Goal: Transaction & Acquisition: Download file/media

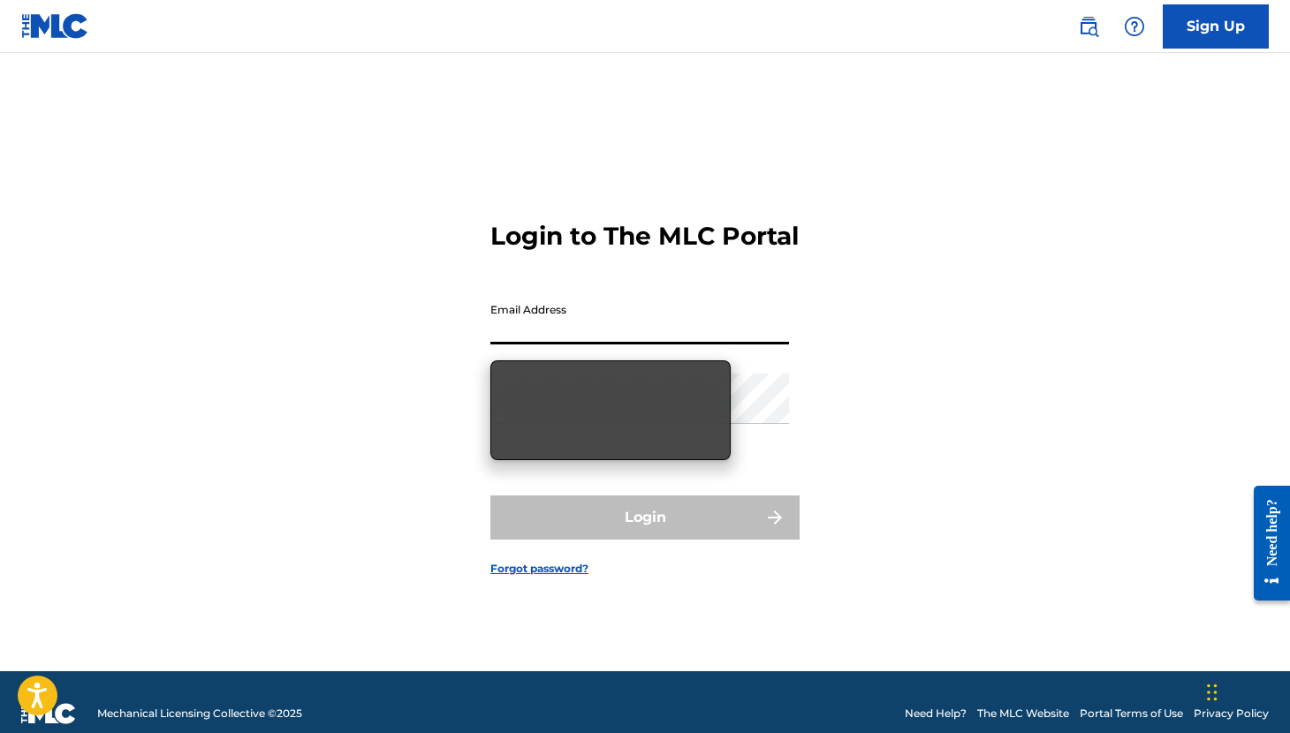
click at [556, 338] on input "Email Address" at bounding box center [639, 319] width 299 height 50
type input "[EMAIL_ADDRESS][DOMAIN_NAME]"
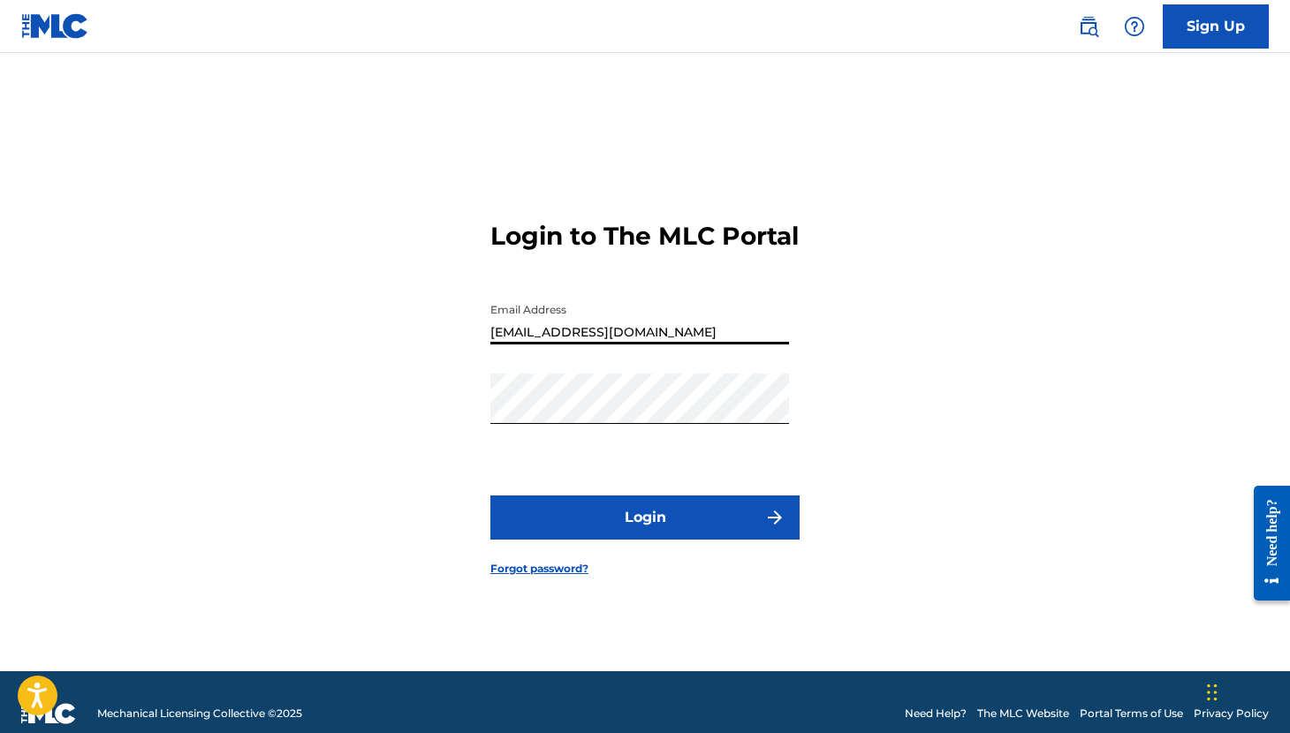
click at [649, 513] on button "Login" at bounding box center [644, 518] width 309 height 44
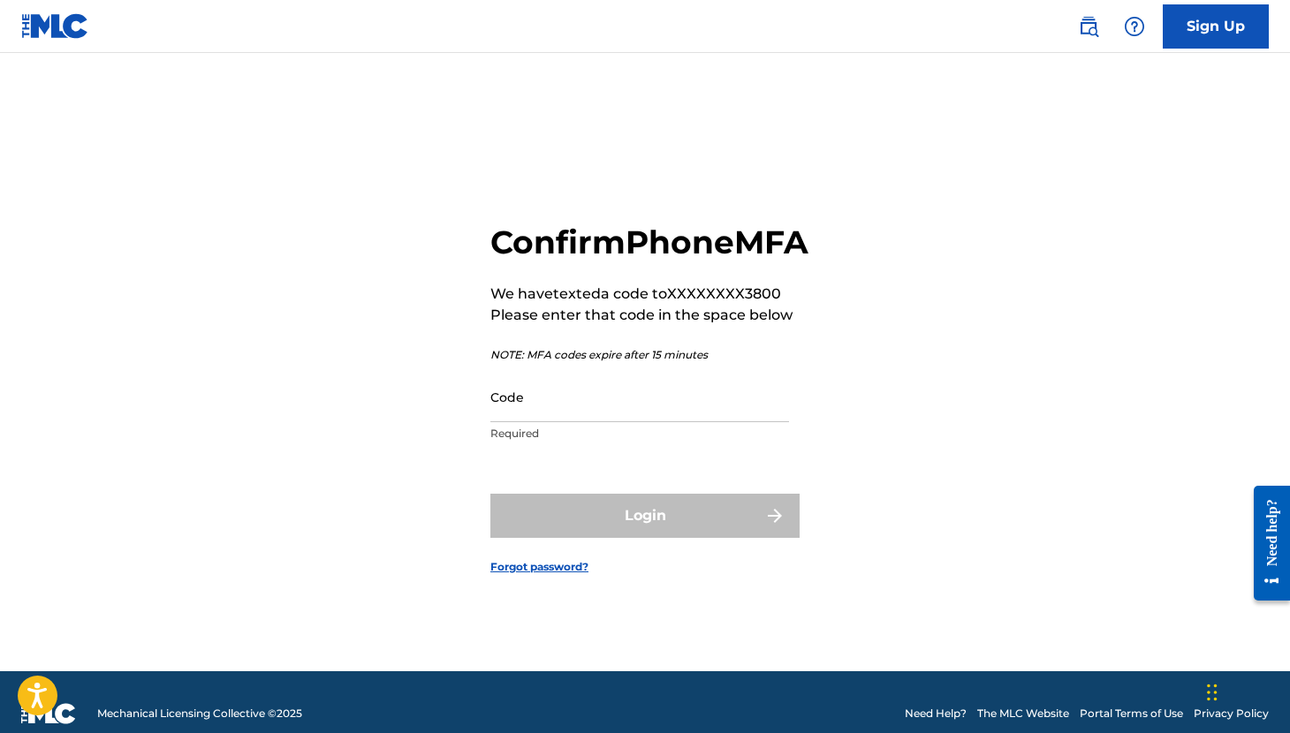
click at [578, 412] on input "Code" at bounding box center [639, 397] width 299 height 50
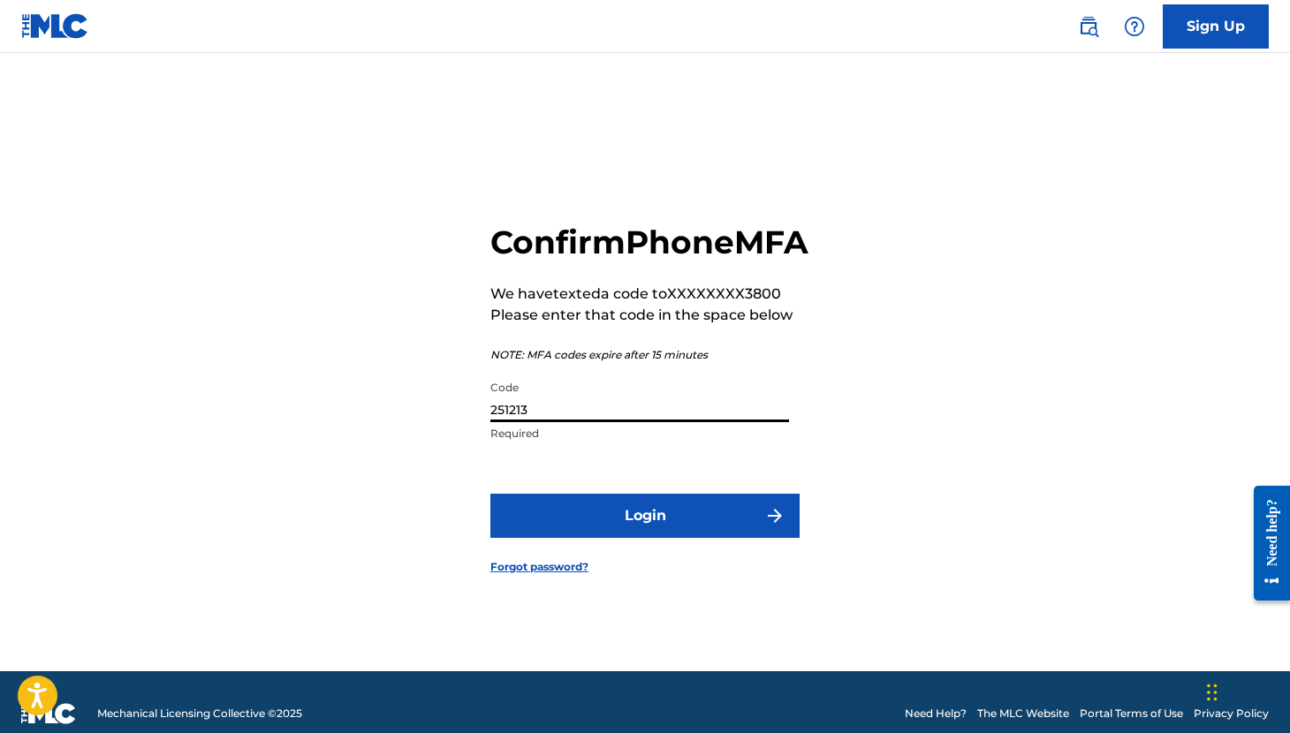
type input "251213"
click at [628, 538] on button "Login" at bounding box center [644, 516] width 309 height 44
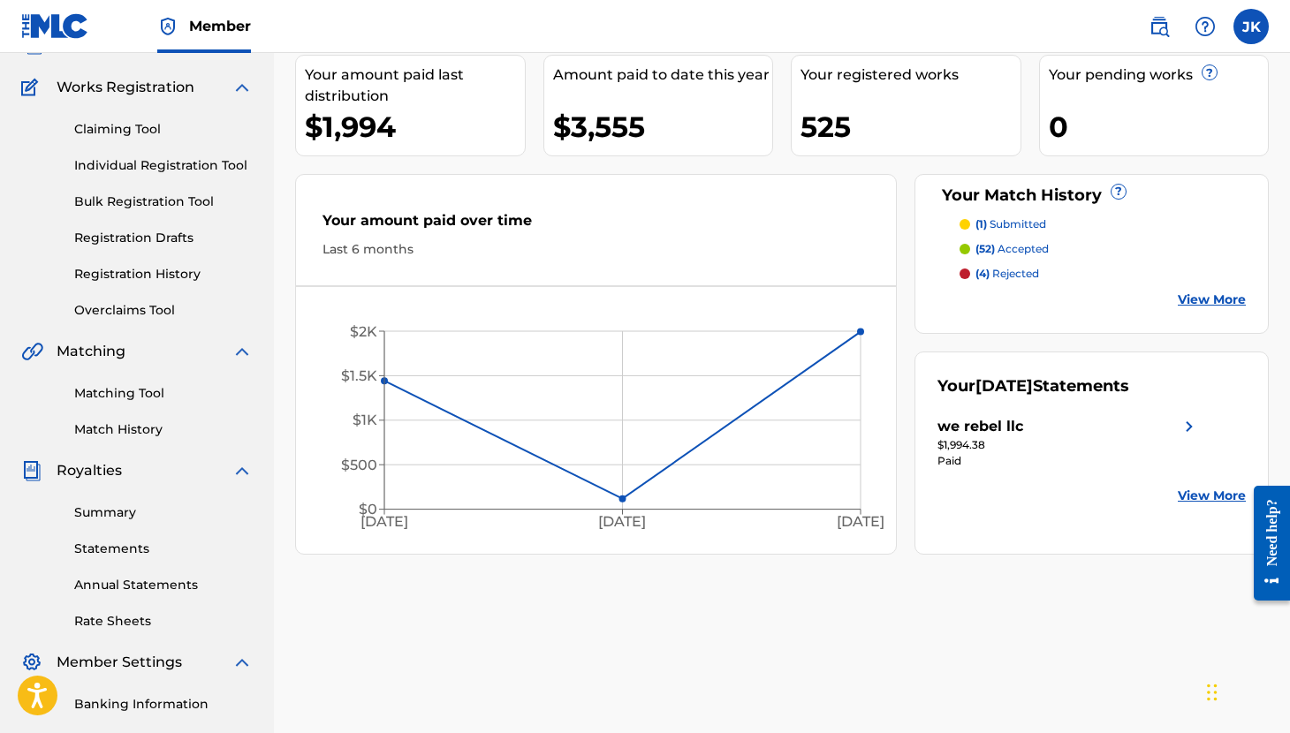
scroll to position [139, 0]
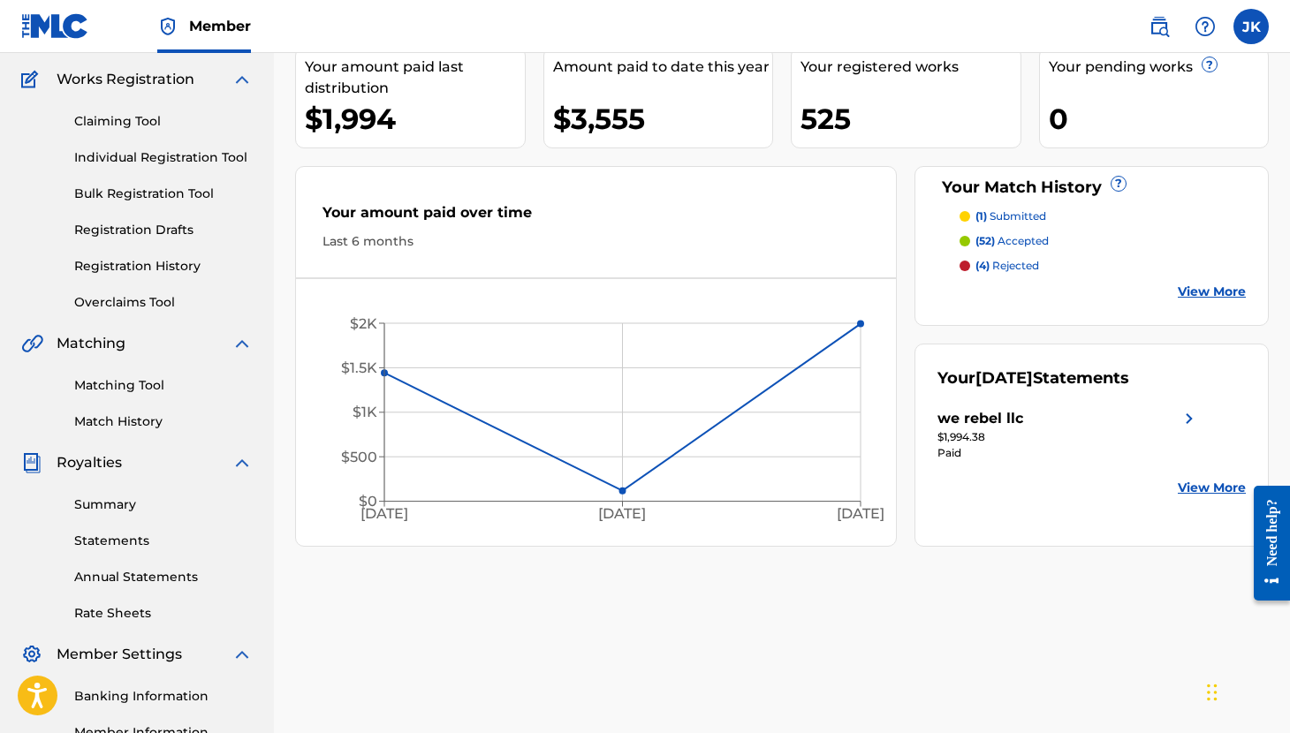
click at [120, 542] on link "Statements" at bounding box center [163, 541] width 178 height 19
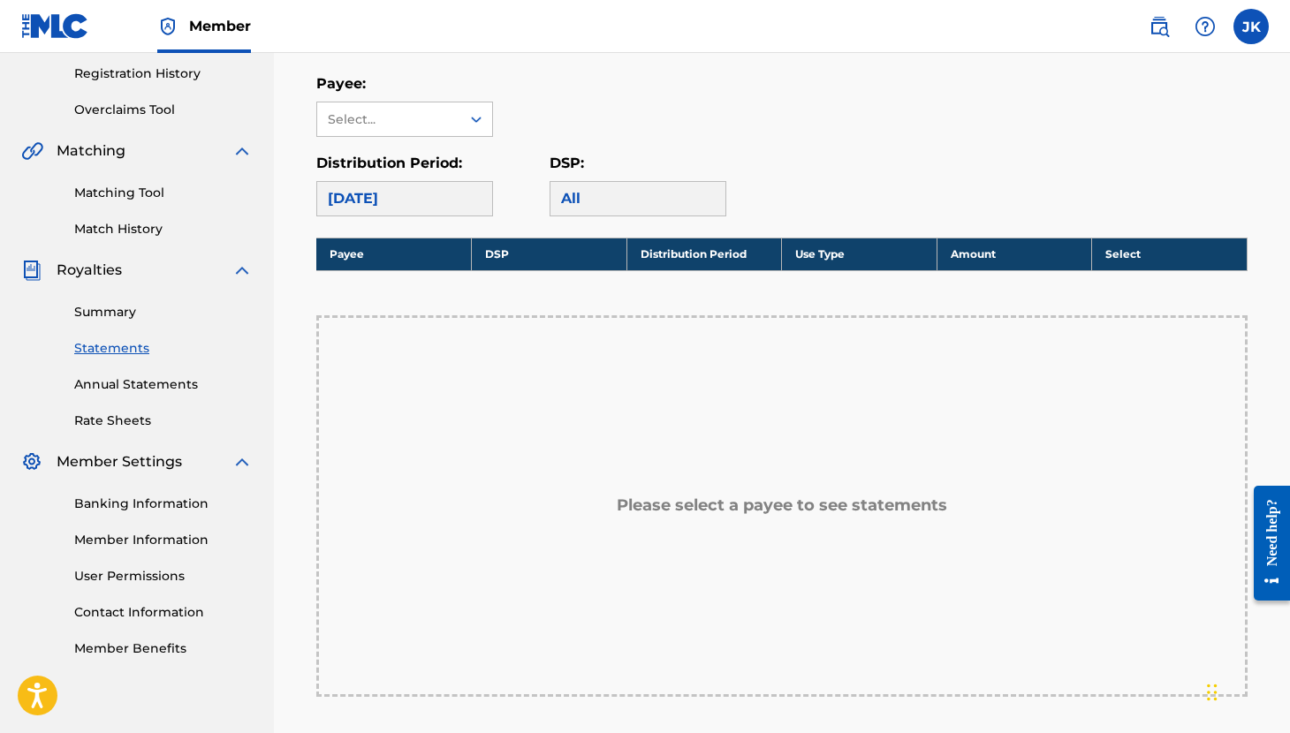
scroll to position [334, 0]
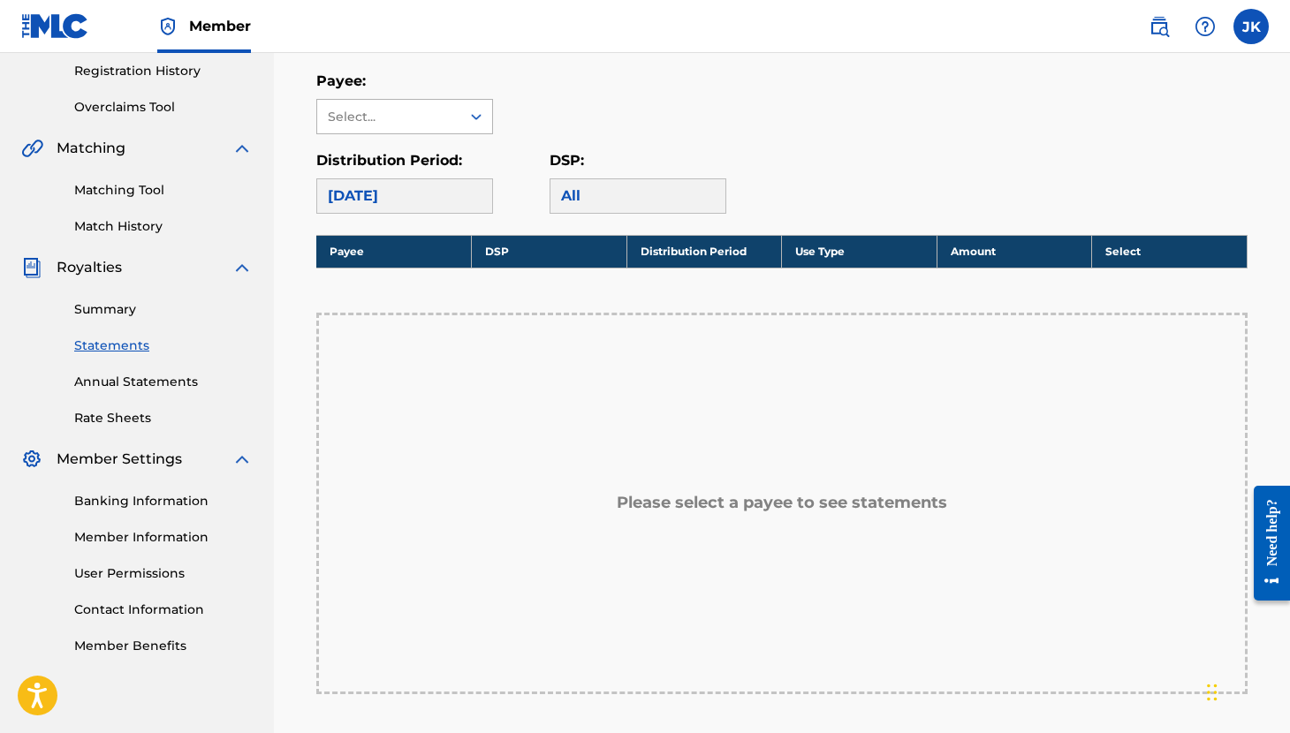
click at [481, 120] on icon at bounding box center [476, 117] width 18 height 18
click at [461, 162] on div "we rebel llc" at bounding box center [404, 156] width 175 height 44
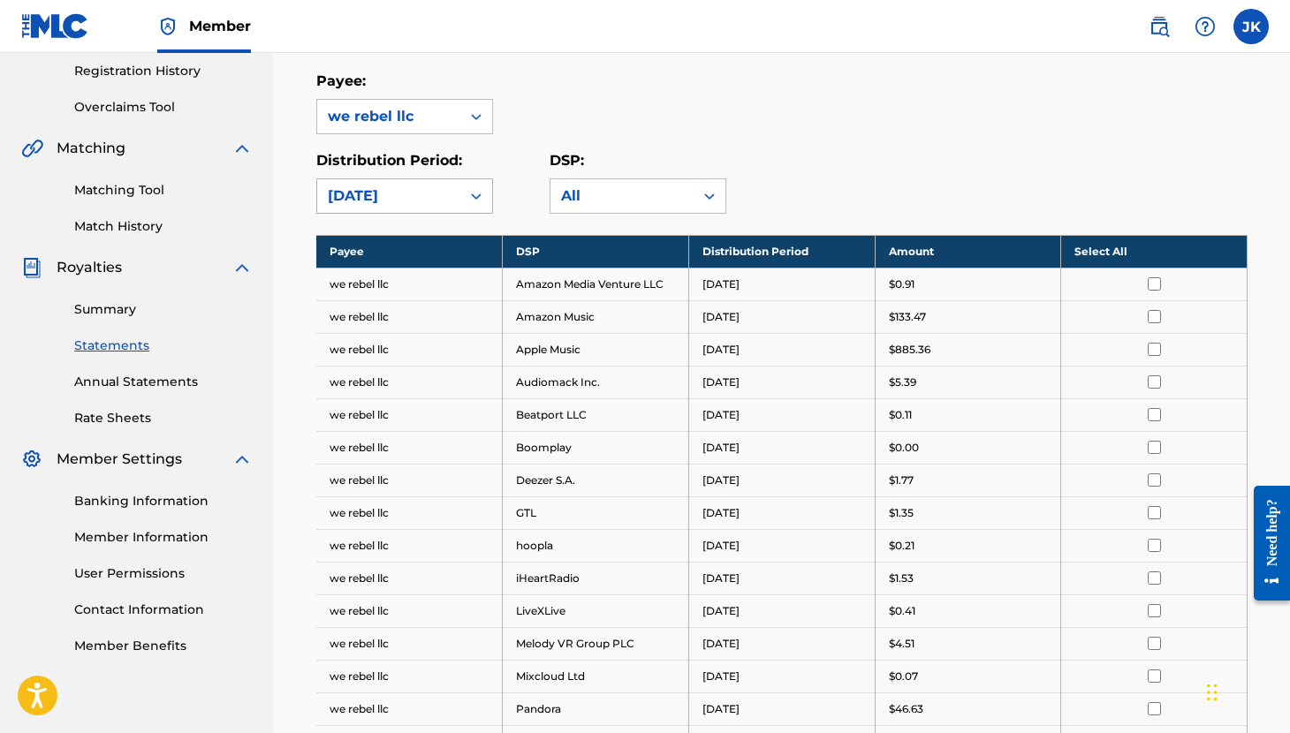
click at [469, 192] on icon at bounding box center [476, 196] width 18 height 18
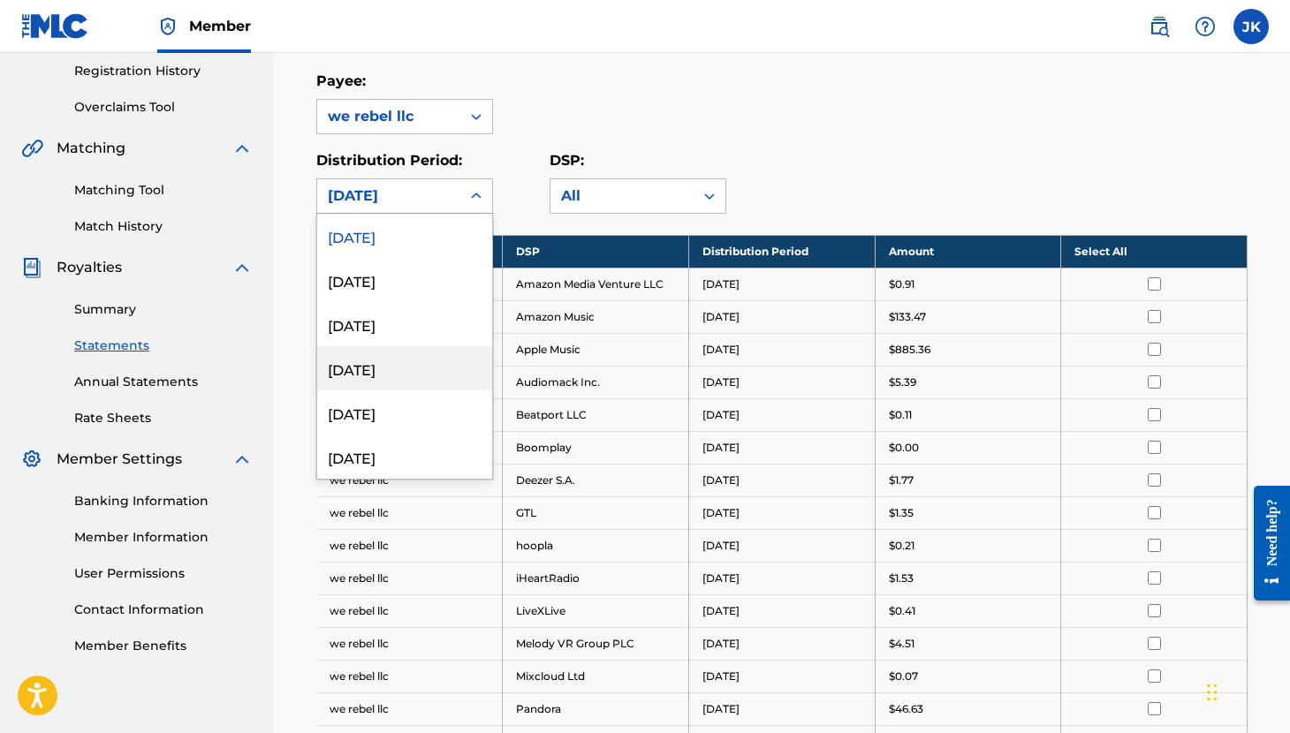
click at [801, 102] on div "Payee: we rebel llc" at bounding box center [781, 103] width 931 height 64
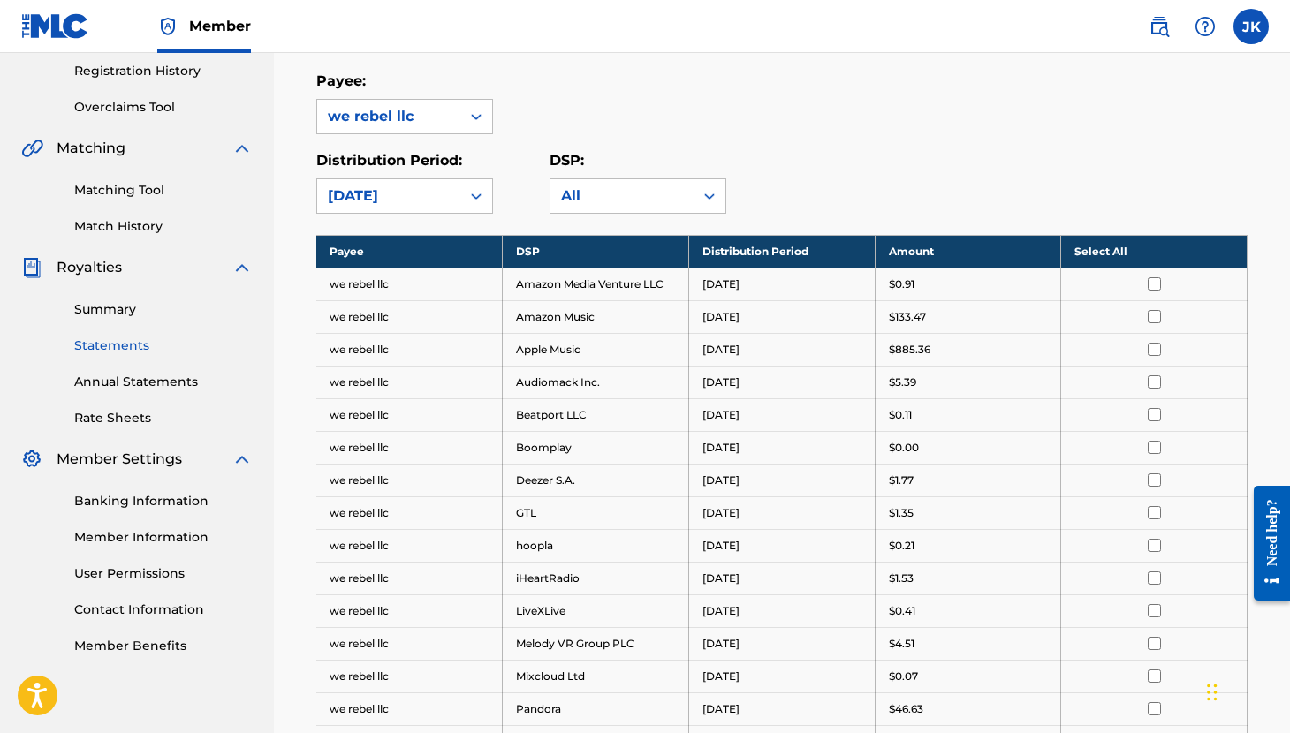
click at [1149, 284] on input "checkbox" at bounding box center [1153, 283] width 13 height 13
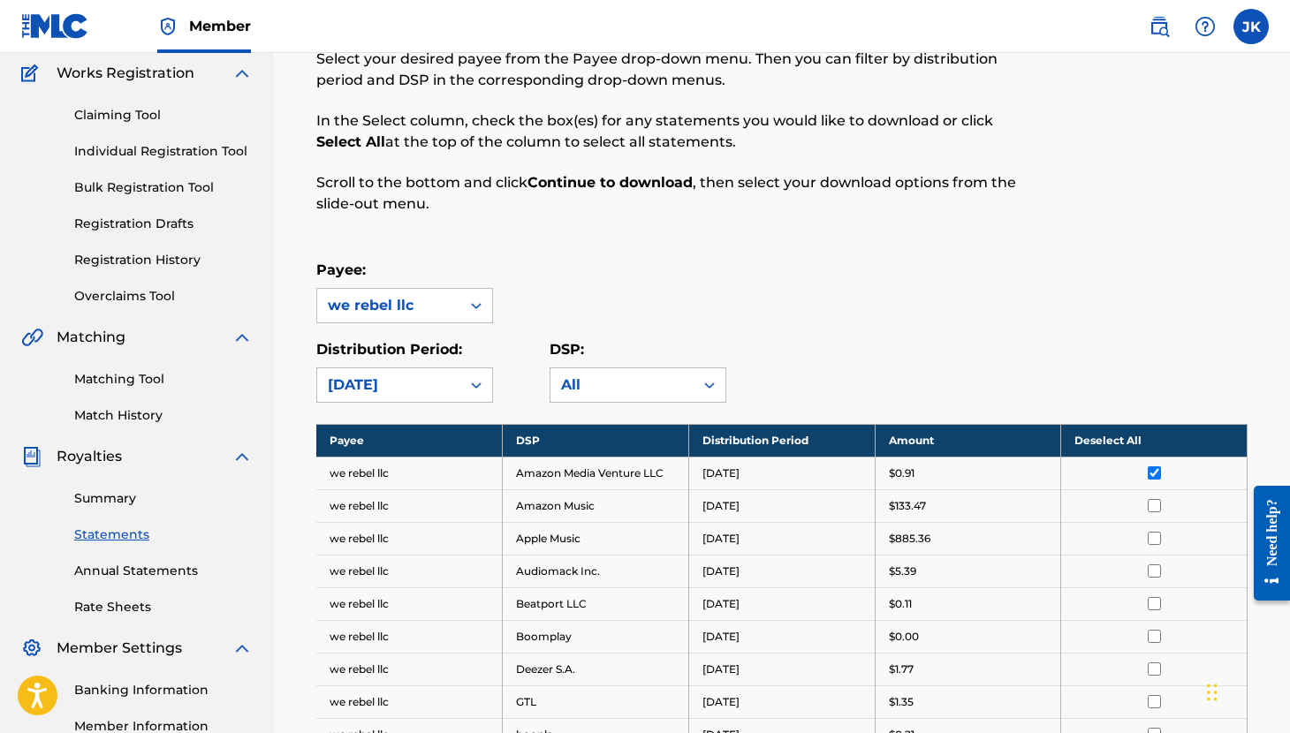
scroll to position [163, 0]
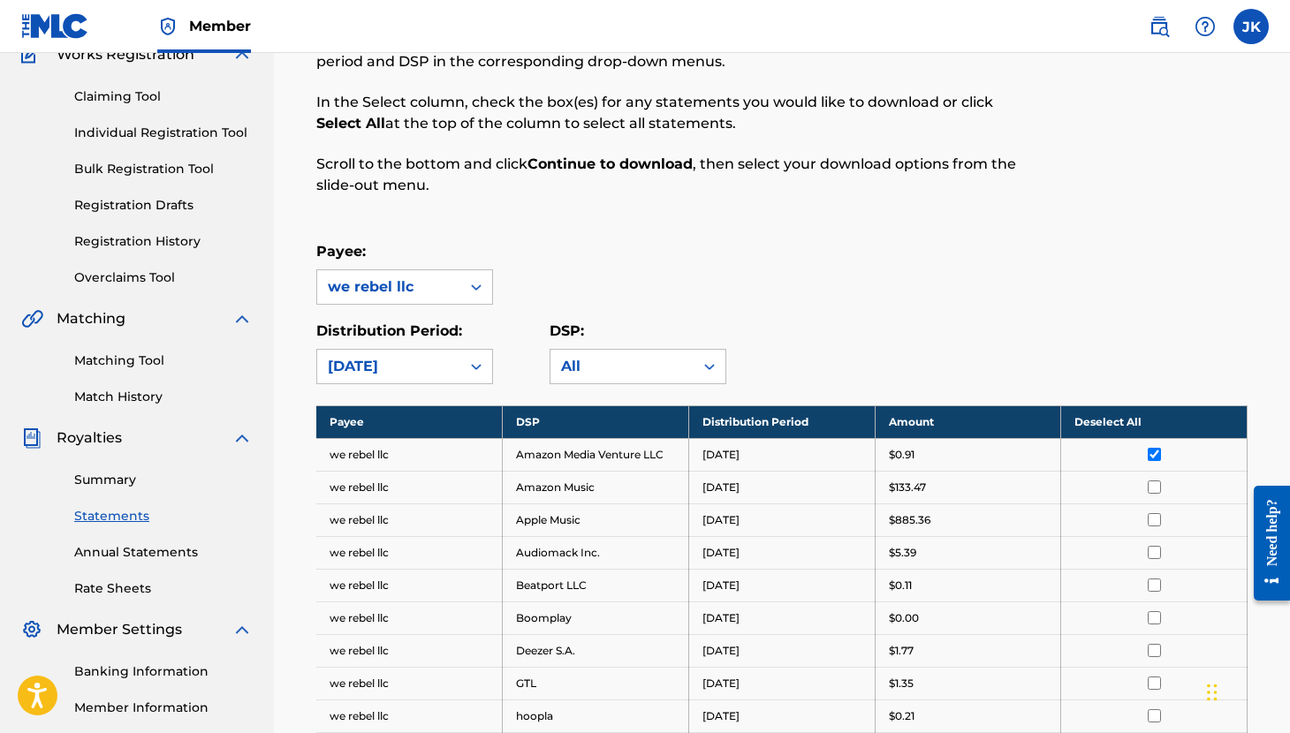
click at [1154, 453] on input "checkbox" at bounding box center [1153, 454] width 13 height 13
click at [1115, 424] on th "Select All" at bounding box center [1154, 421] width 186 height 33
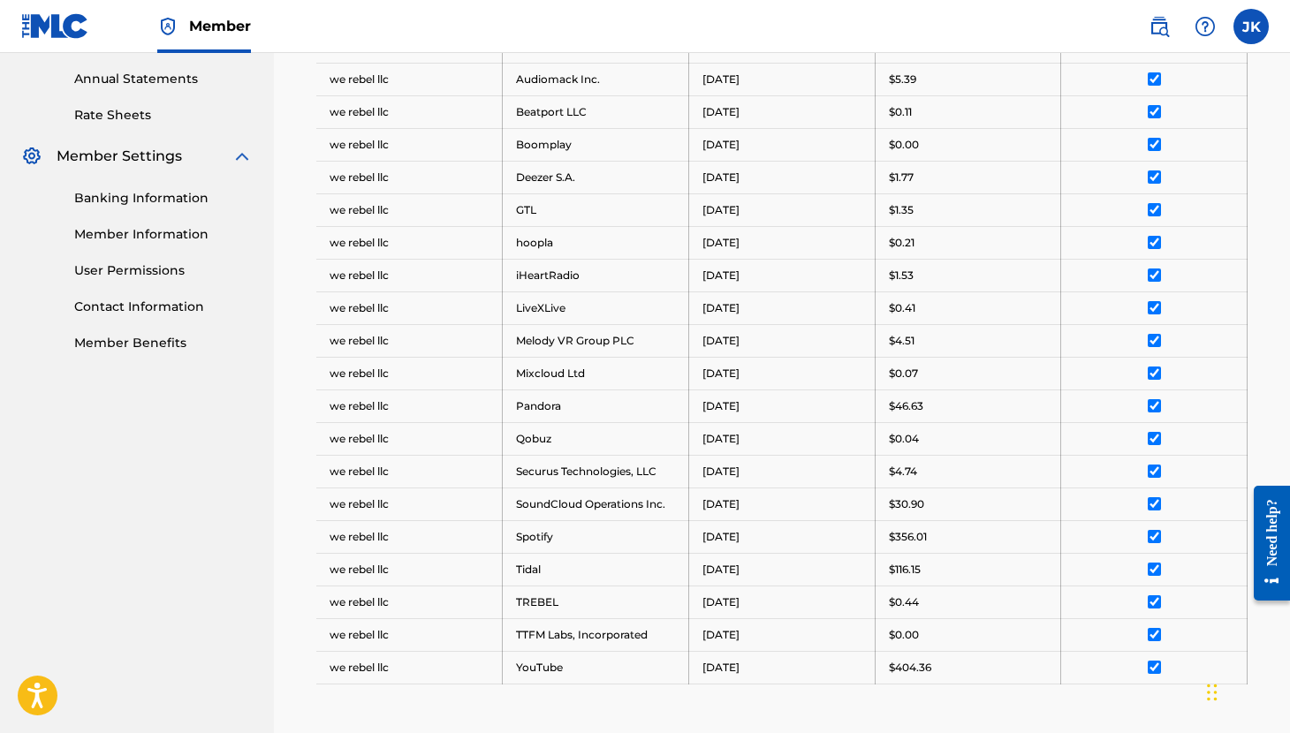
scroll to position [858, 0]
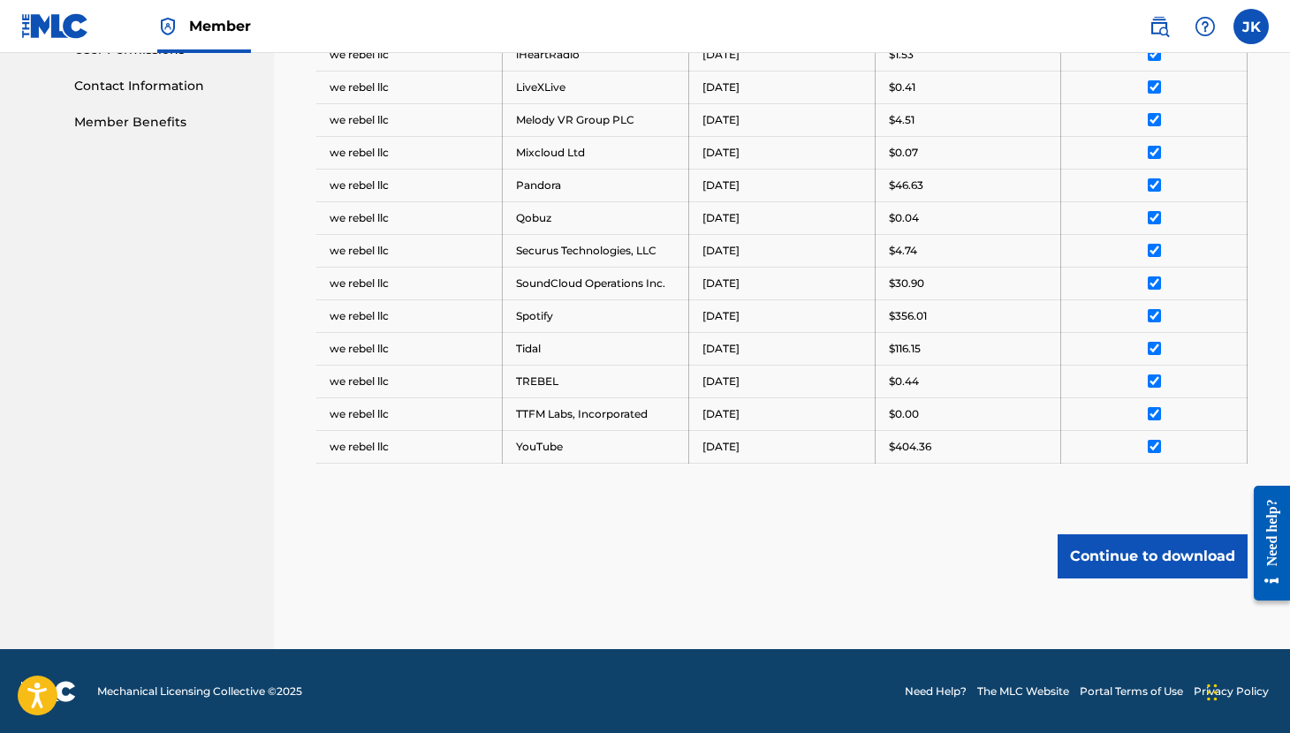
click at [1139, 544] on button "Continue to download" at bounding box center [1152, 556] width 190 height 44
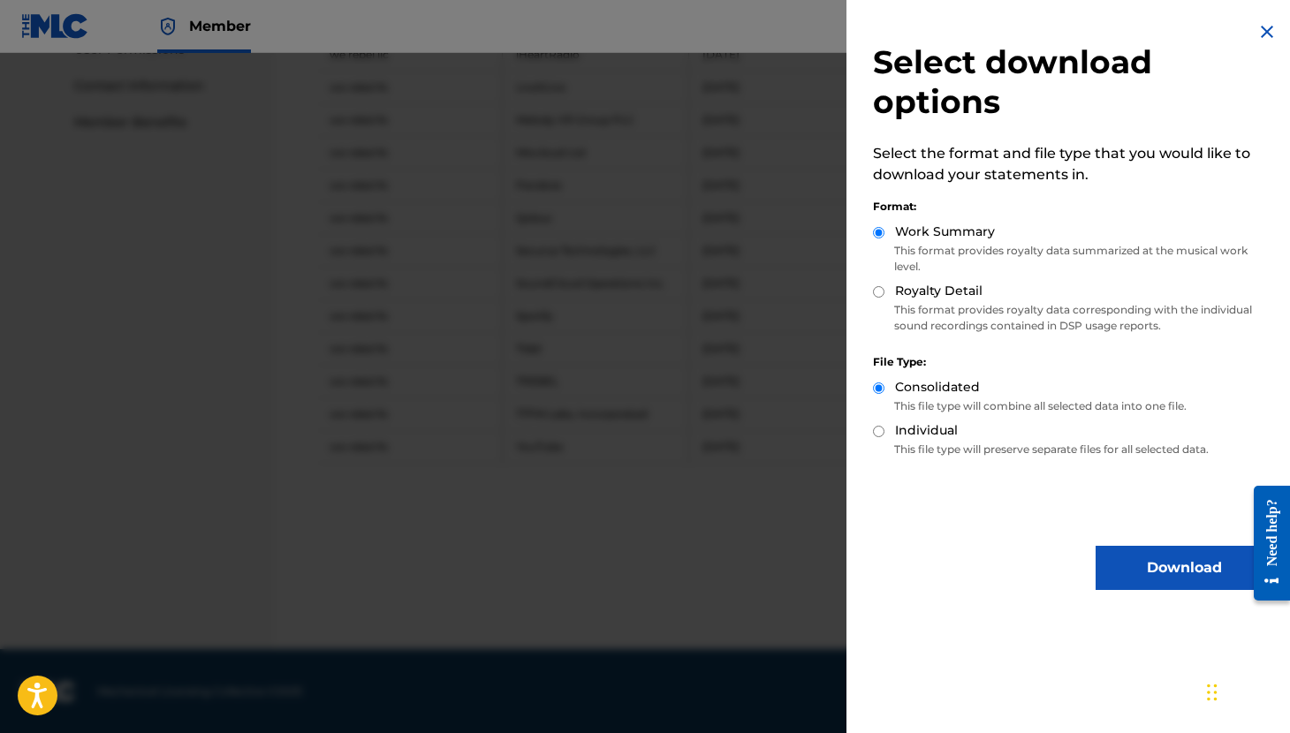
click at [878, 296] on input "Royalty Detail" at bounding box center [878, 291] width 11 height 11
radio input "true"
click at [1149, 567] on button "Download" at bounding box center [1183, 568] width 177 height 44
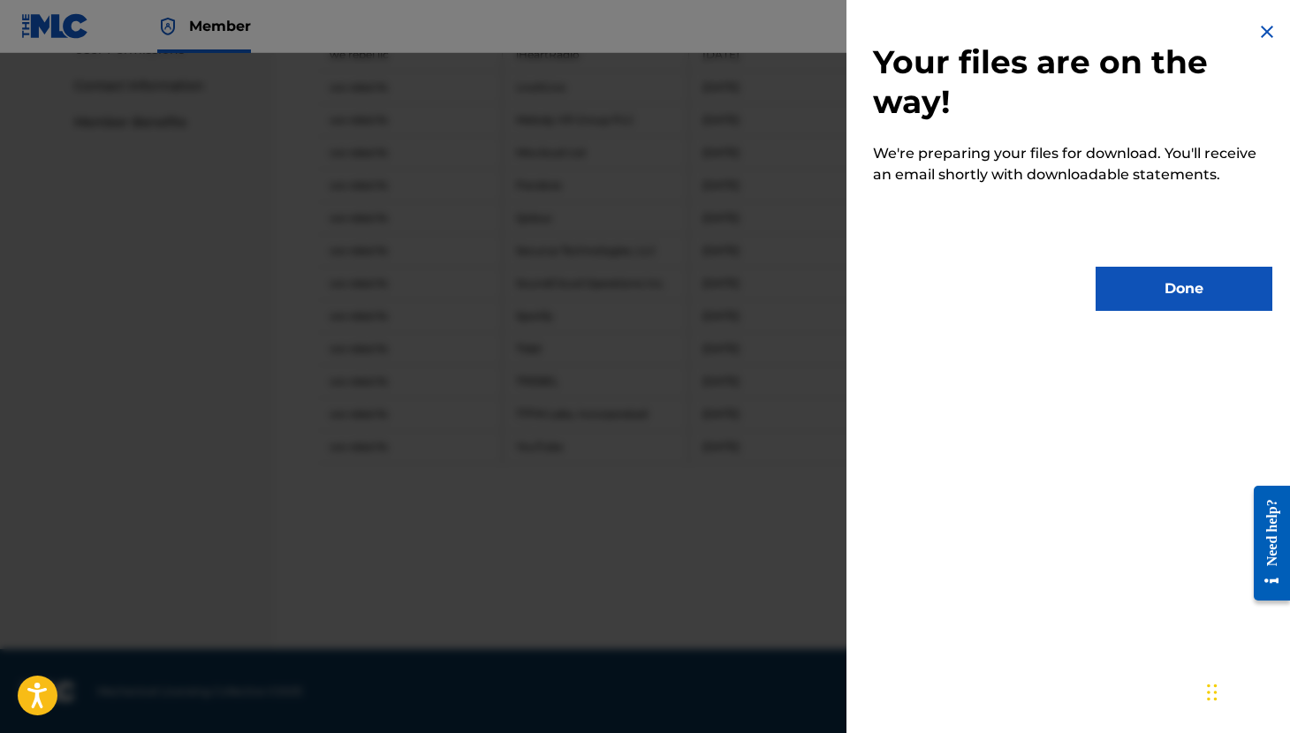
click at [1131, 285] on button "Done" at bounding box center [1183, 289] width 177 height 44
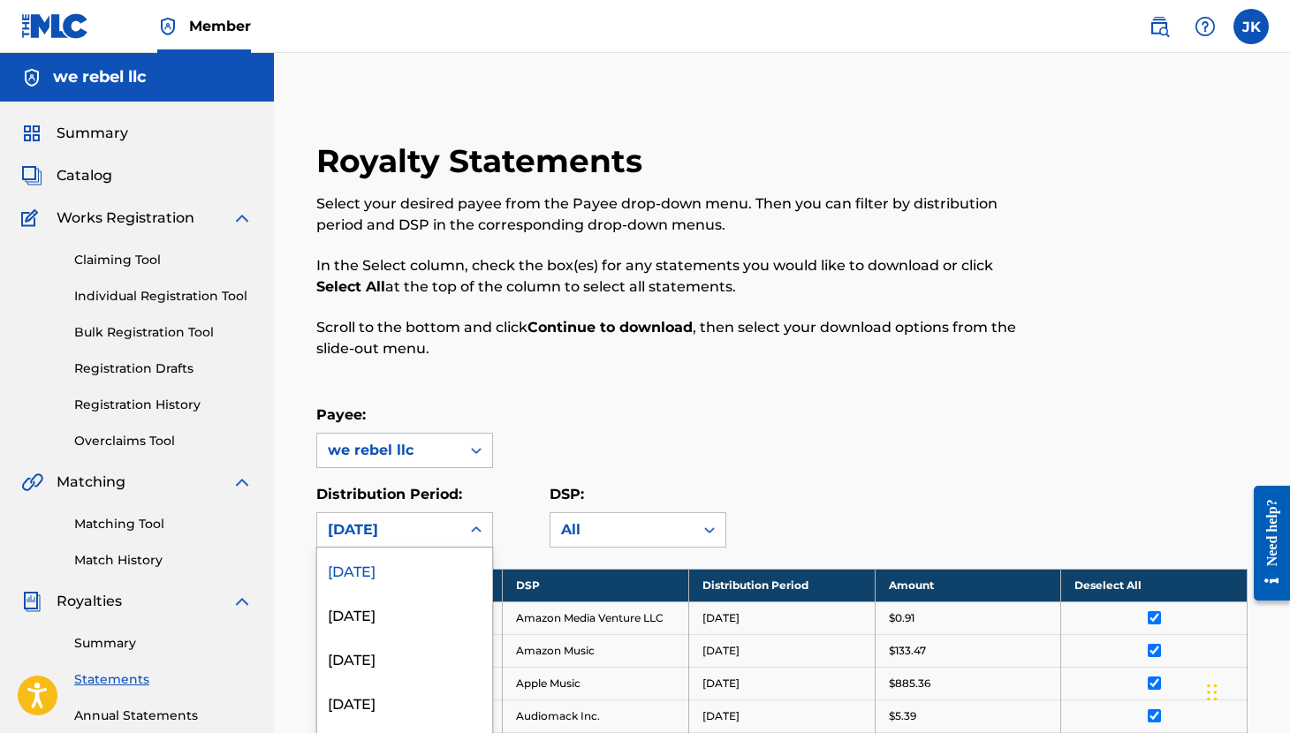
scroll to position [80, 0]
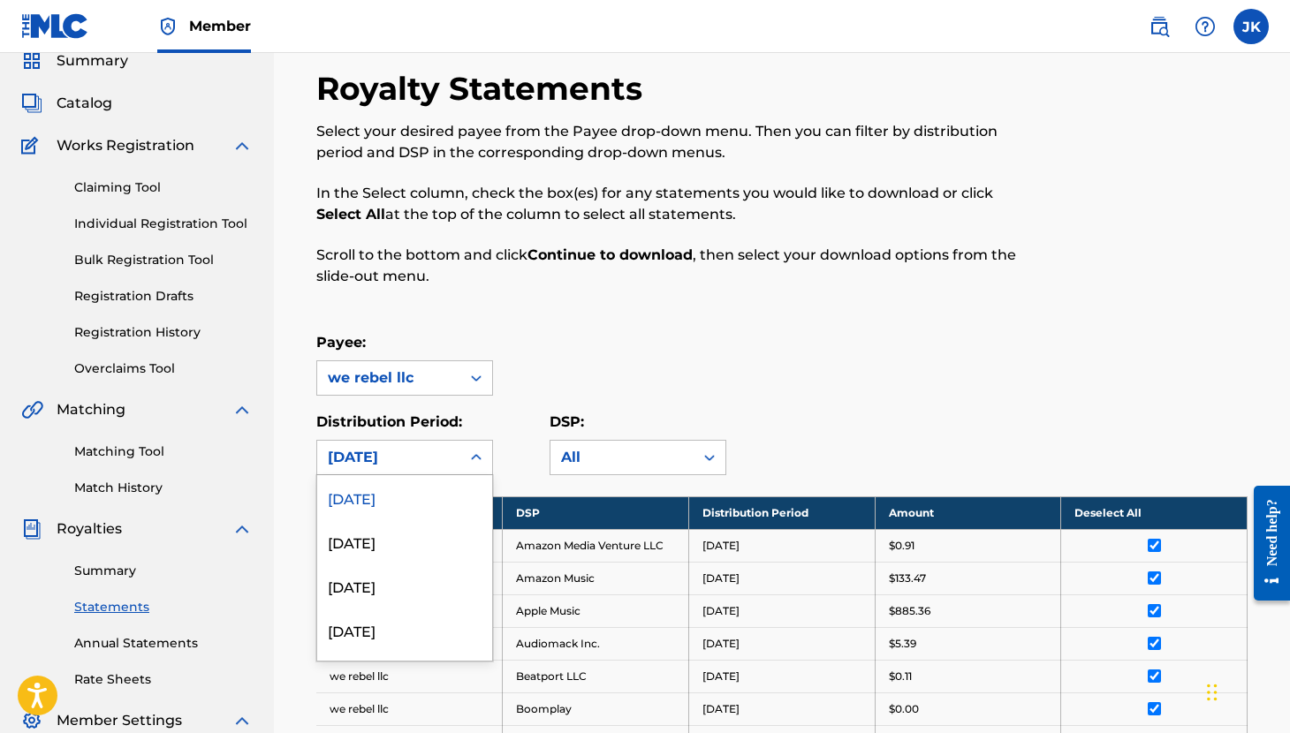
click at [476, 475] on div "[DATE], 1 of 53. 53 results available. Use Up and Down to choose options, press…" at bounding box center [404, 457] width 177 height 35
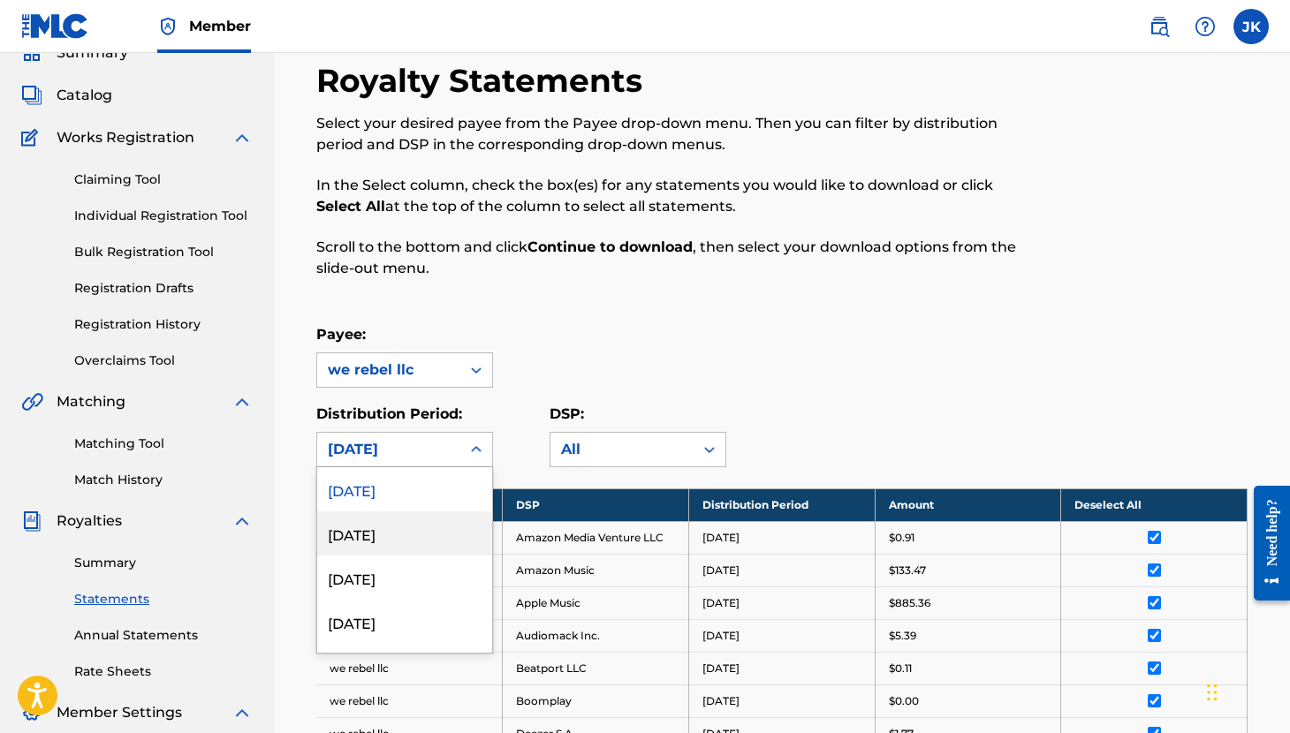
click at [431, 527] on div "[DATE]" at bounding box center [404, 533] width 175 height 44
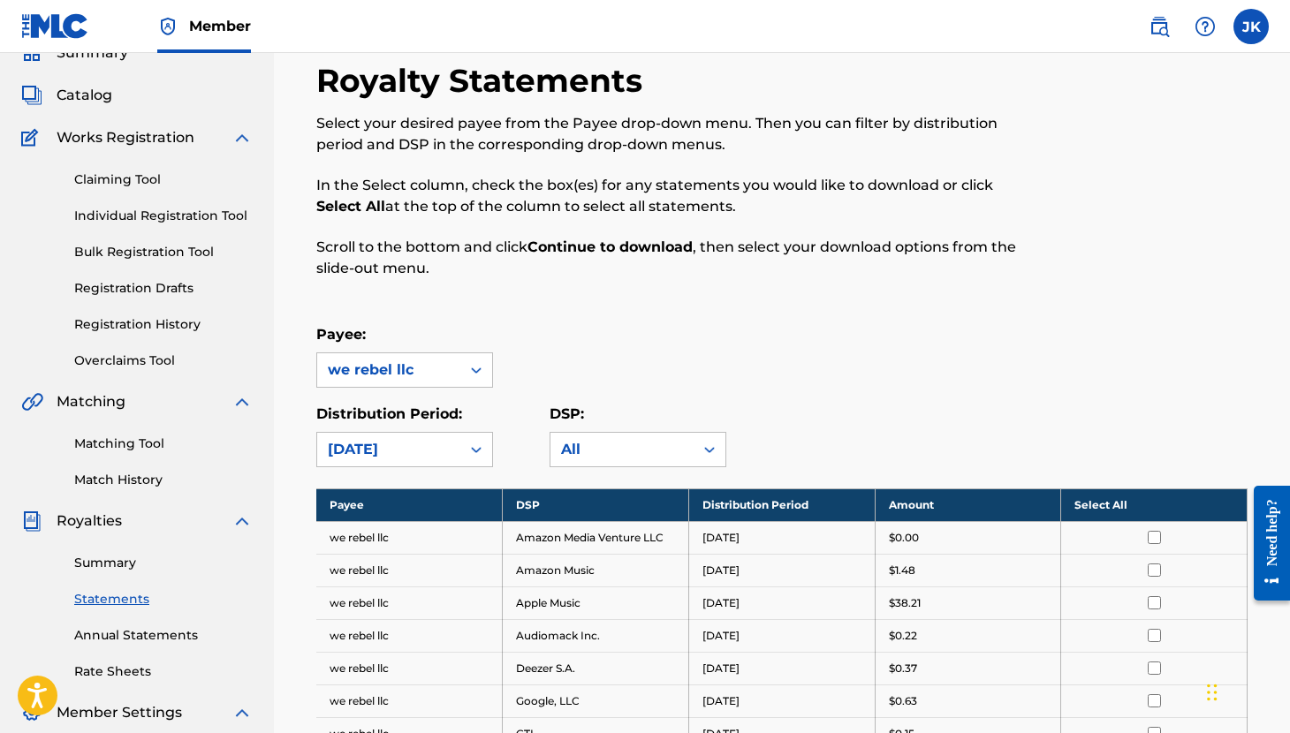
click at [1116, 501] on th "Select All" at bounding box center [1154, 504] width 186 height 33
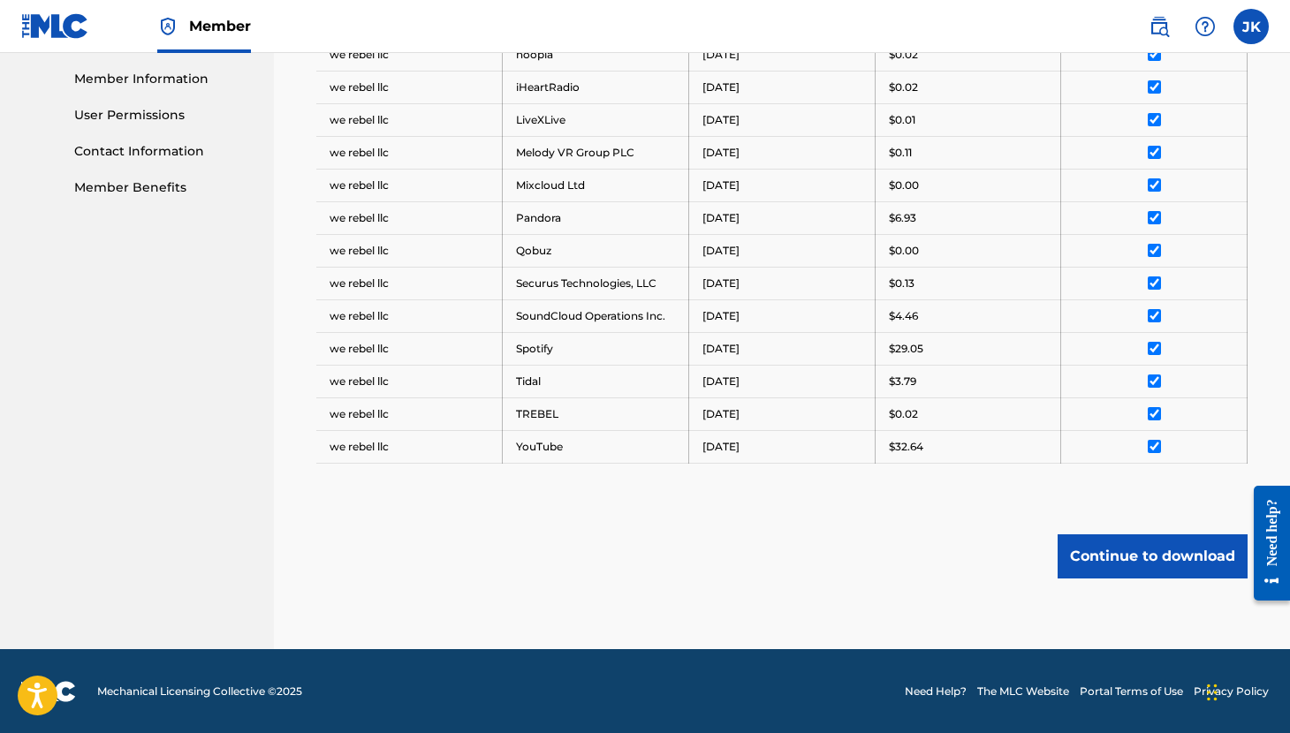
click at [1130, 564] on button "Continue to download" at bounding box center [1152, 556] width 190 height 44
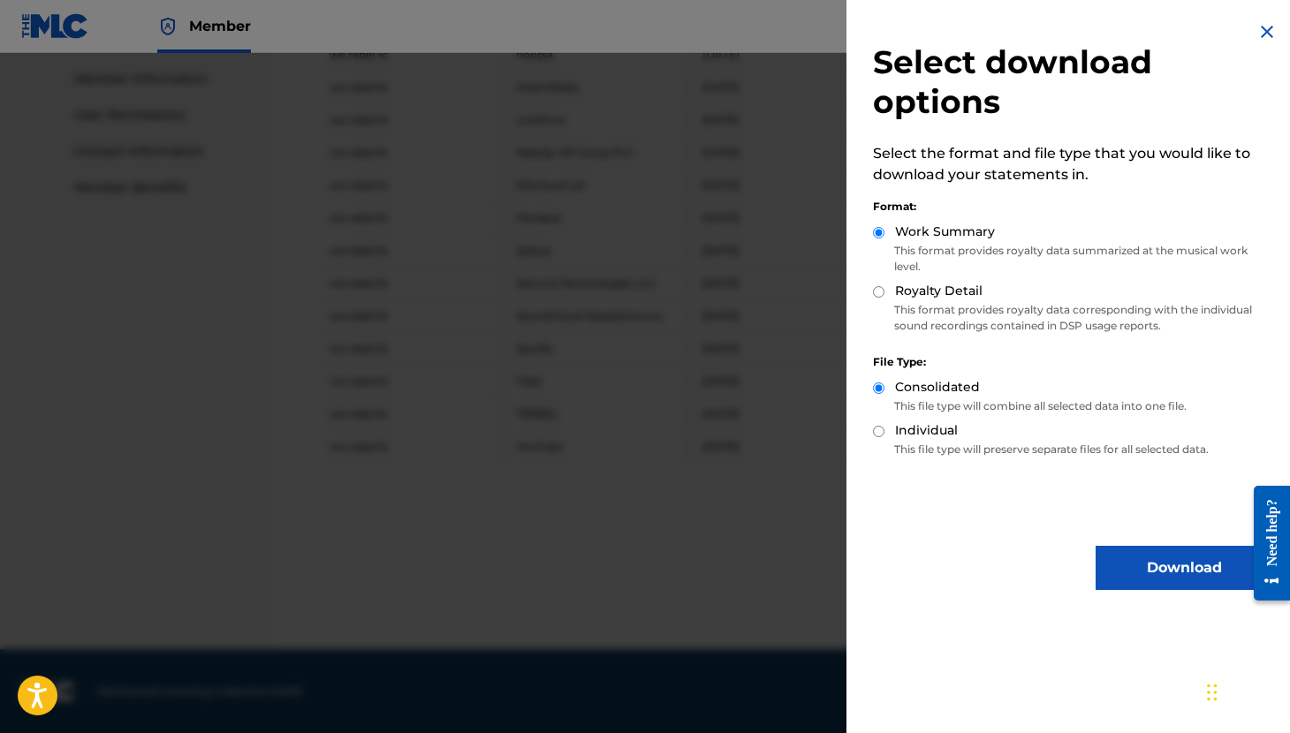
click at [881, 292] on input "Royalty Detail" at bounding box center [878, 291] width 11 height 11
radio input "true"
click at [1178, 566] on button "Download" at bounding box center [1183, 568] width 177 height 44
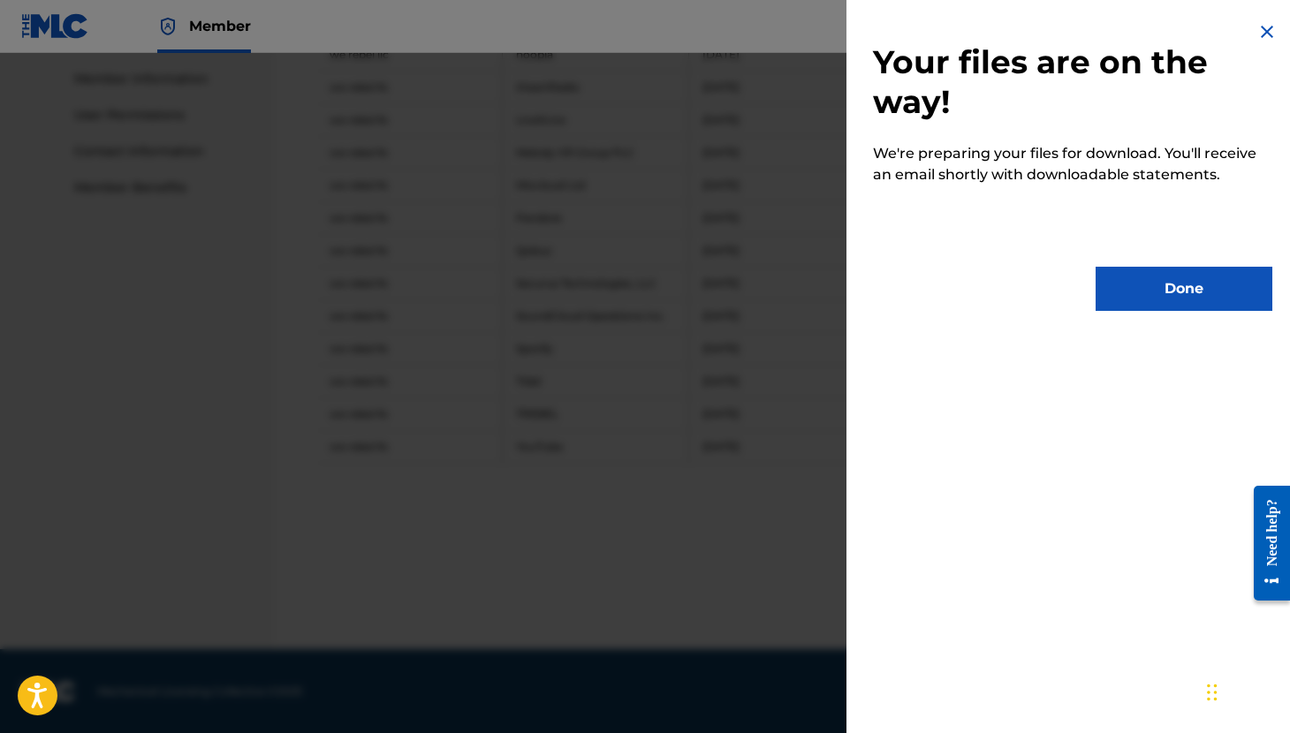
click at [1135, 267] on button "Done" at bounding box center [1183, 289] width 177 height 44
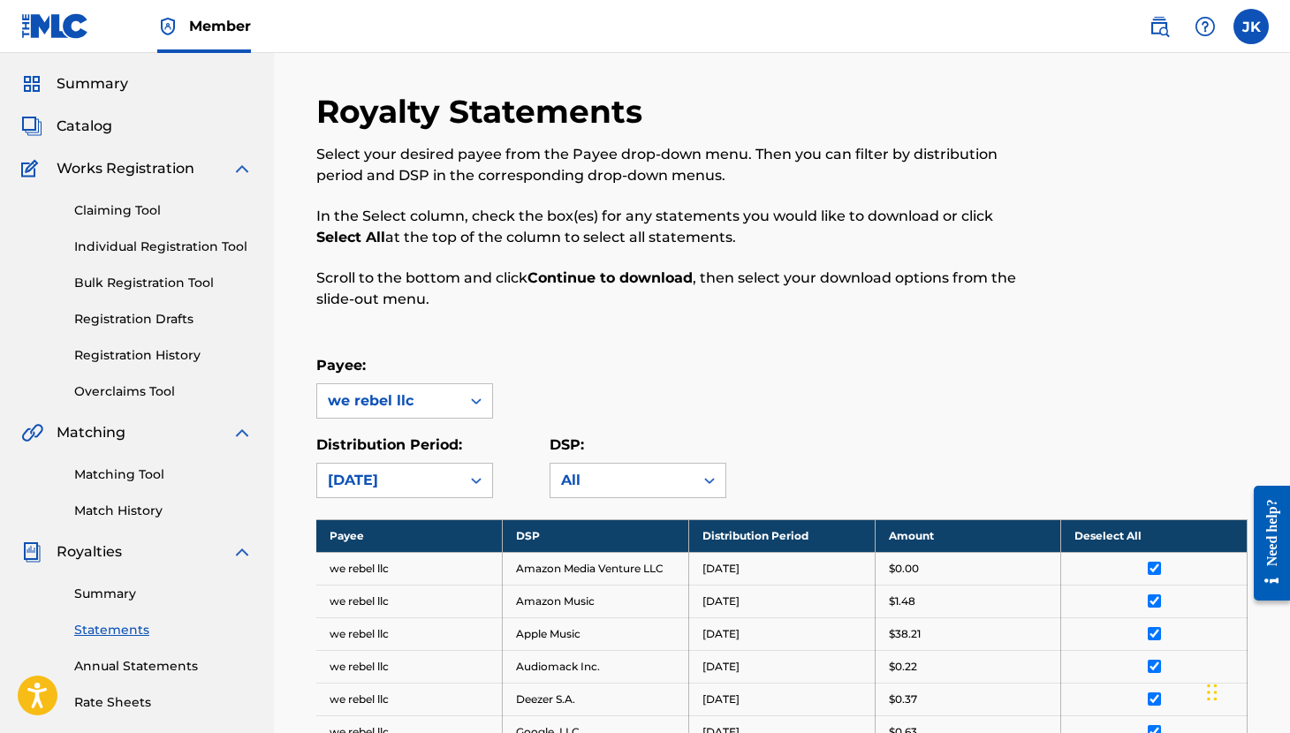
scroll to position [0, 0]
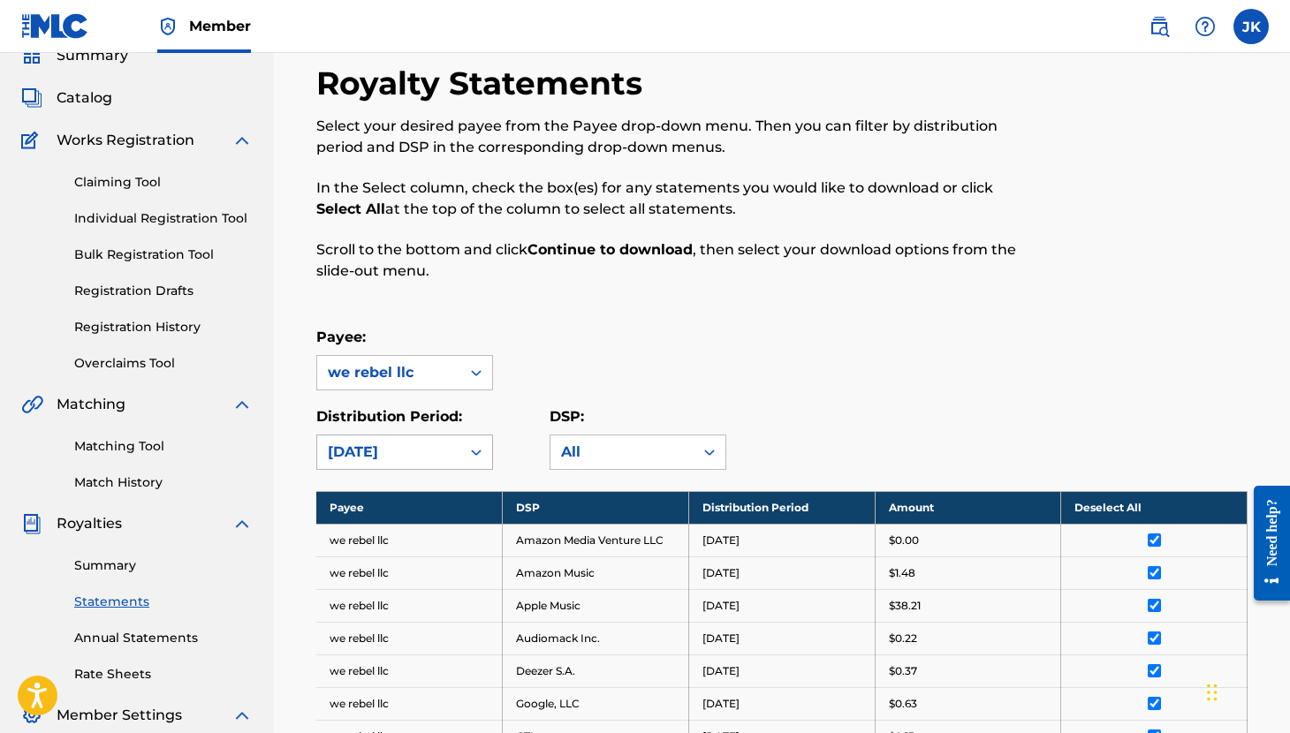
click at [479, 449] on icon at bounding box center [476, 452] width 18 height 18
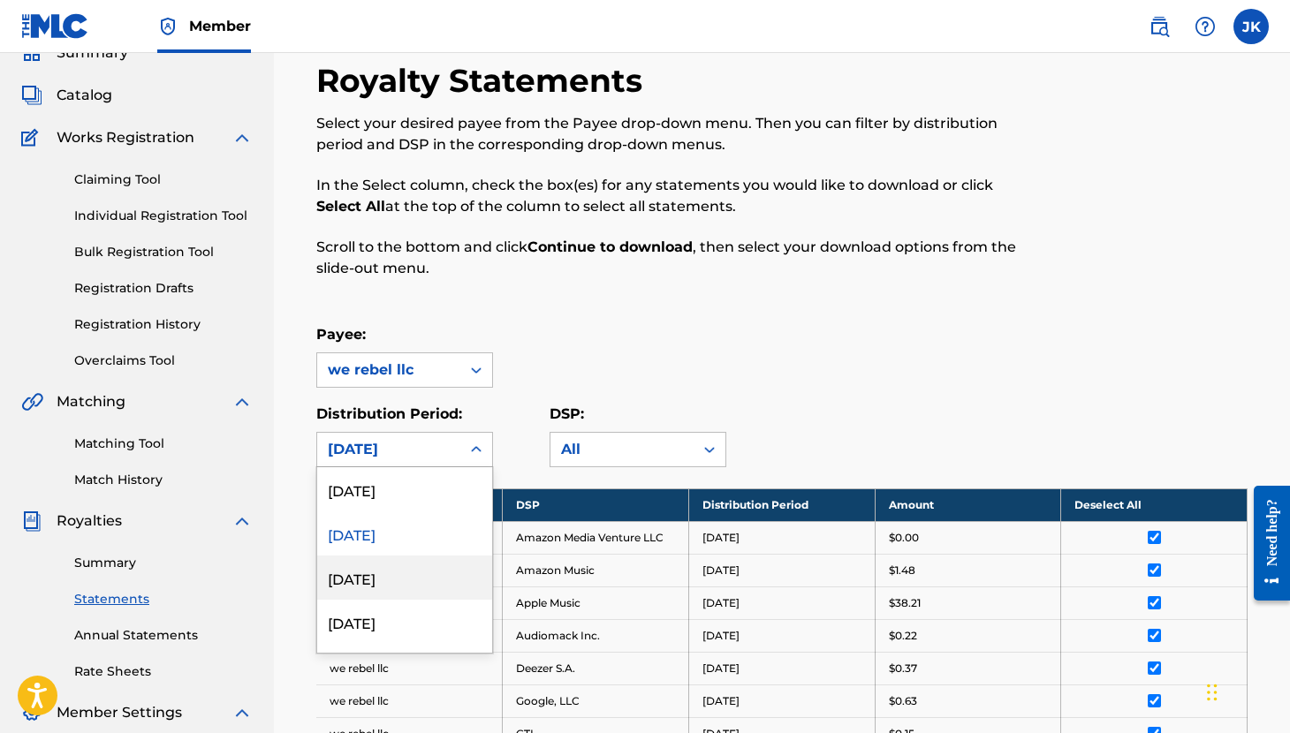
click at [420, 571] on div "[DATE]" at bounding box center [404, 578] width 175 height 44
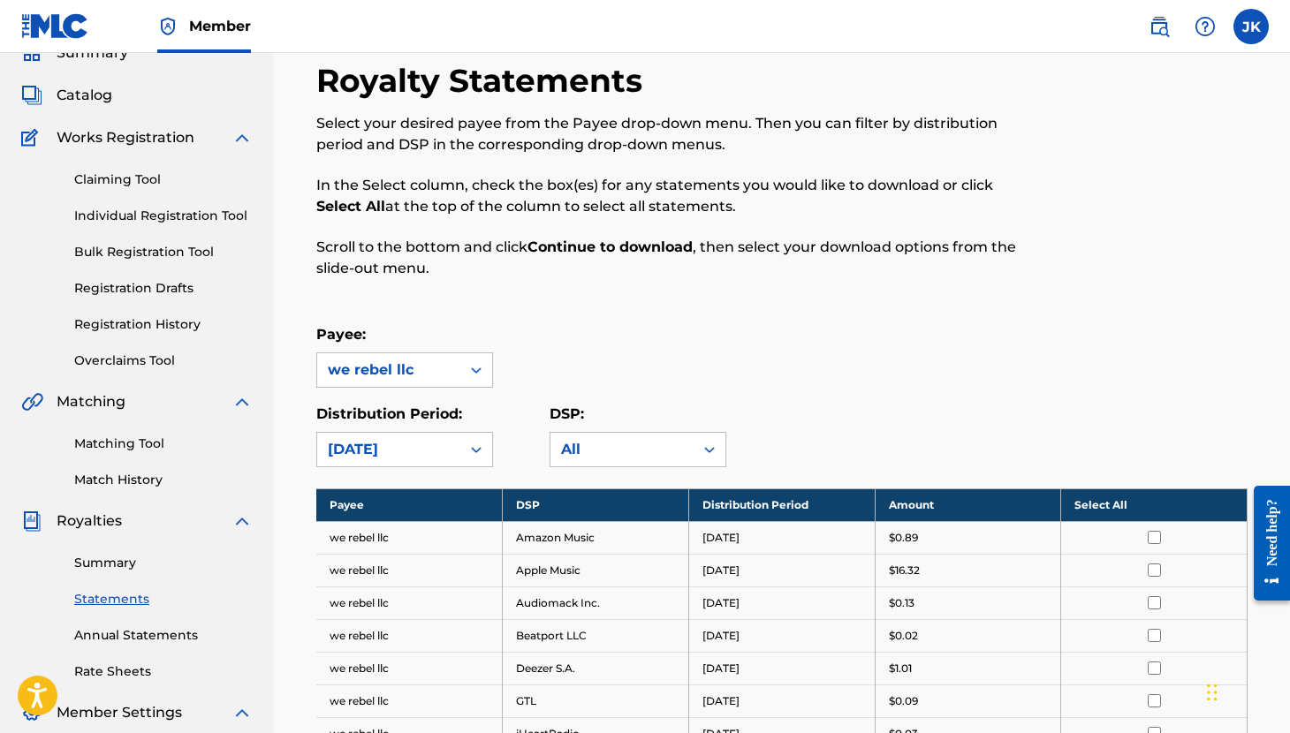
click at [1100, 501] on th "Select All" at bounding box center [1154, 504] width 186 height 33
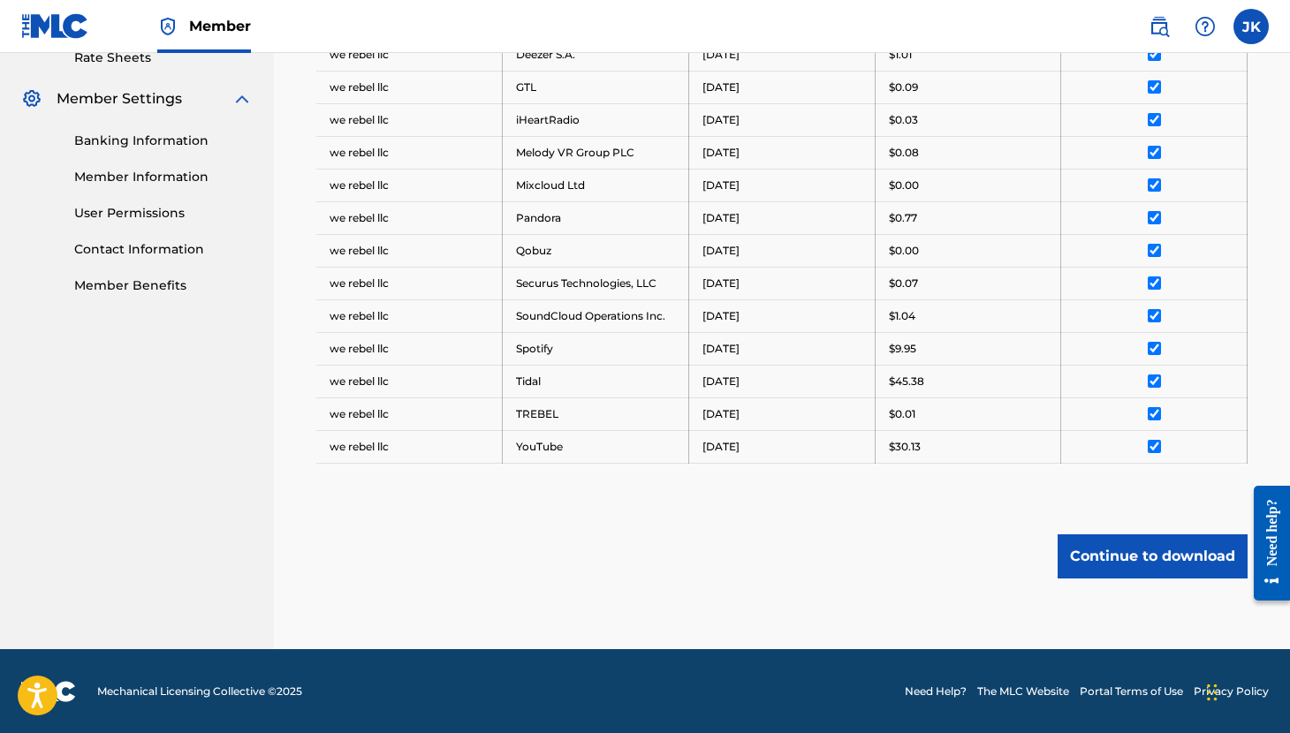
click at [1140, 548] on button "Continue to download" at bounding box center [1152, 556] width 190 height 44
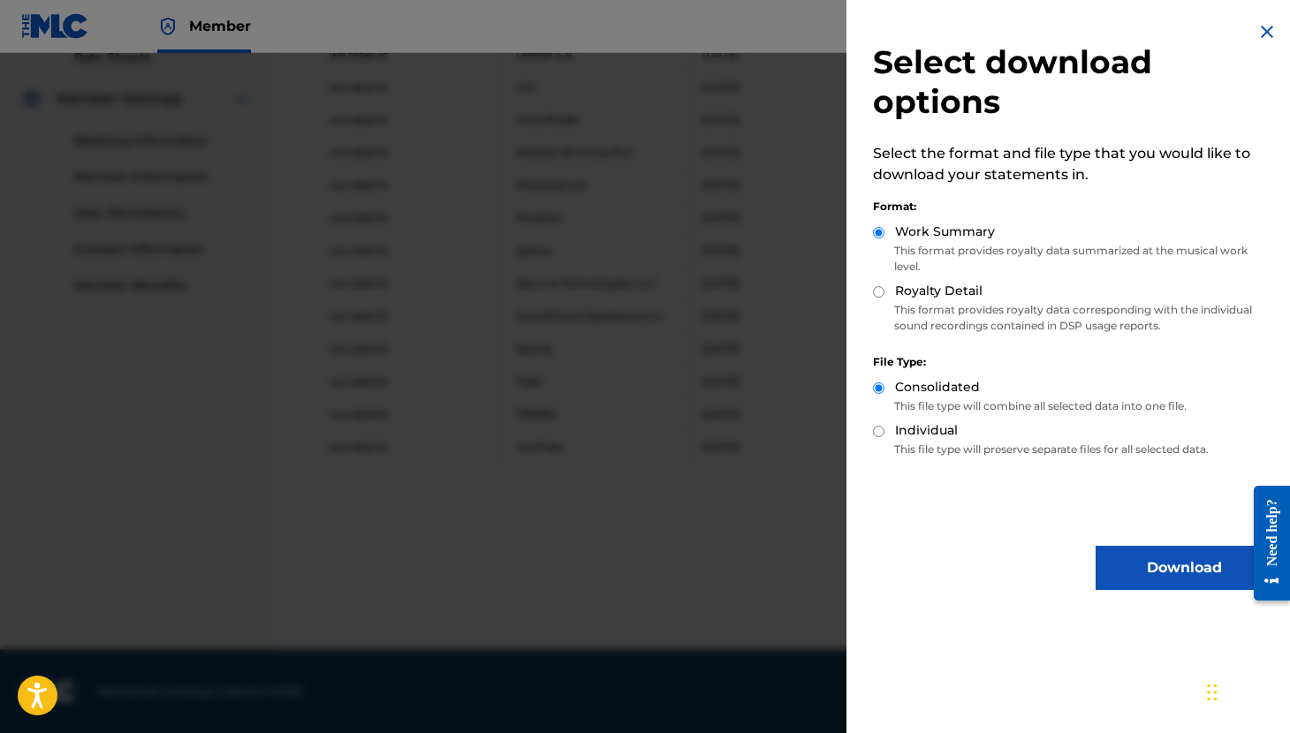
click at [880, 297] on input "Royalty Detail" at bounding box center [878, 291] width 11 height 11
radio input "true"
click at [1156, 553] on button "Download" at bounding box center [1183, 568] width 177 height 44
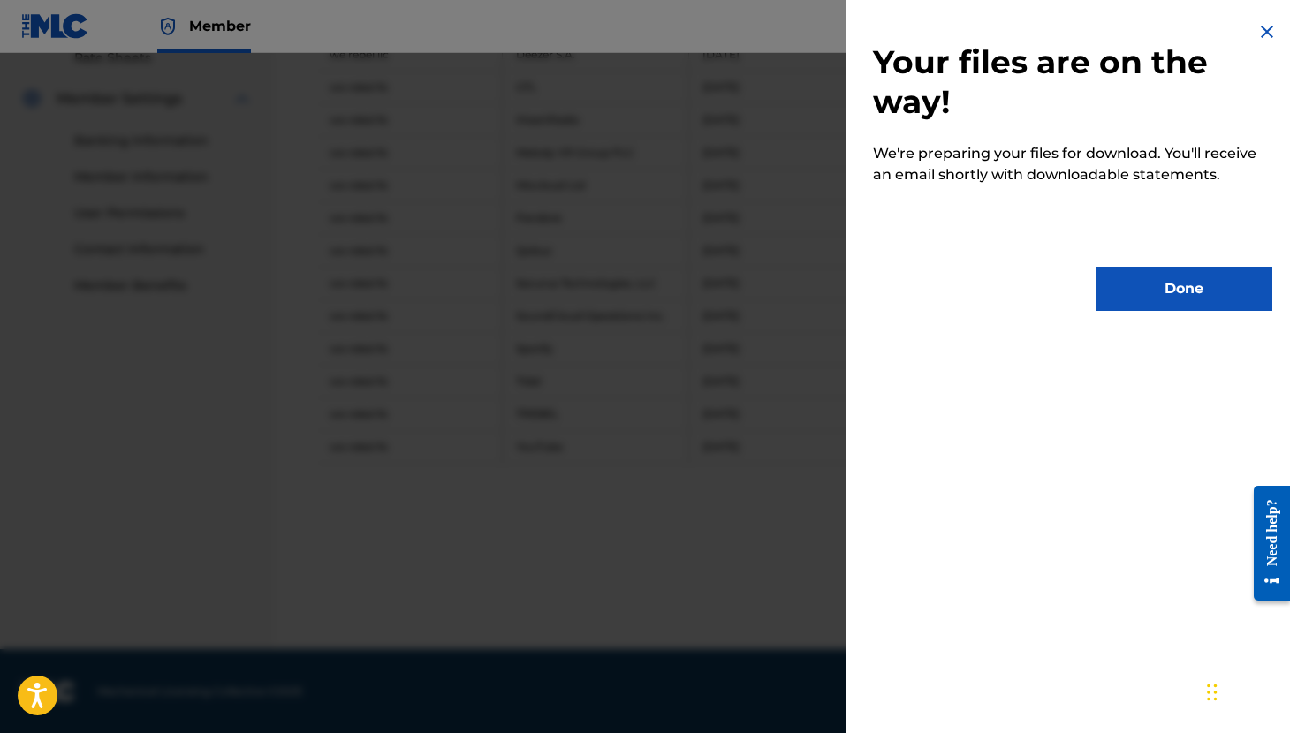
click at [1141, 281] on button "Done" at bounding box center [1183, 289] width 177 height 44
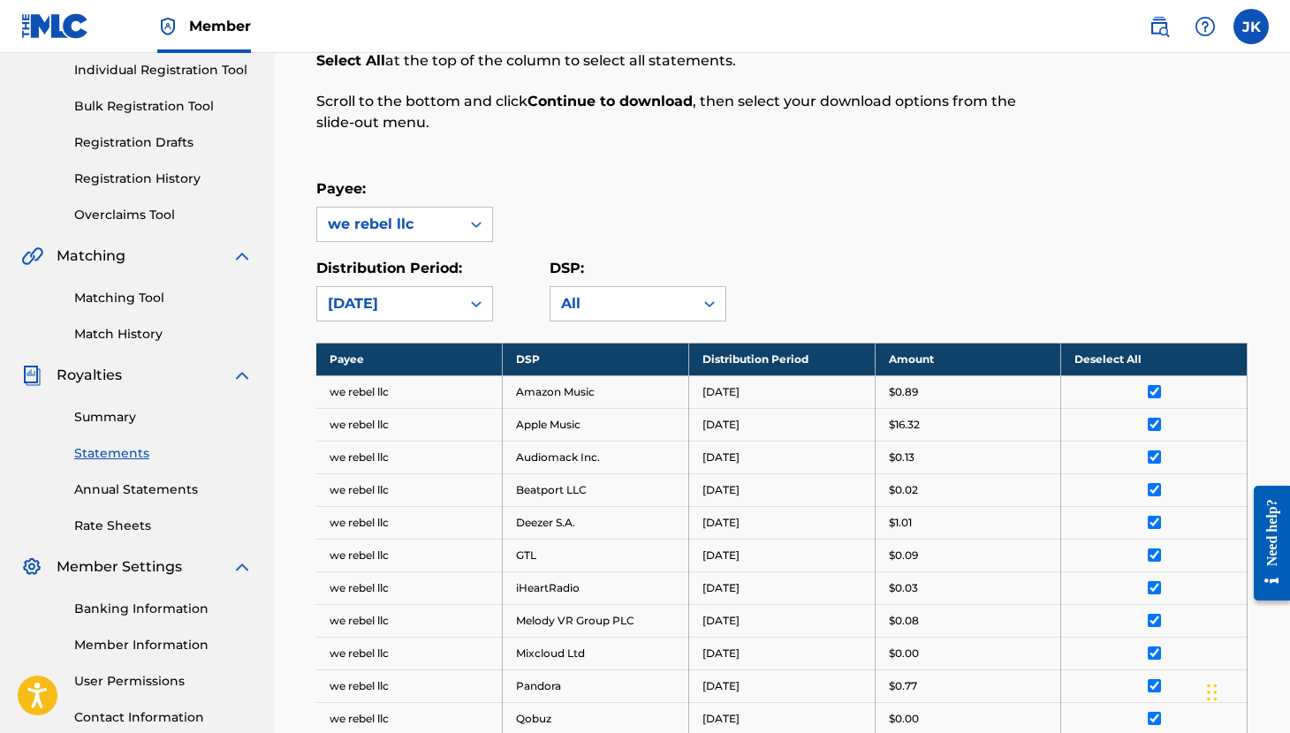
scroll to position [0, 0]
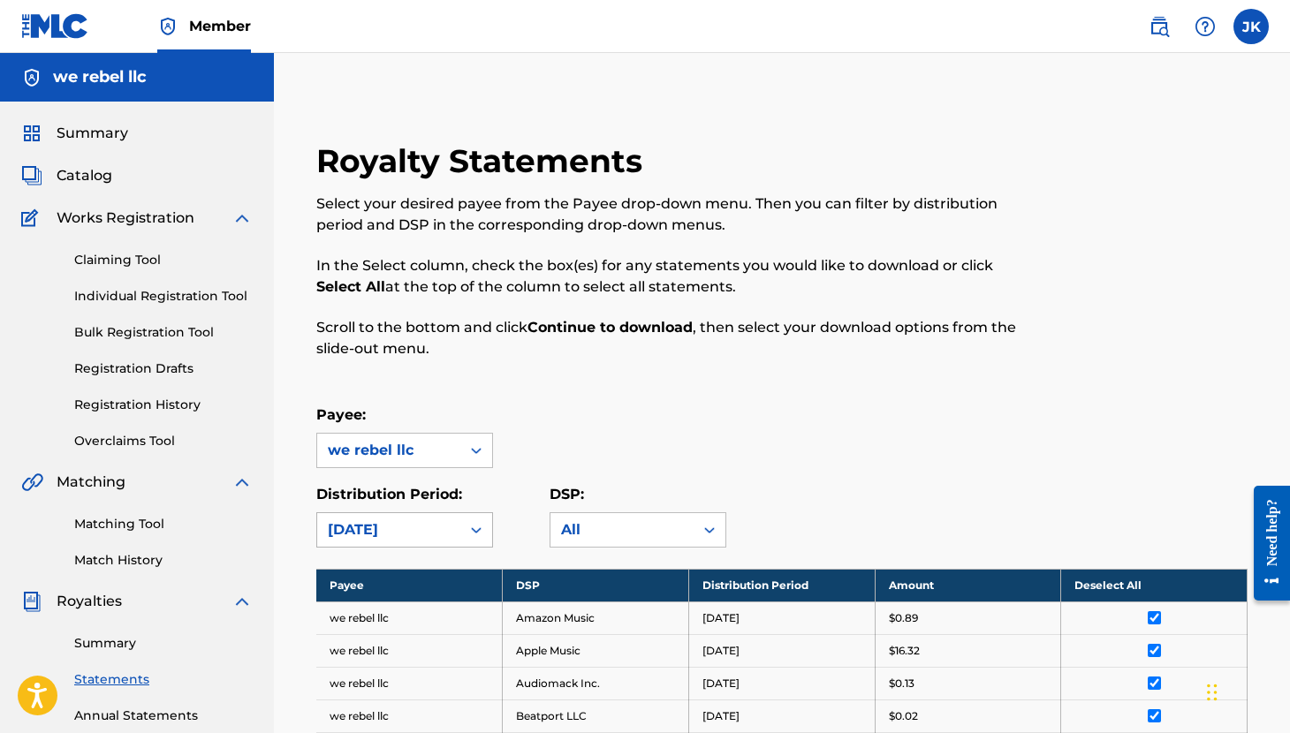
click at [469, 523] on div "[DATE]" at bounding box center [404, 529] width 177 height 35
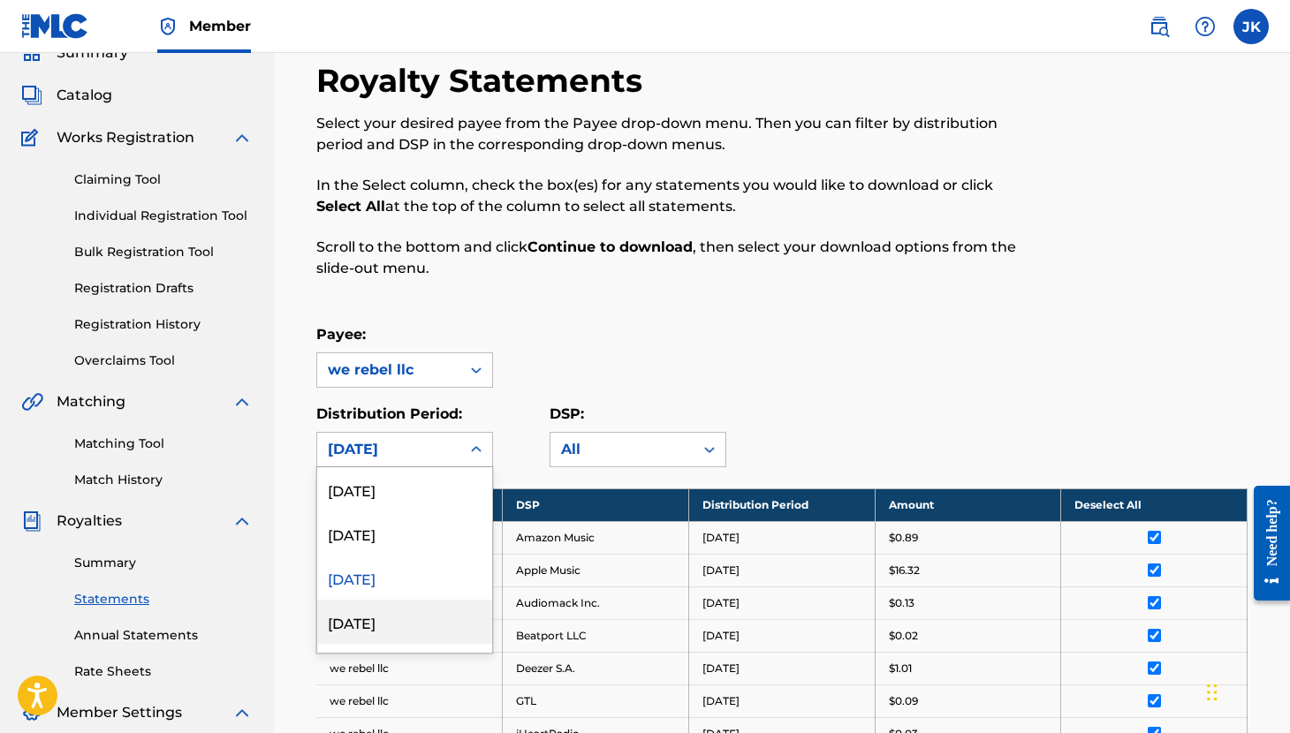
click at [445, 621] on div "[DATE]" at bounding box center [404, 622] width 175 height 44
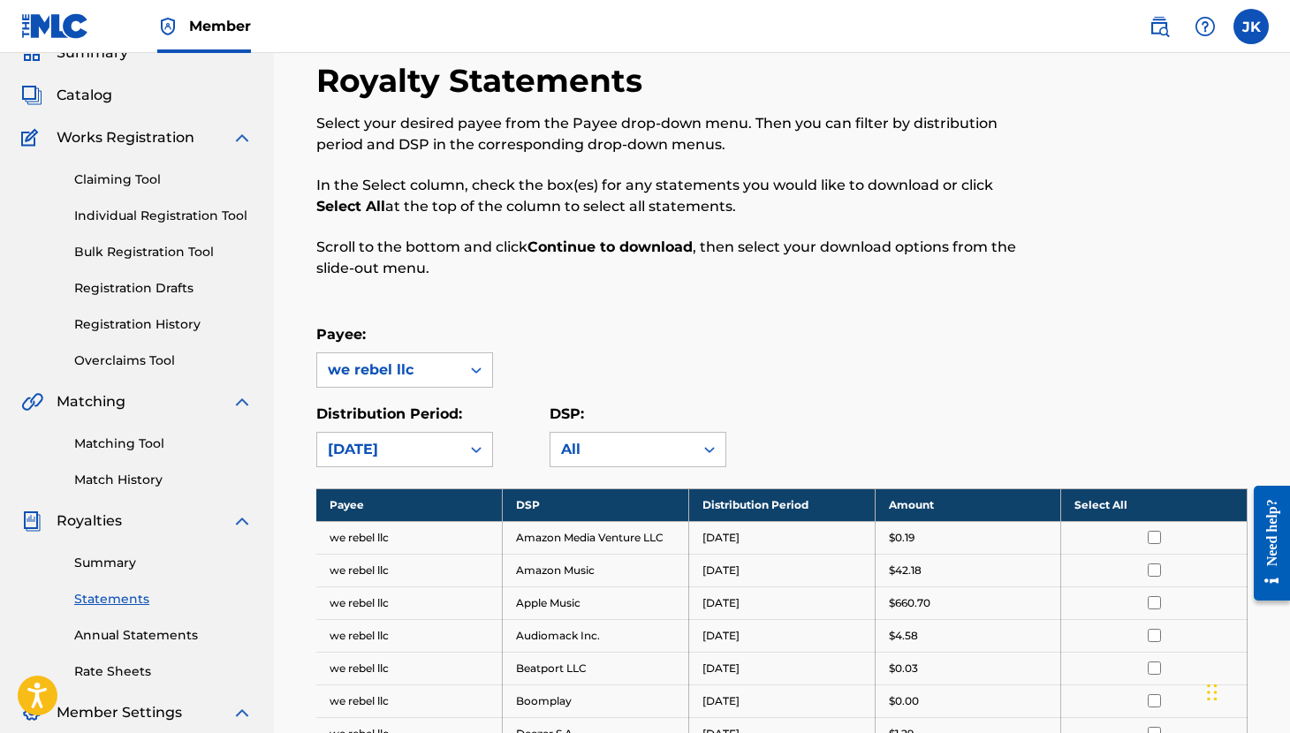
click at [1115, 503] on th "Select All" at bounding box center [1154, 504] width 186 height 33
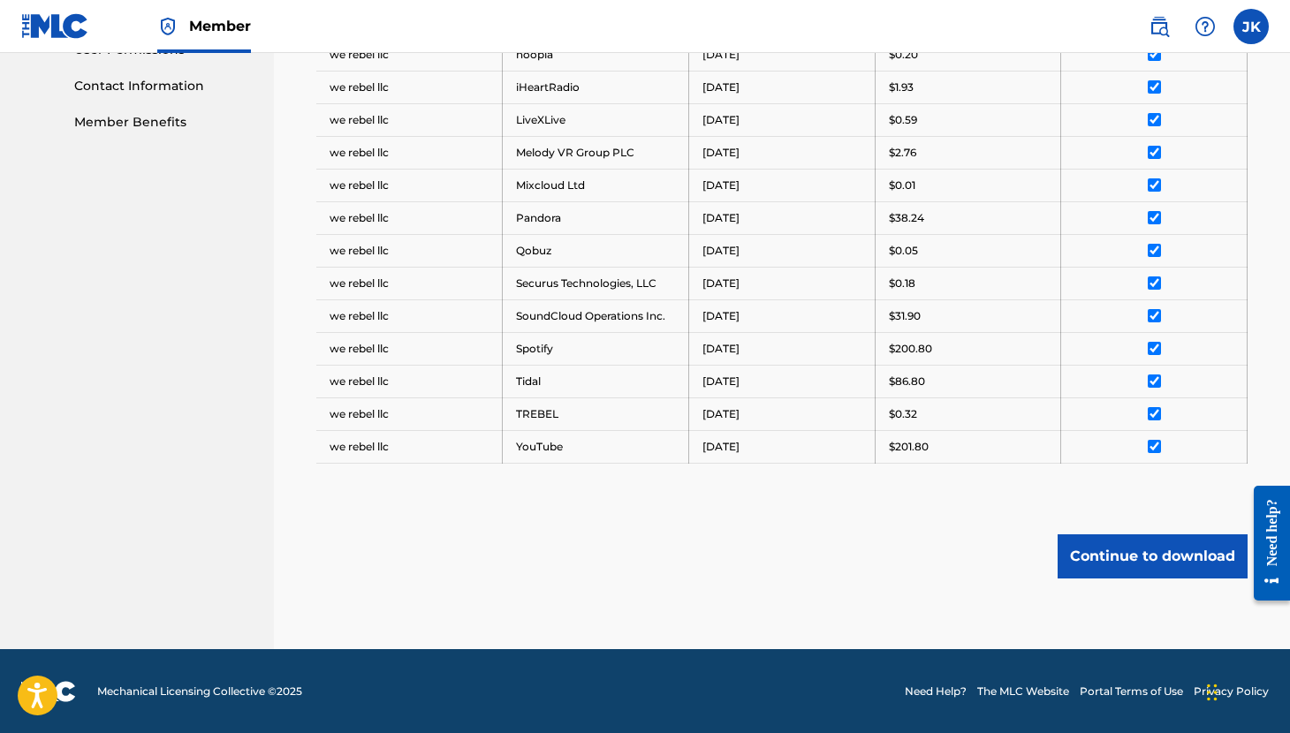
click at [1137, 565] on button "Continue to download" at bounding box center [1152, 556] width 190 height 44
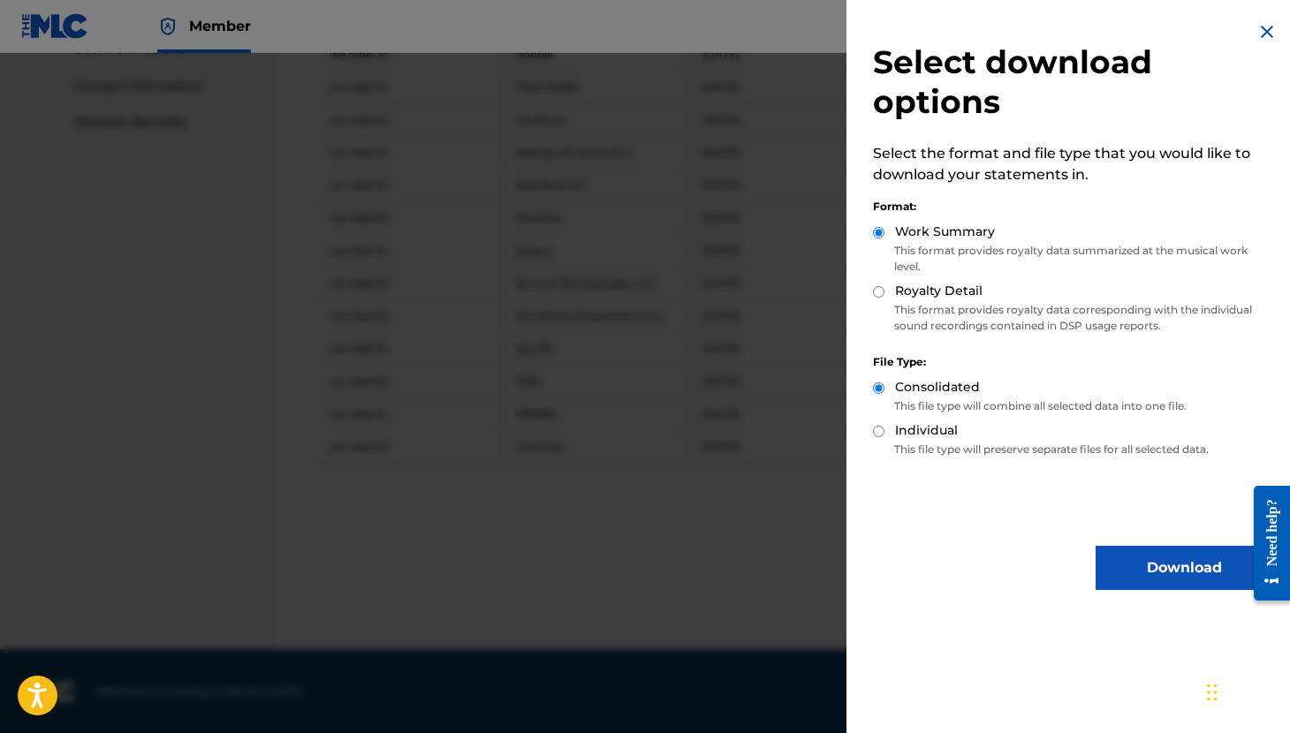
click at [885, 294] on div "Royalty Detail" at bounding box center [1072, 292] width 399 height 20
click at [875, 290] on input "Royalty Detail" at bounding box center [878, 291] width 11 height 11
radio input "true"
click at [1156, 557] on button "Download" at bounding box center [1183, 568] width 177 height 44
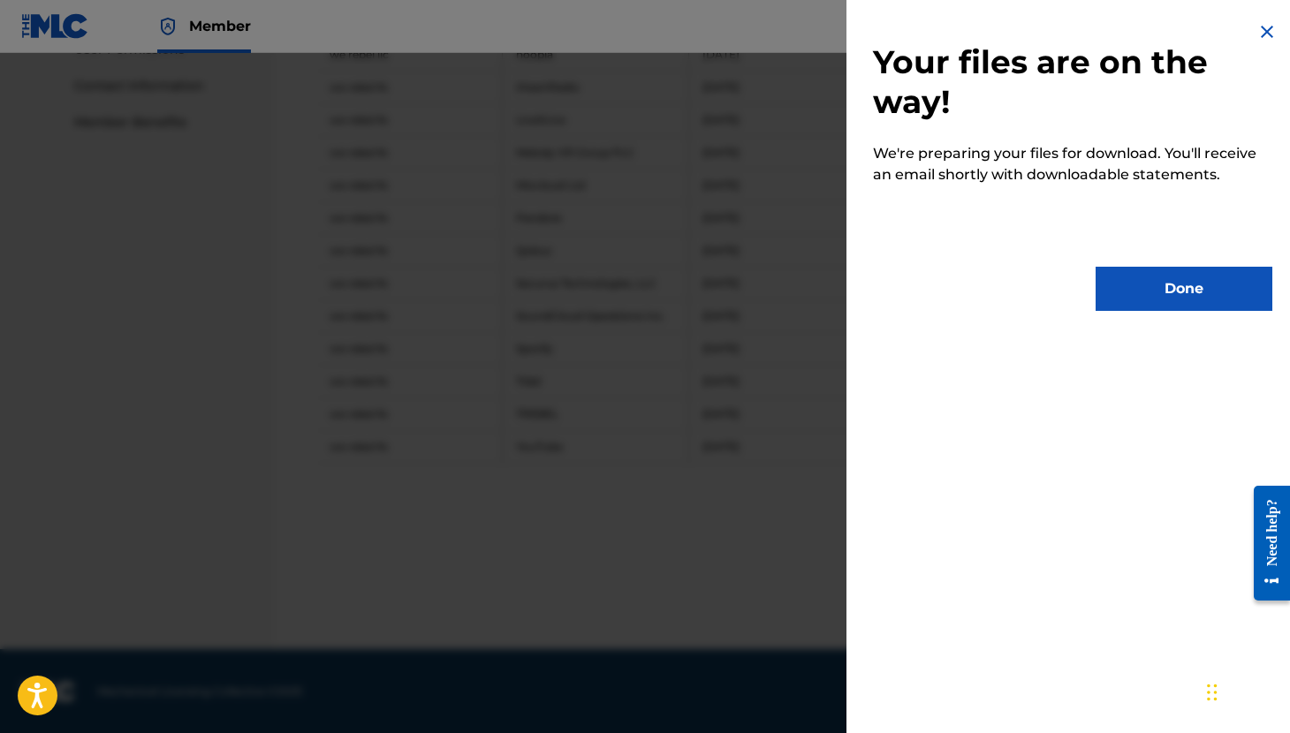
click at [1163, 303] on button "Done" at bounding box center [1183, 289] width 177 height 44
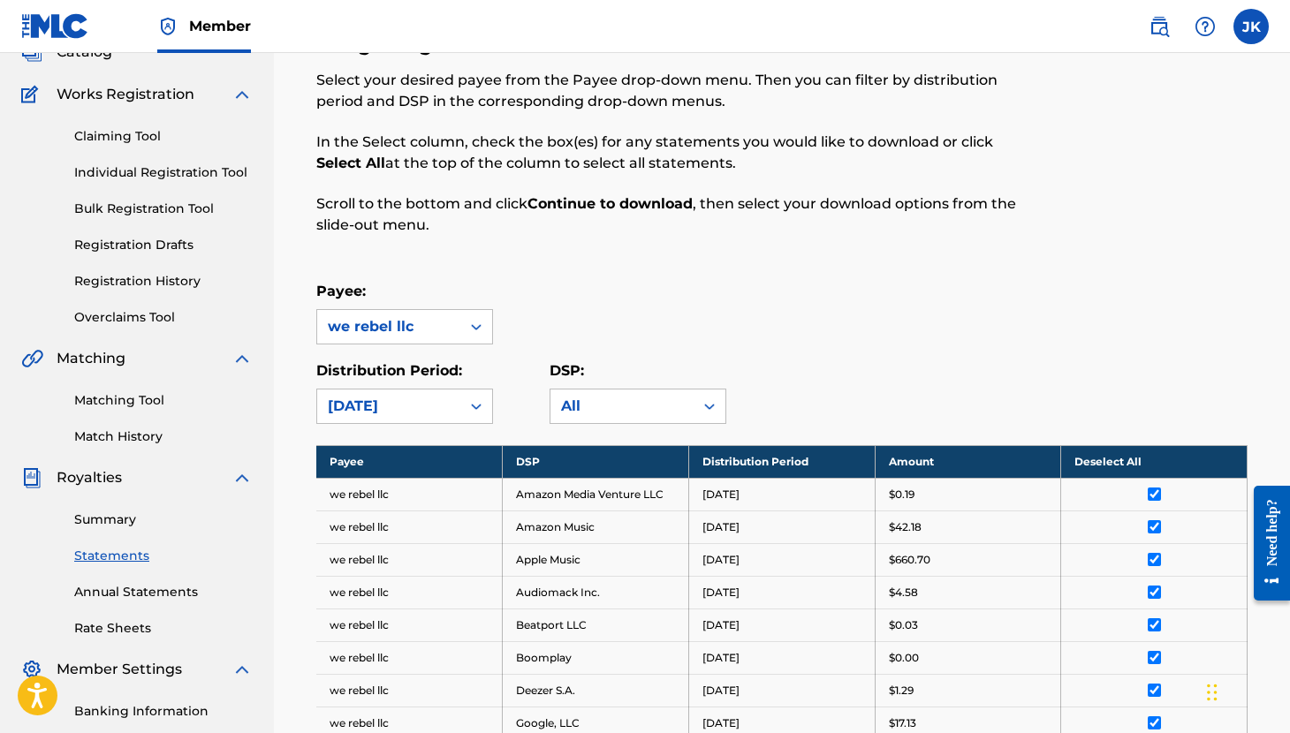
scroll to position [125, 0]
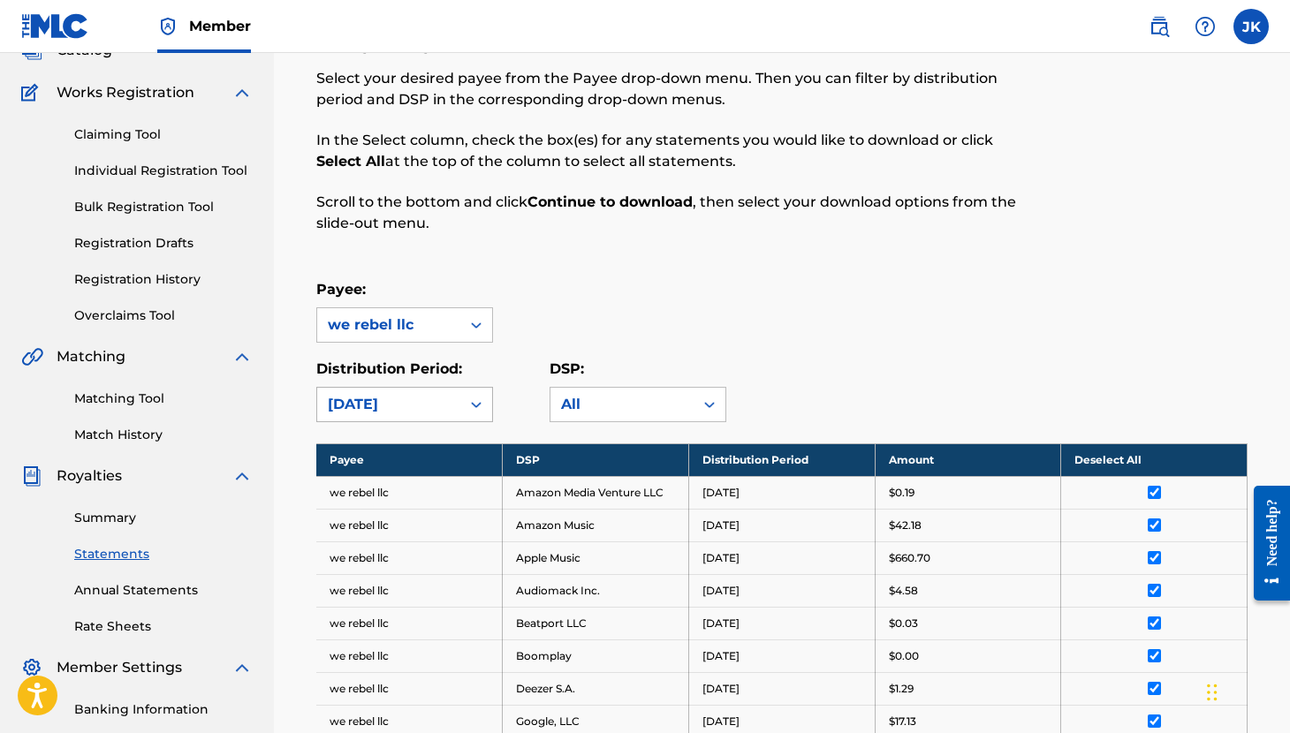
click at [468, 397] on icon at bounding box center [476, 405] width 18 height 18
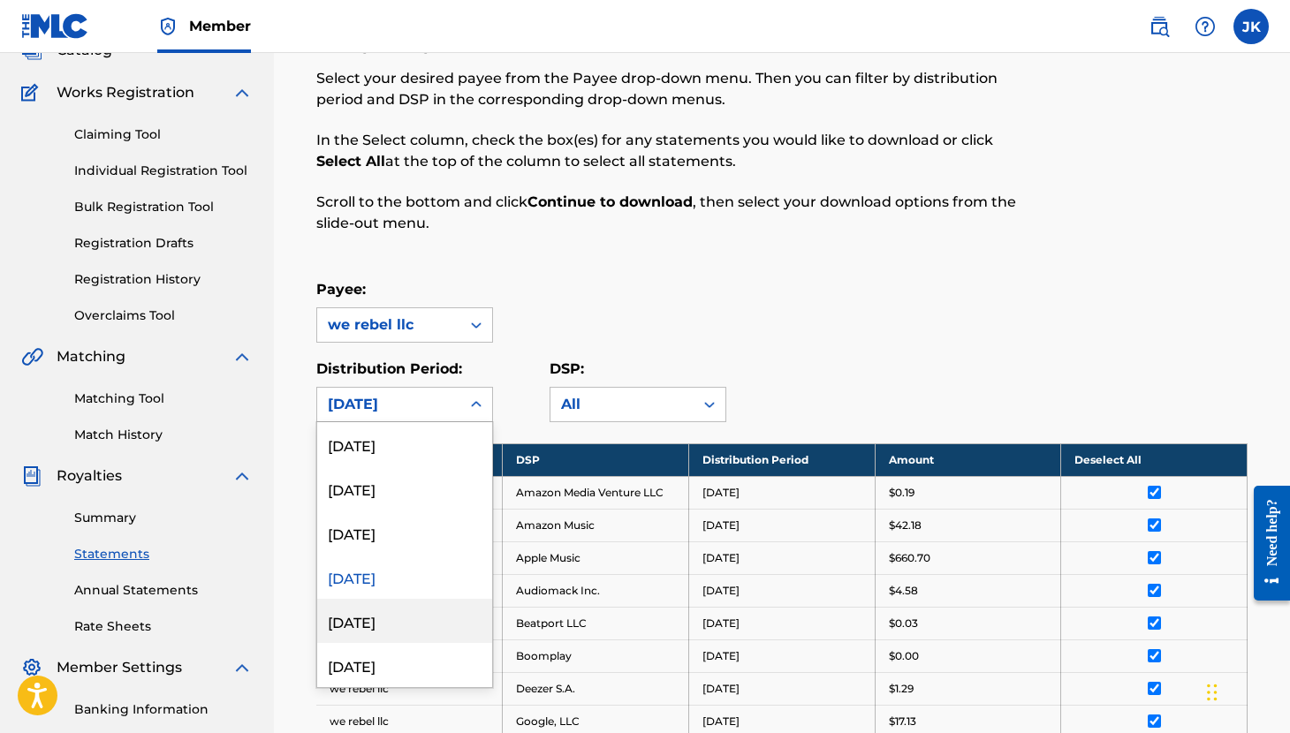
click at [416, 612] on div "[DATE]" at bounding box center [404, 621] width 175 height 44
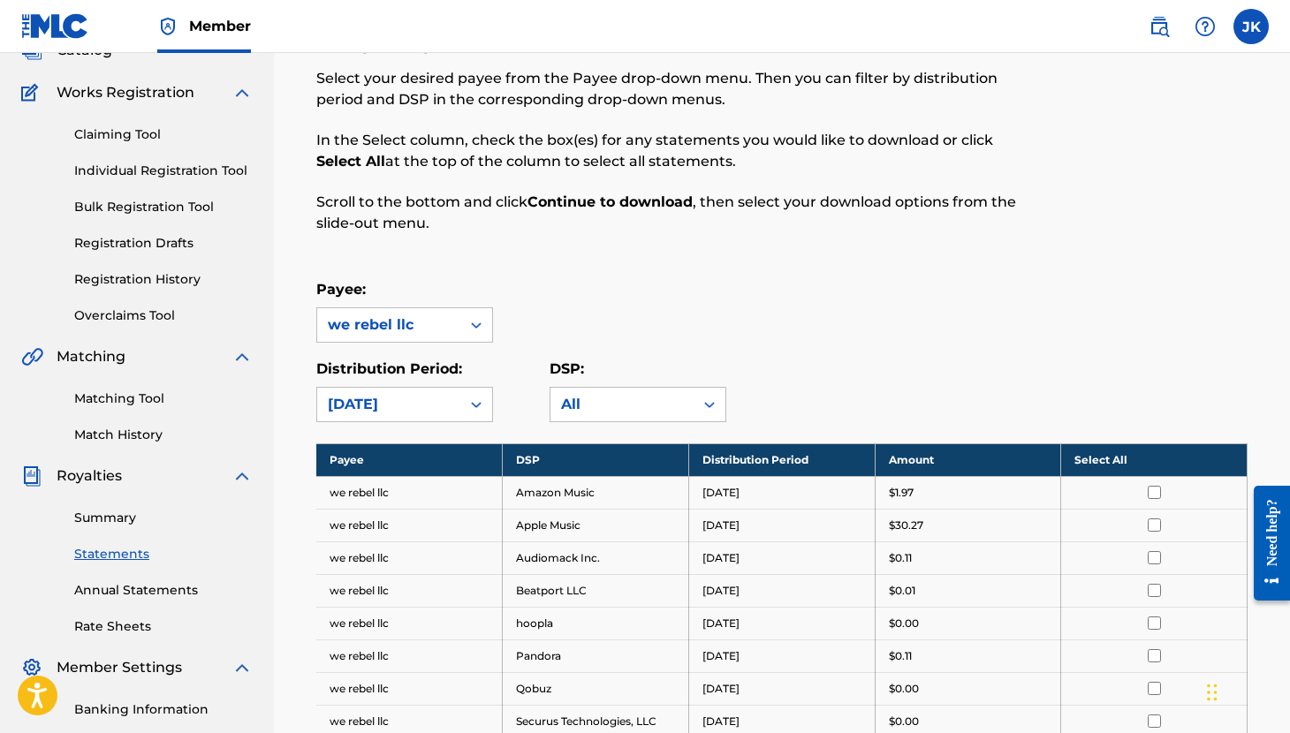
click at [1097, 458] on th "Select All" at bounding box center [1154, 459] width 186 height 33
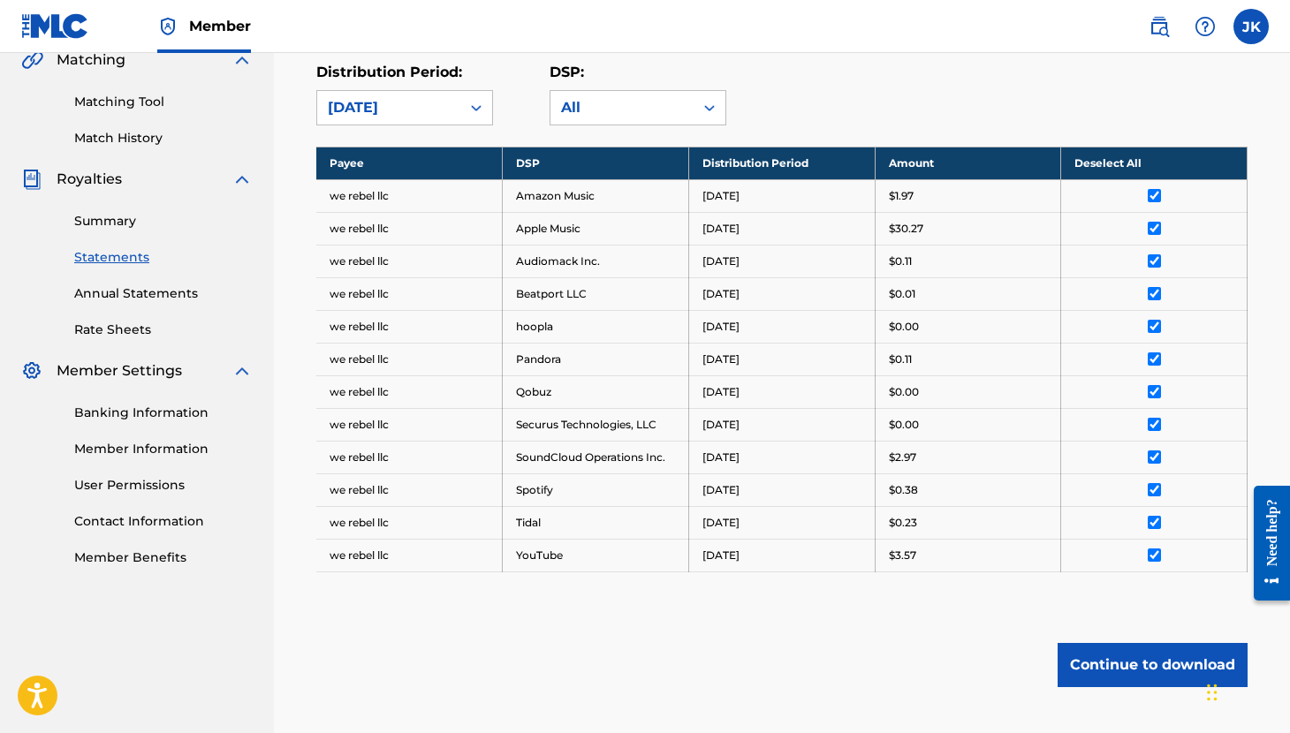
scroll to position [531, 0]
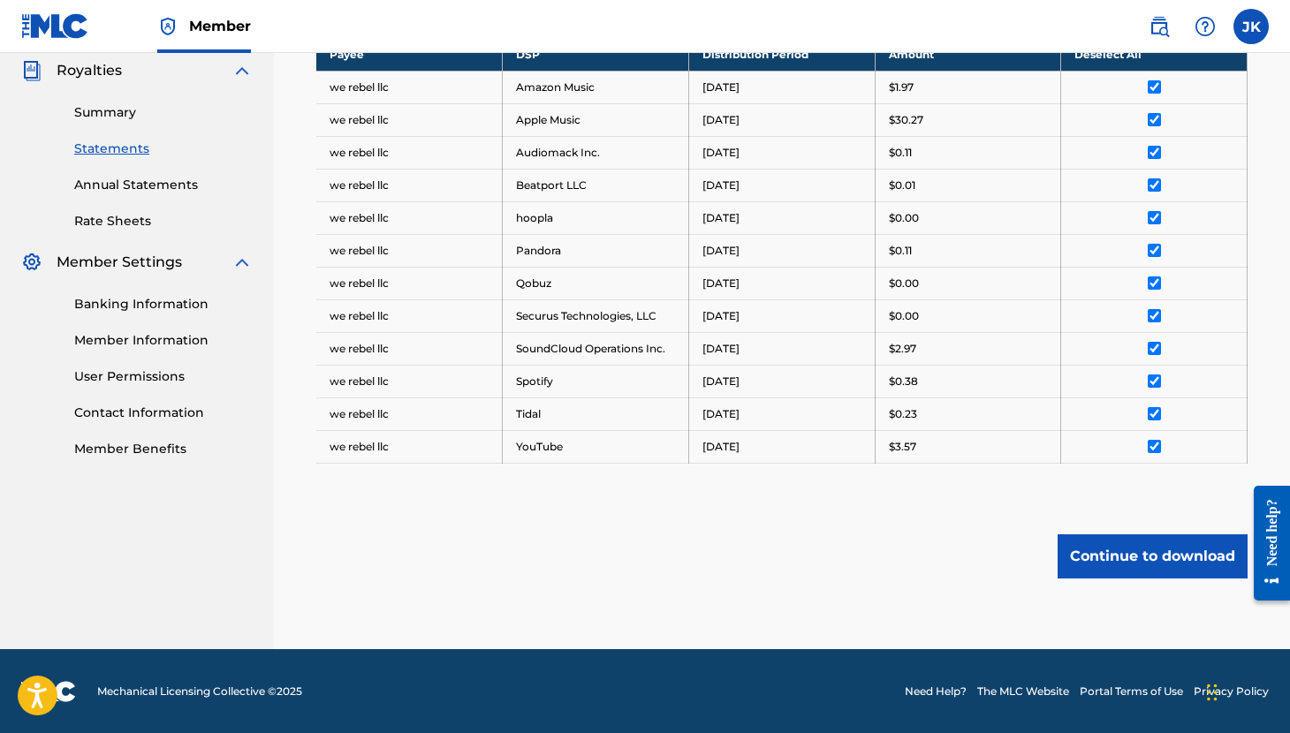
click at [1136, 552] on button "Continue to download" at bounding box center [1152, 556] width 190 height 44
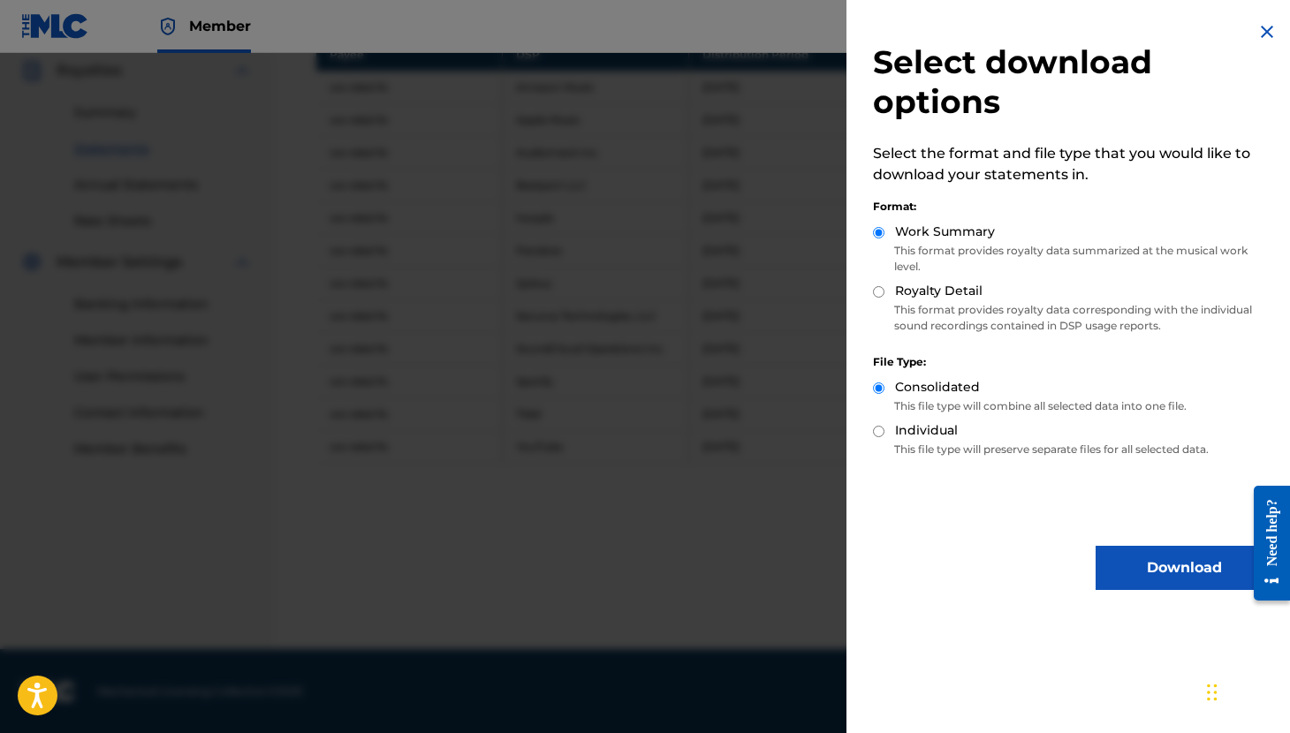
click at [875, 291] on input "Royalty Detail" at bounding box center [878, 291] width 11 height 11
radio input "true"
click at [1145, 577] on button "Download" at bounding box center [1183, 568] width 177 height 44
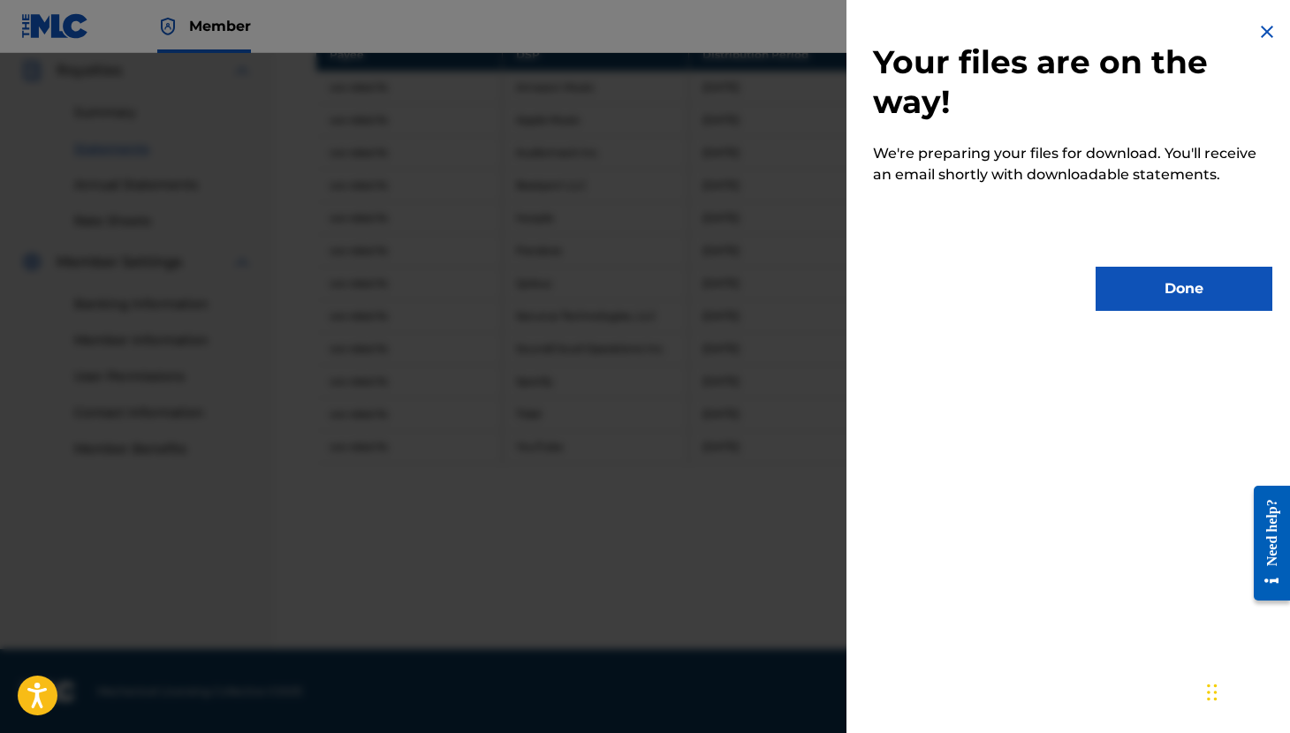
click at [1147, 314] on div "Your files are on the way! We're preparing your files for download. You'll rece…" at bounding box center [1072, 166] width 452 height 332
click at [1139, 300] on button "Done" at bounding box center [1183, 289] width 177 height 44
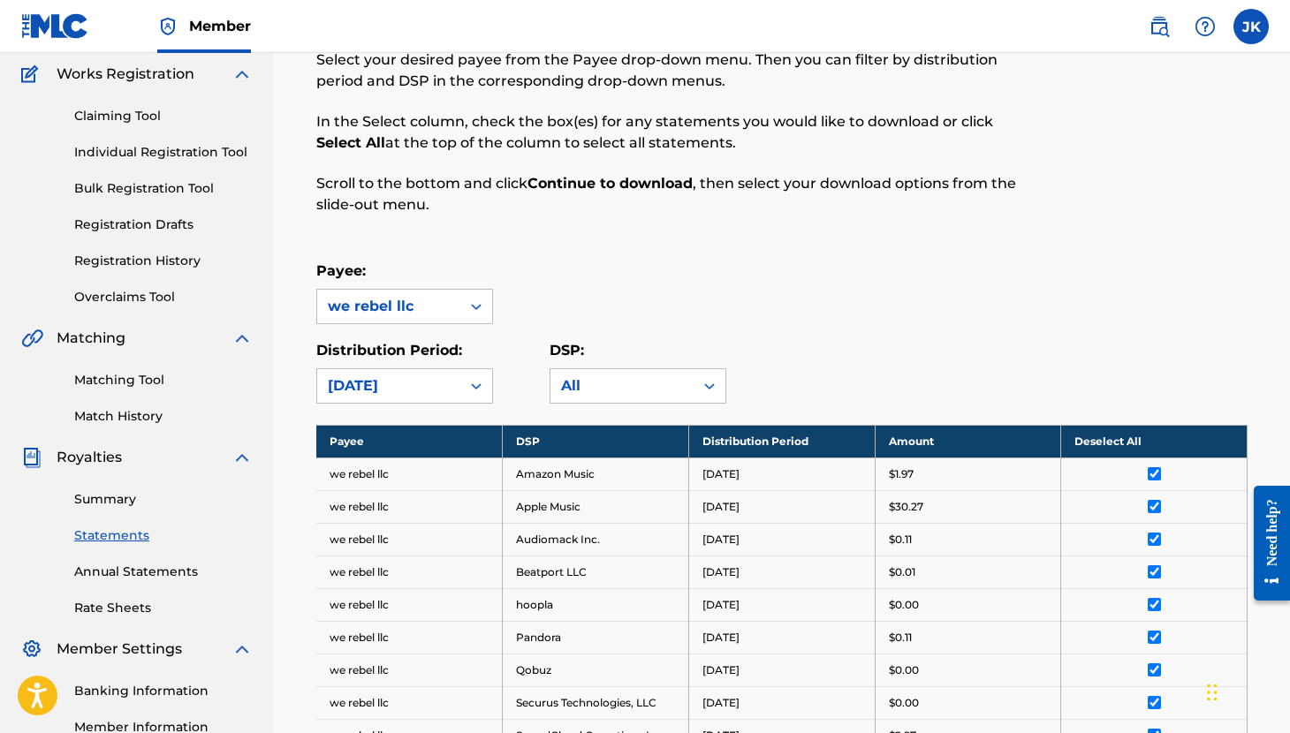
scroll to position [0, 0]
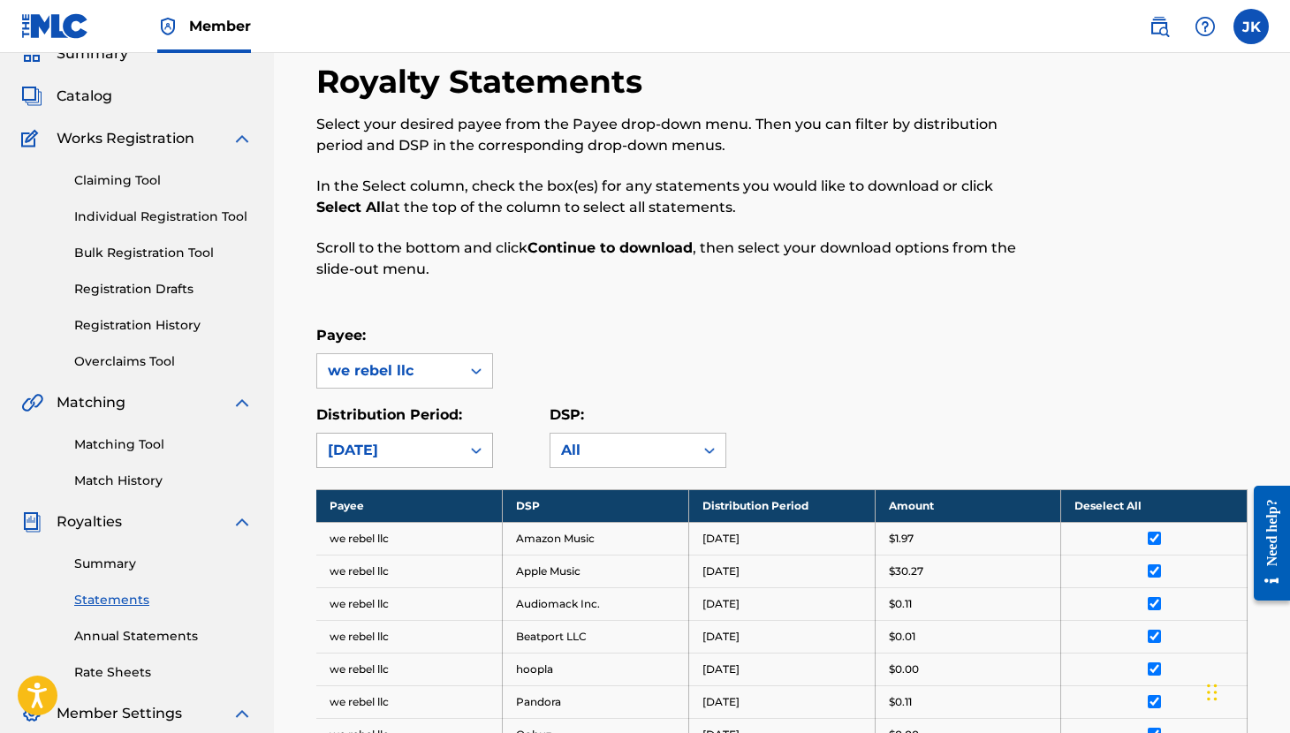
click at [475, 468] on div "[DATE]" at bounding box center [404, 450] width 177 height 35
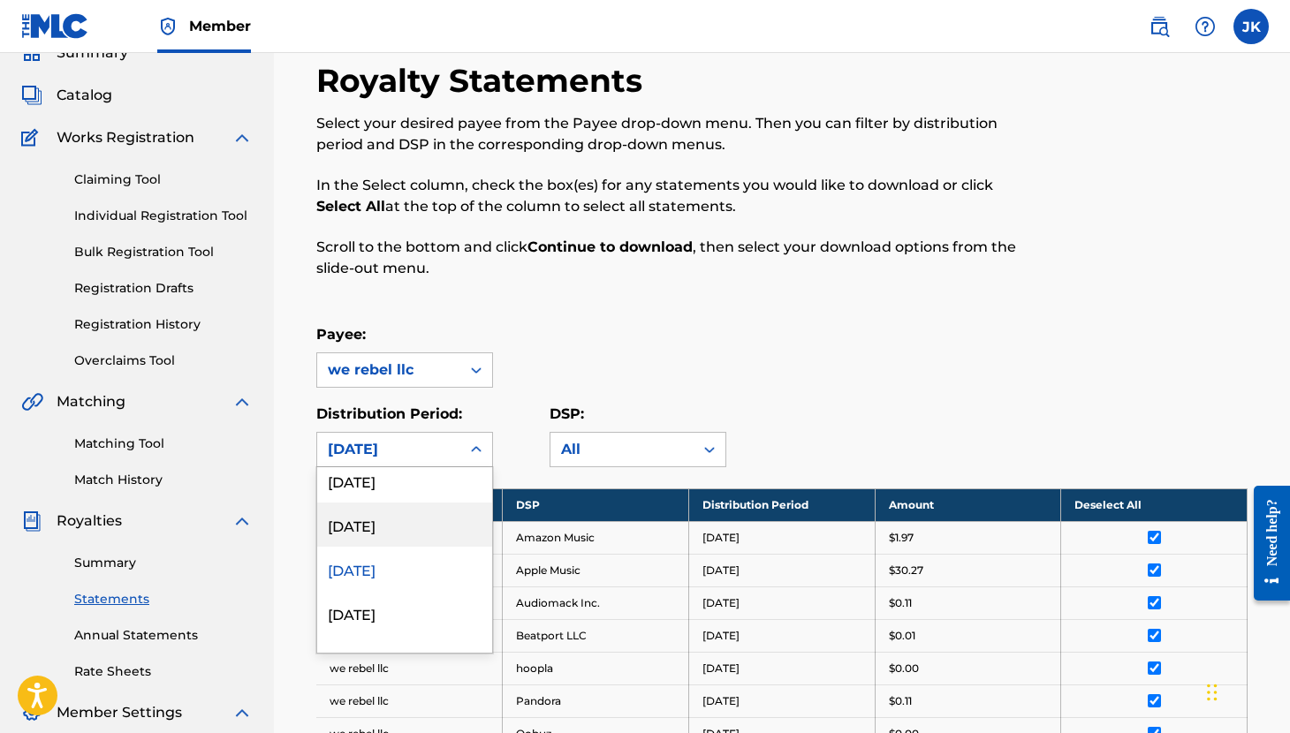
scroll to position [140, 0]
click at [435, 581] on div "[DATE]" at bounding box center [404, 570] width 175 height 44
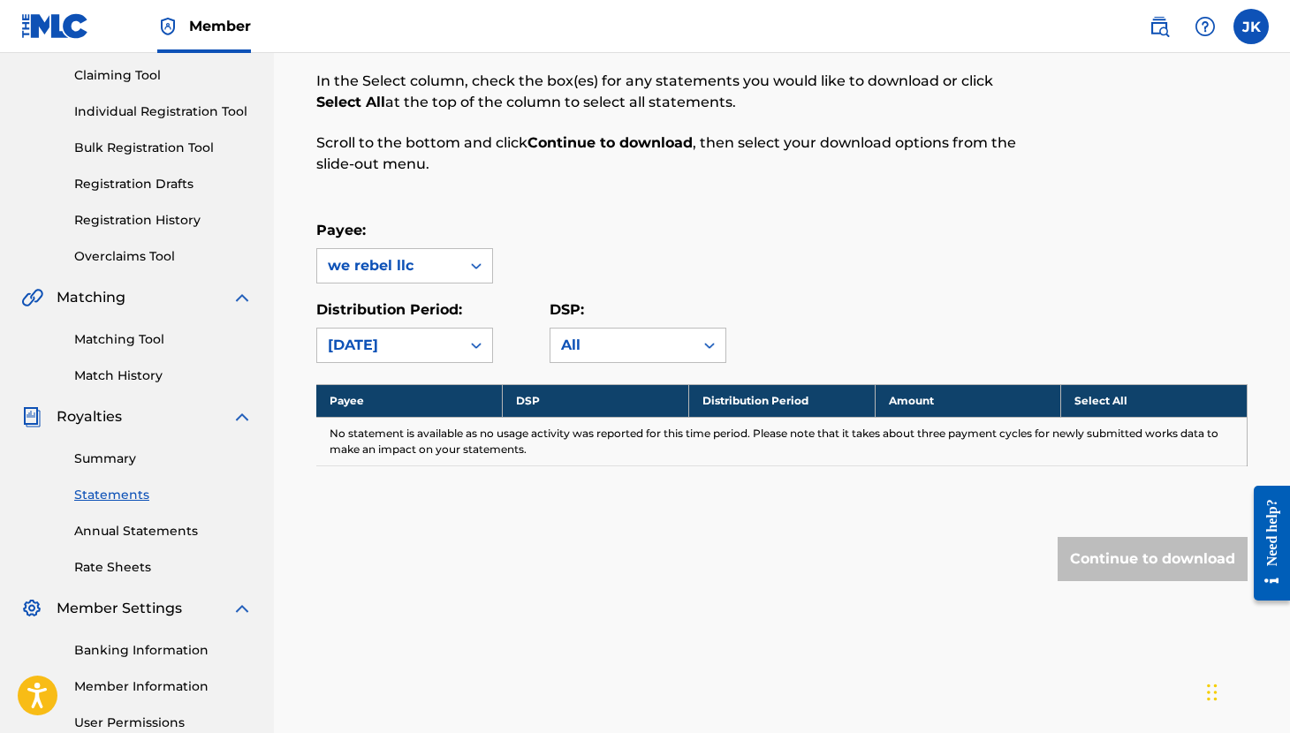
scroll to position [195, 0]
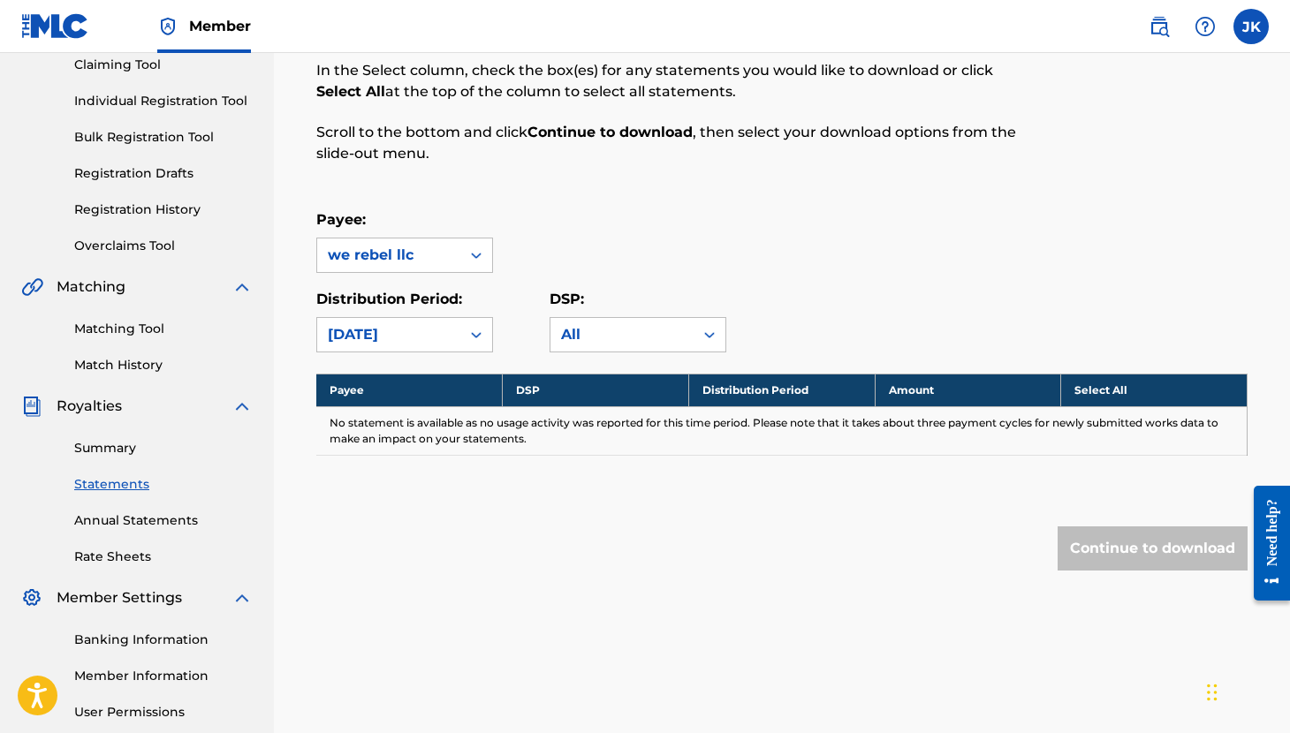
click at [463, 334] on div at bounding box center [476, 335] width 32 height 32
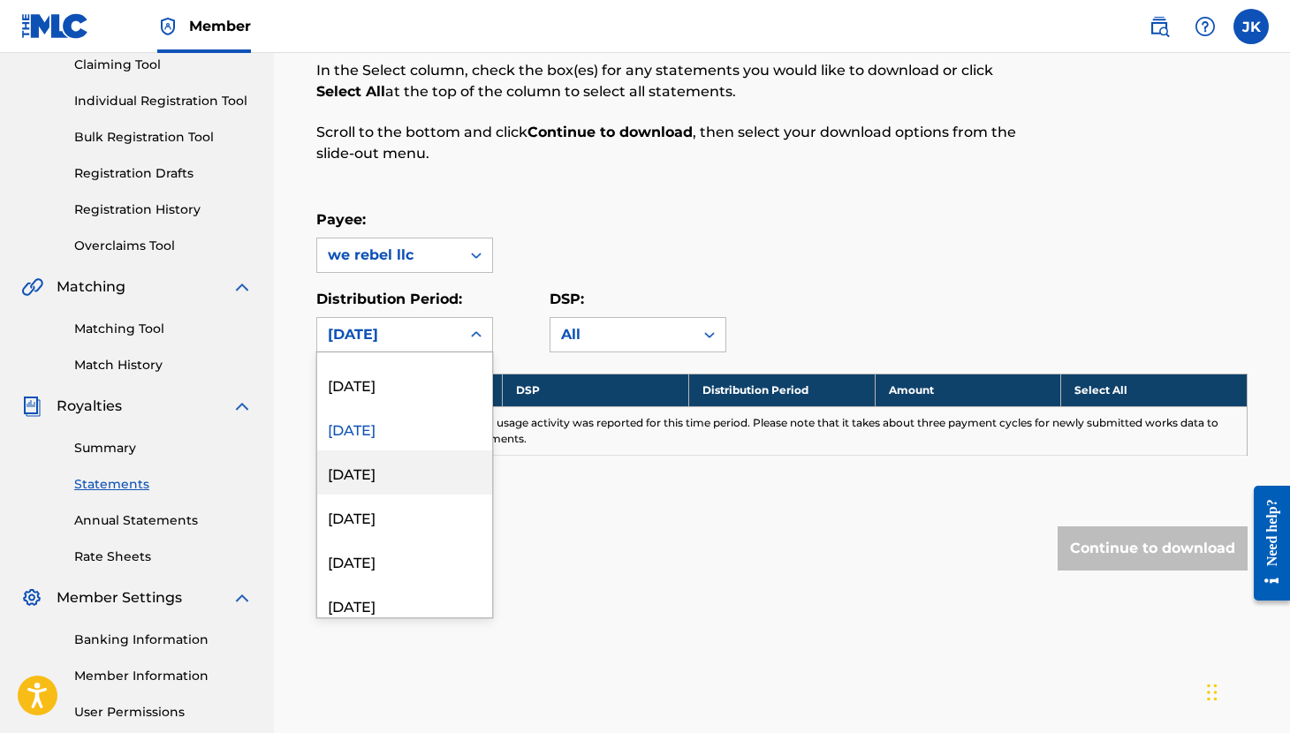
scroll to position [168, 0]
click at [403, 473] on div "[DATE]" at bounding box center [404, 472] width 175 height 44
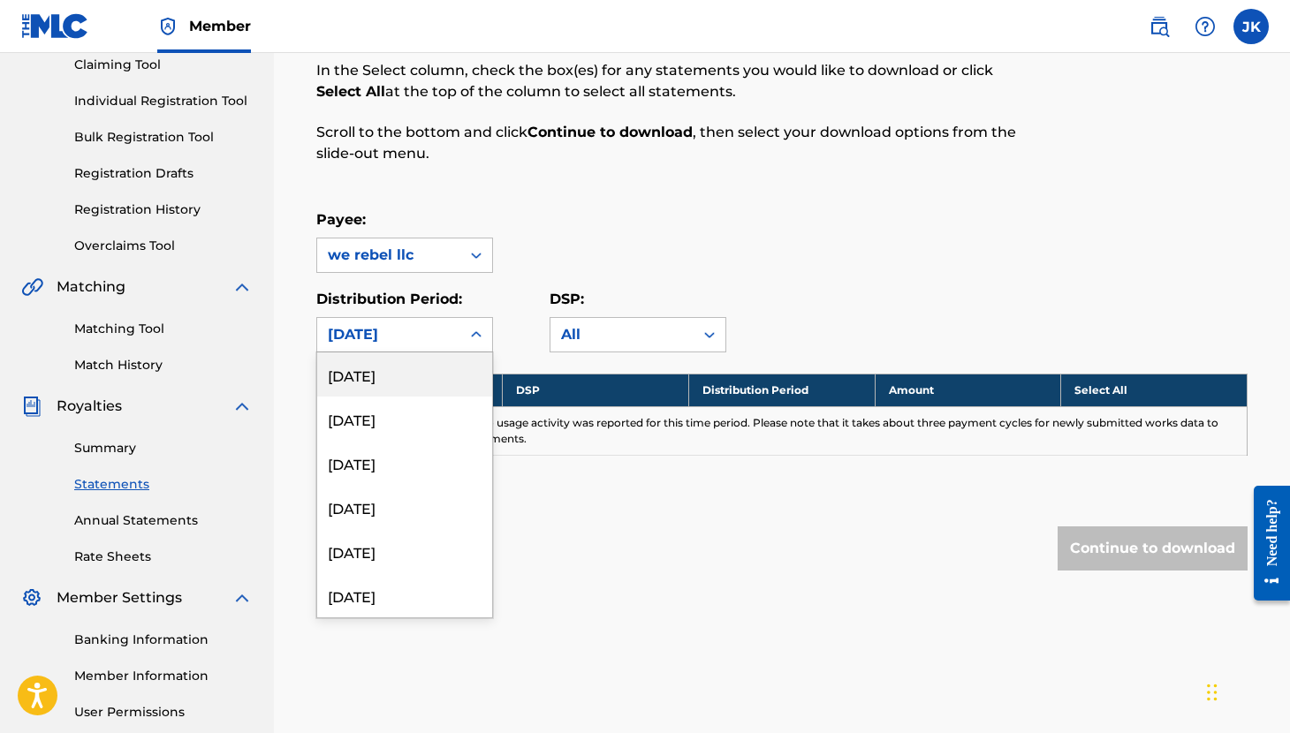
click at [459, 339] on div "[DATE]" at bounding box center [388, 335] width 143 height 34
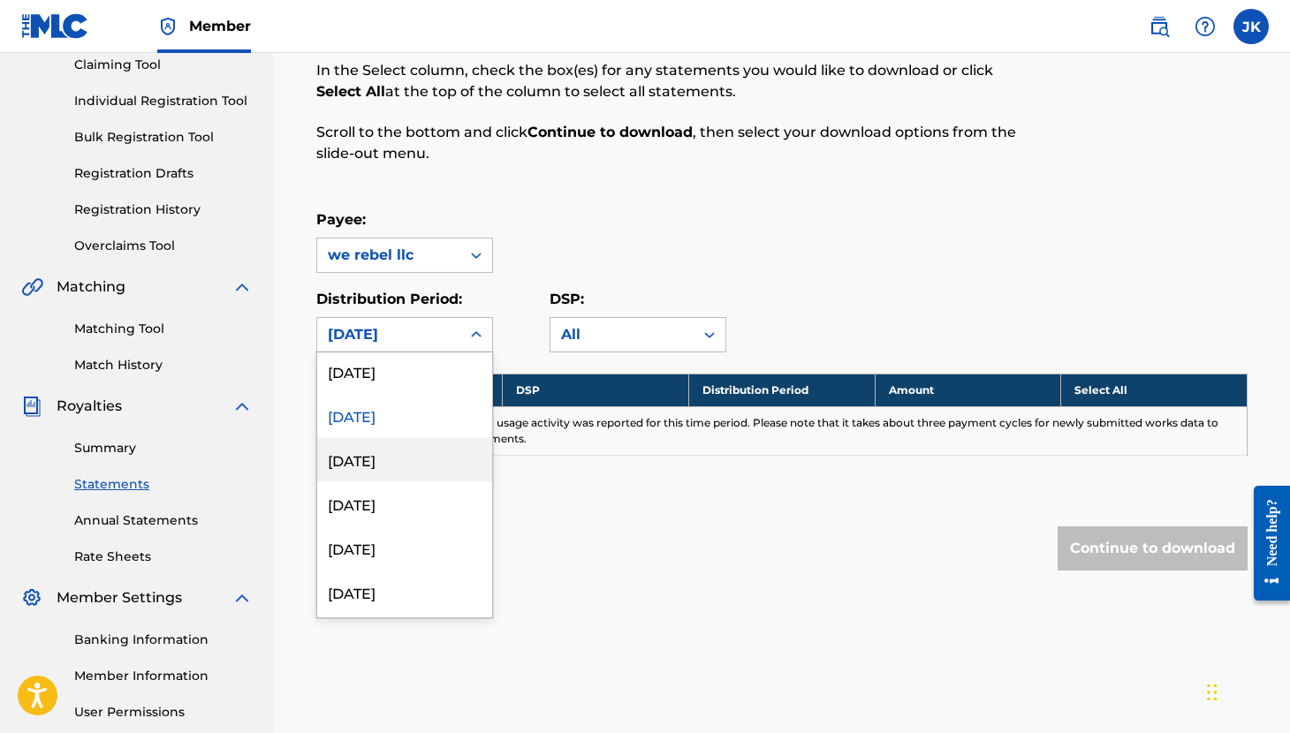
click at [397, 467] on div "[DATE]" at bounding box center [404, 459] width 175 height 44
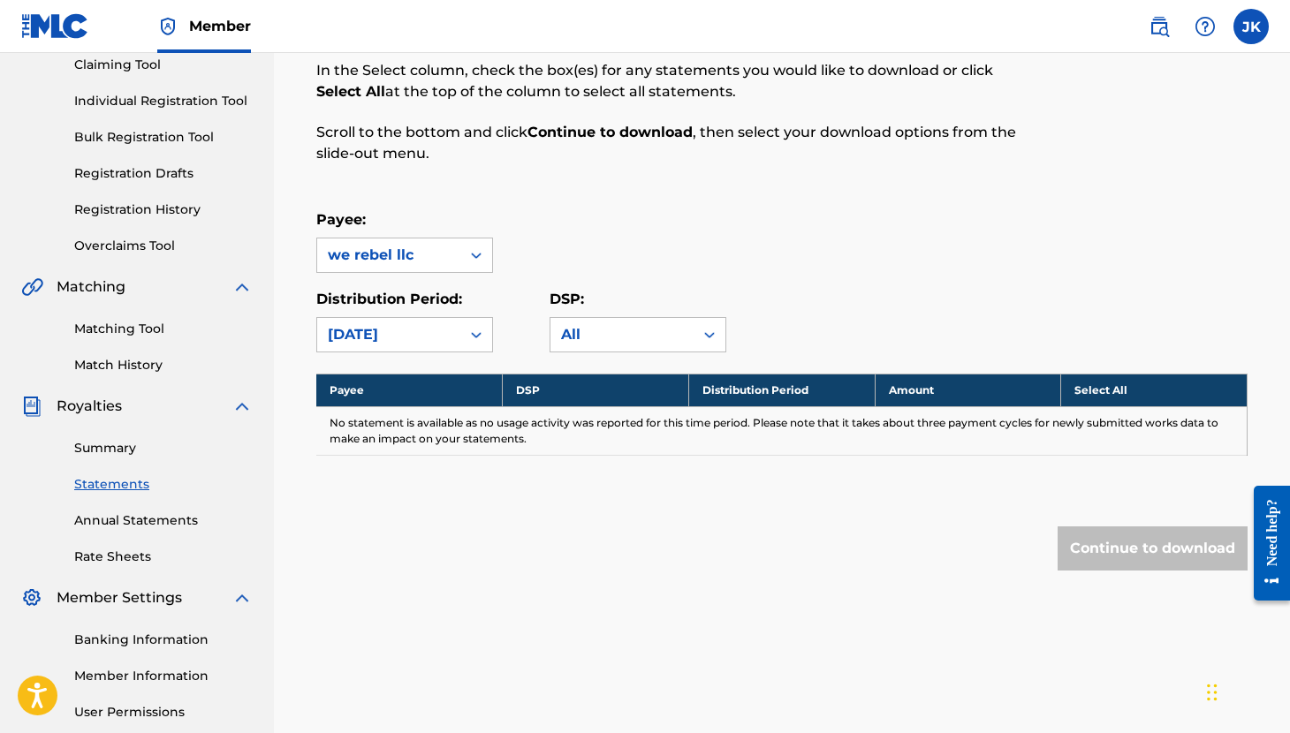
click at [454, 330] on div "[DATE]" at bounding box center [388, 335] width 143 height 34
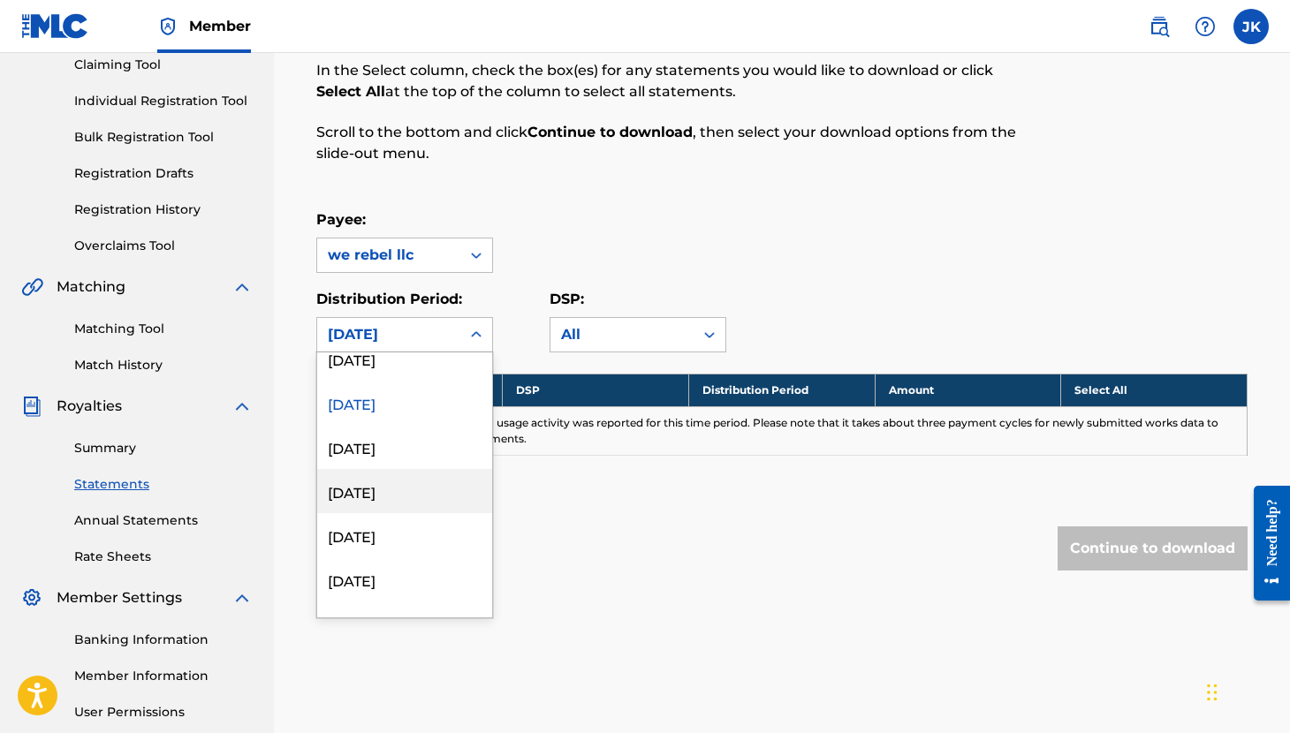
scroll to position [279, 0]
click at [404, 463] on div "[DATE]" at bounding box center [404, 449] width 175 height 44
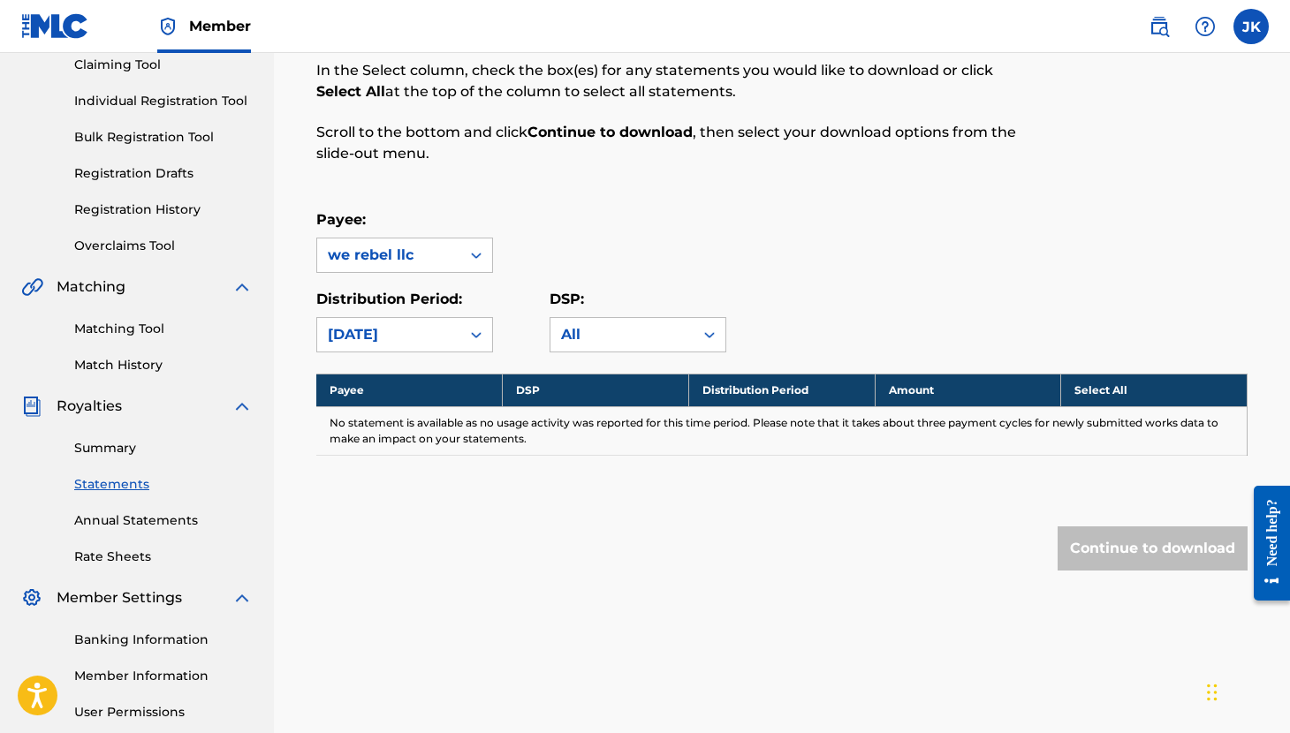
click at [467, 337] on icon at bounding box center [476, 335] width 18 height 18
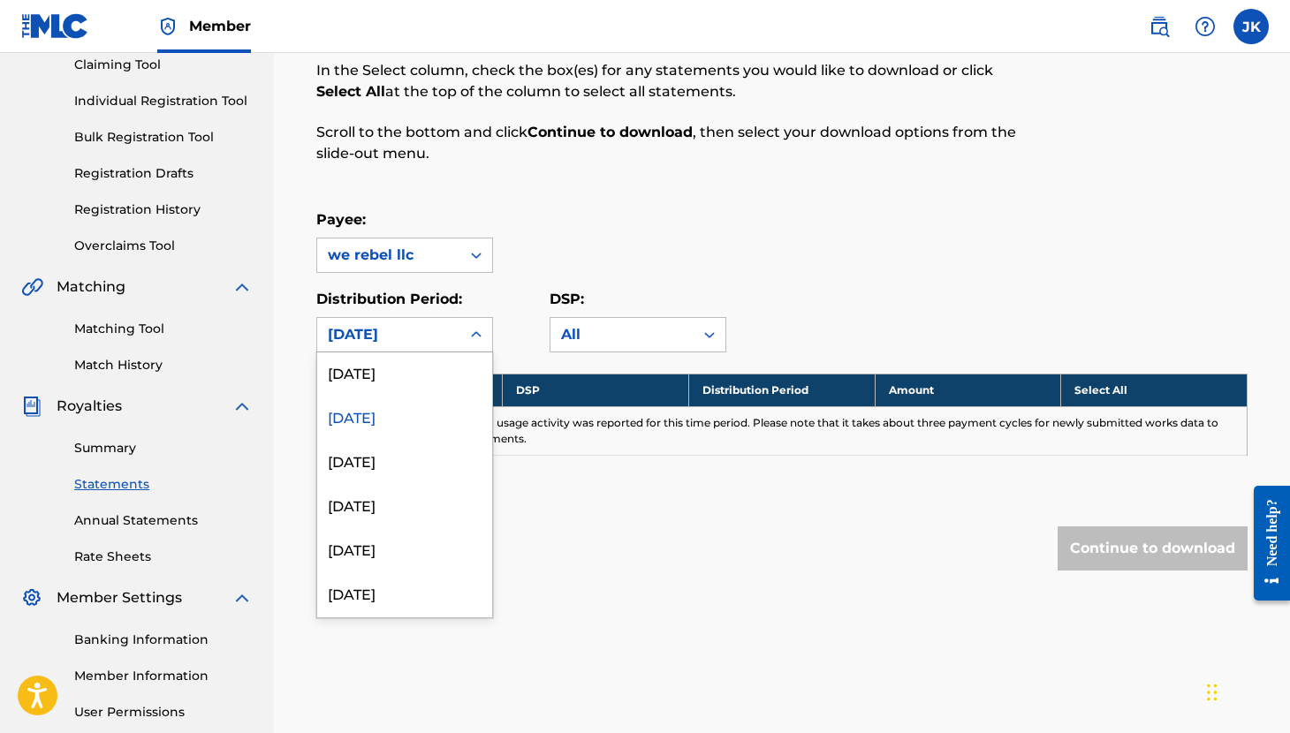
scroll to position [313, 0]
click at [412, 465] on div "[DATE]" at bounding box center [404, 459] width 175 height 44
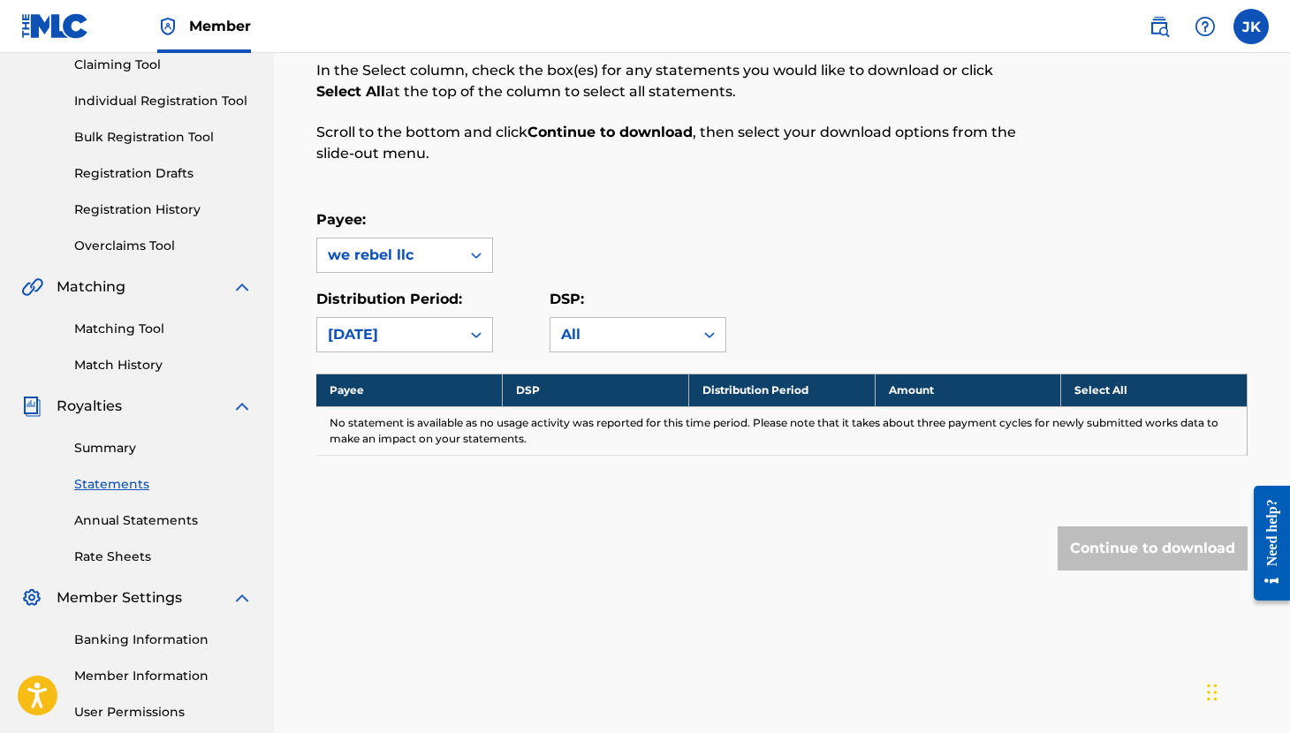
click at [458, 331] on div "[DATE]" at bounding box center [388, 335] width 143 height 34
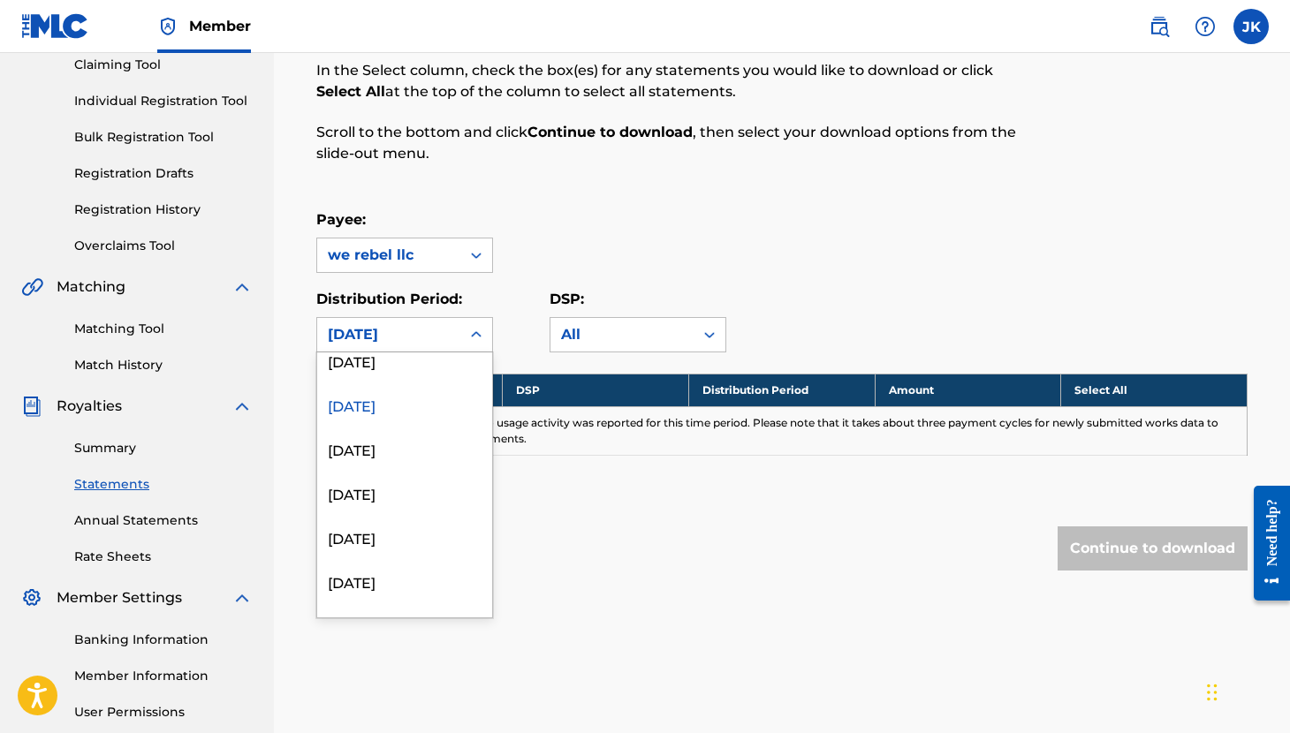
scroll to position [369, 0]
click at [418, 442] on div "[DATE]" at bounding box center [404, 447] width 175 height 44
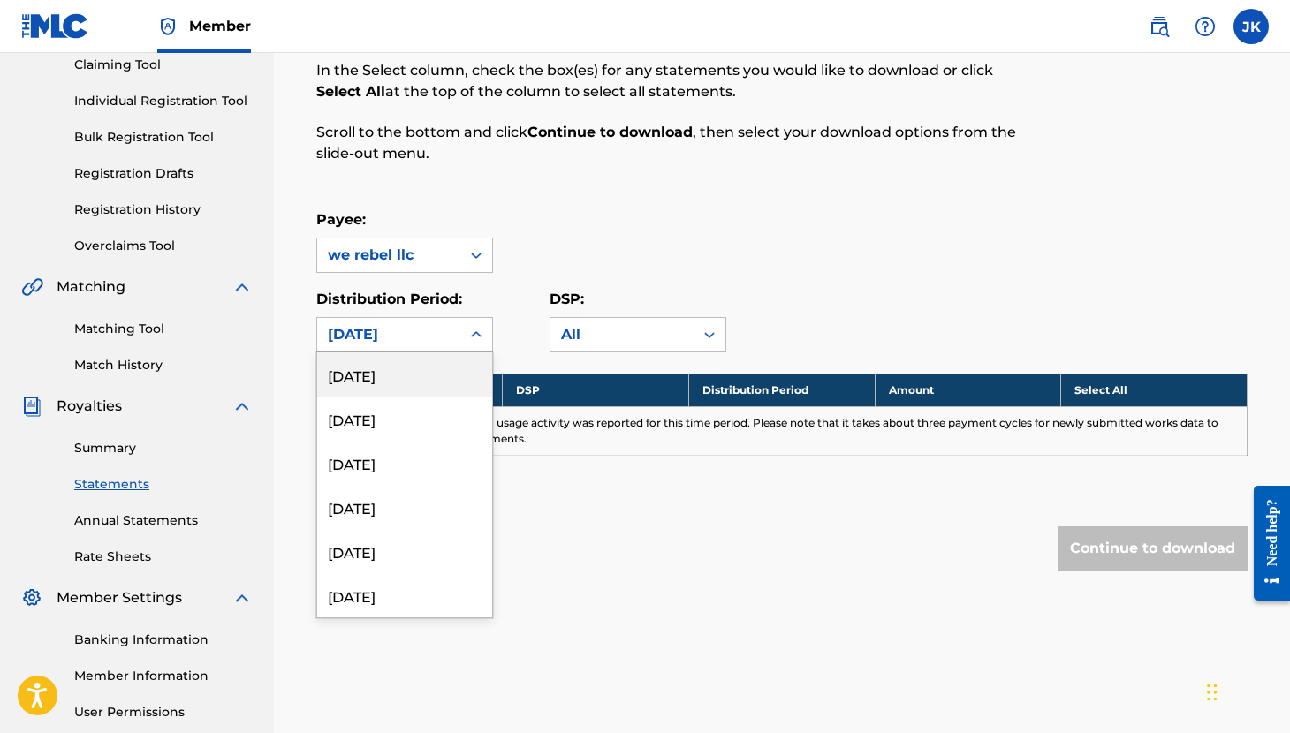
click at [471, 334] on icon at bounding box center [476, 335] width 18 height 18
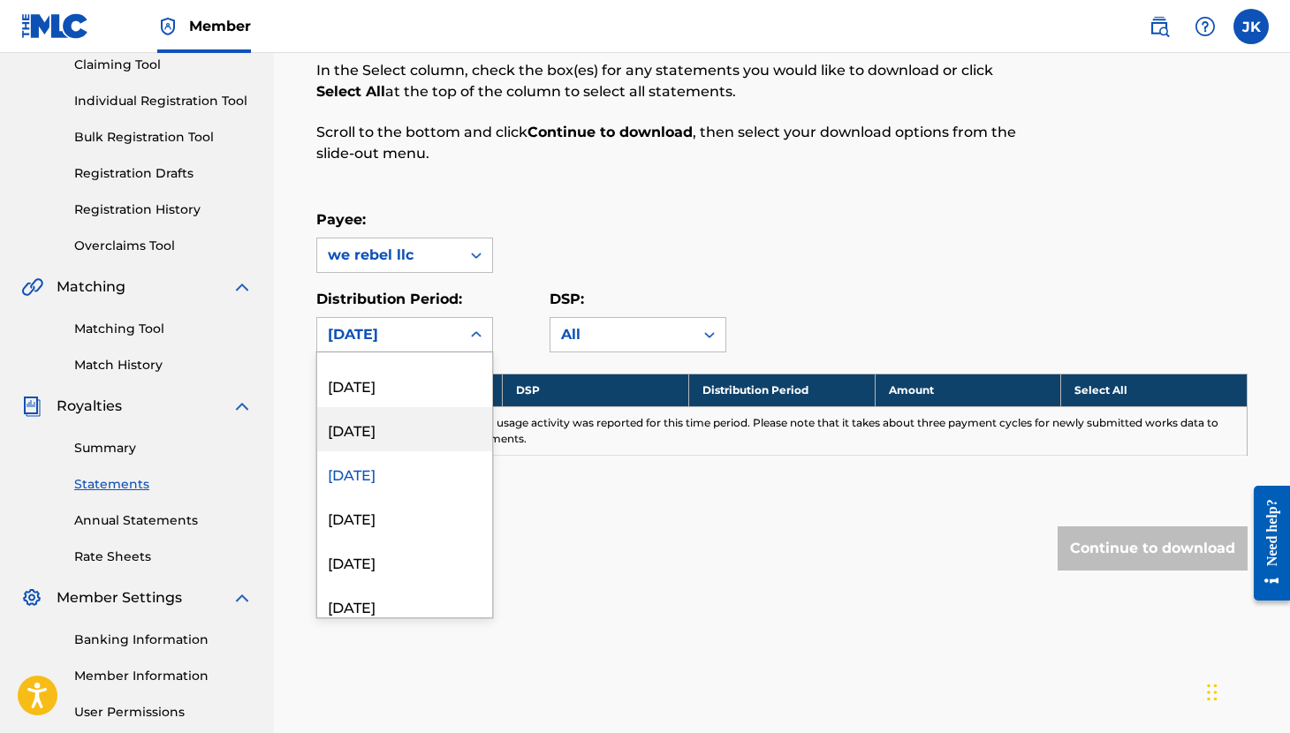
scroll to position [372, 0]
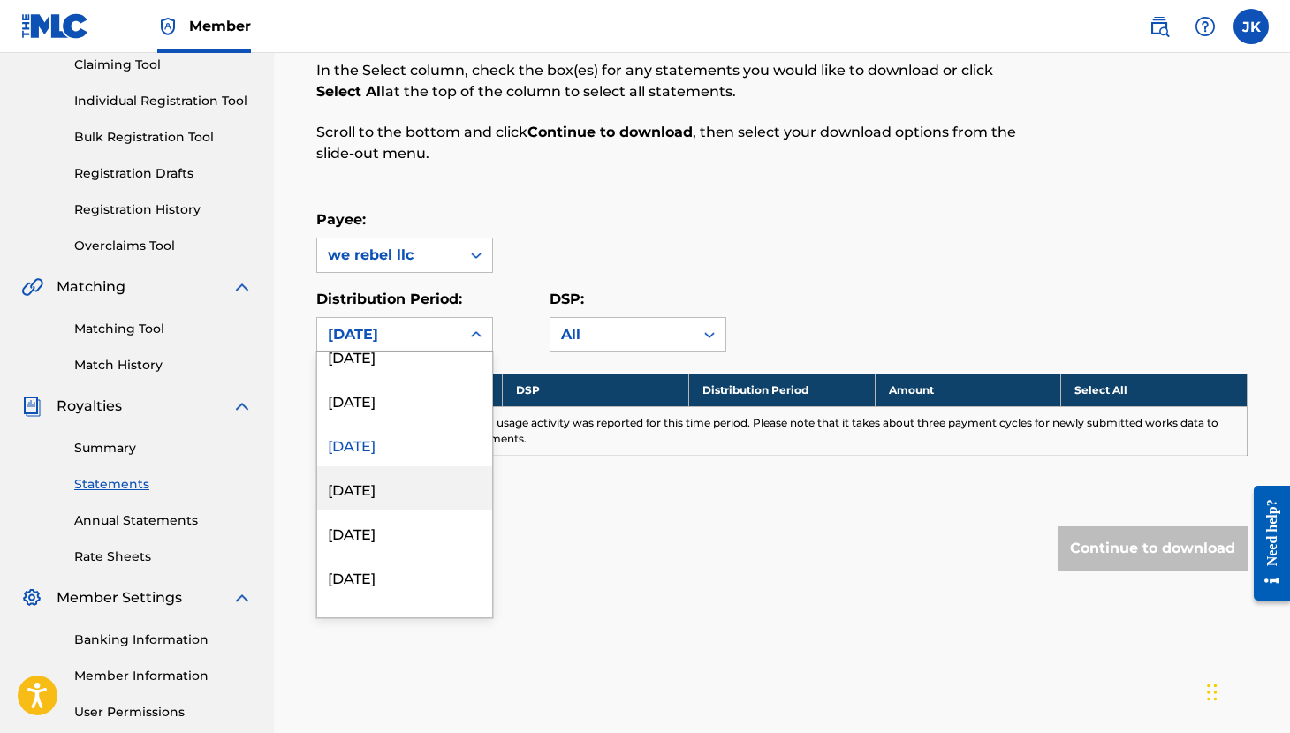
click at [420, 475] on div "[DATE]" at bounding box center [404, 488] width 175 height 44
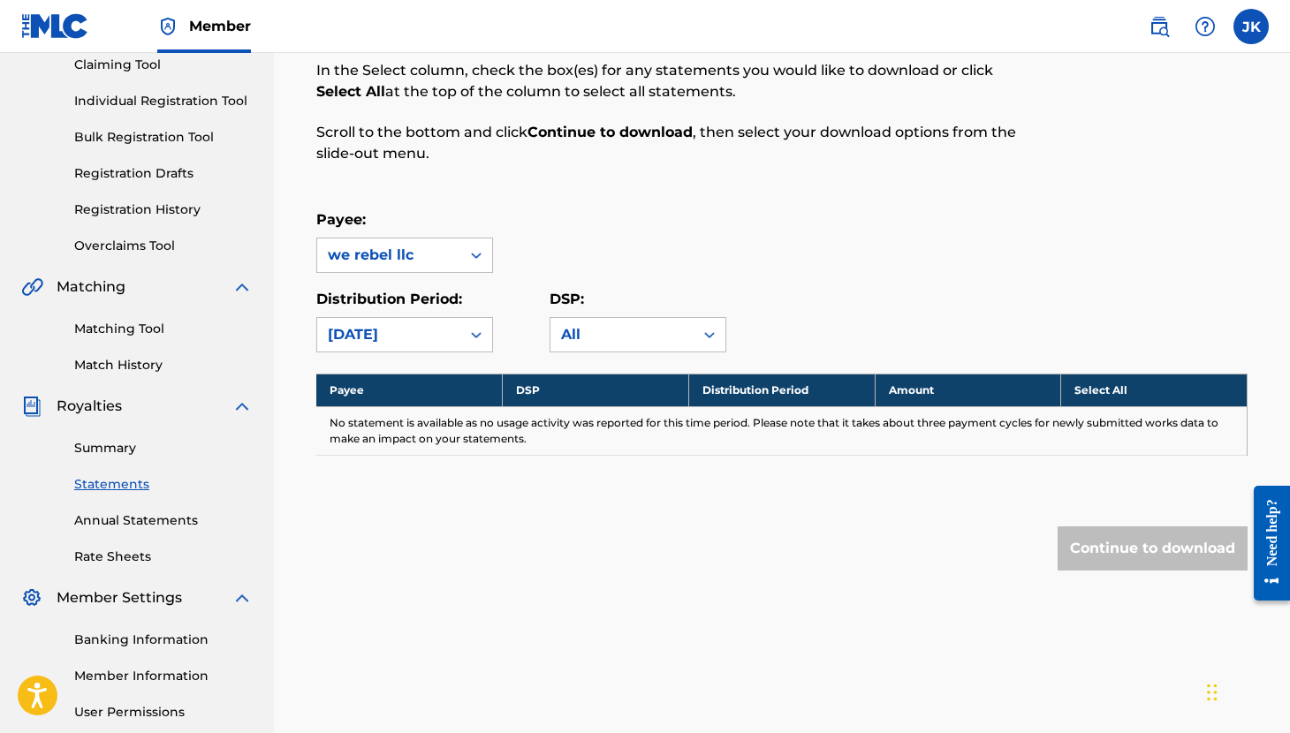
click at [473, 326] on icon at bounding box center [476, 335] width 18 height 18
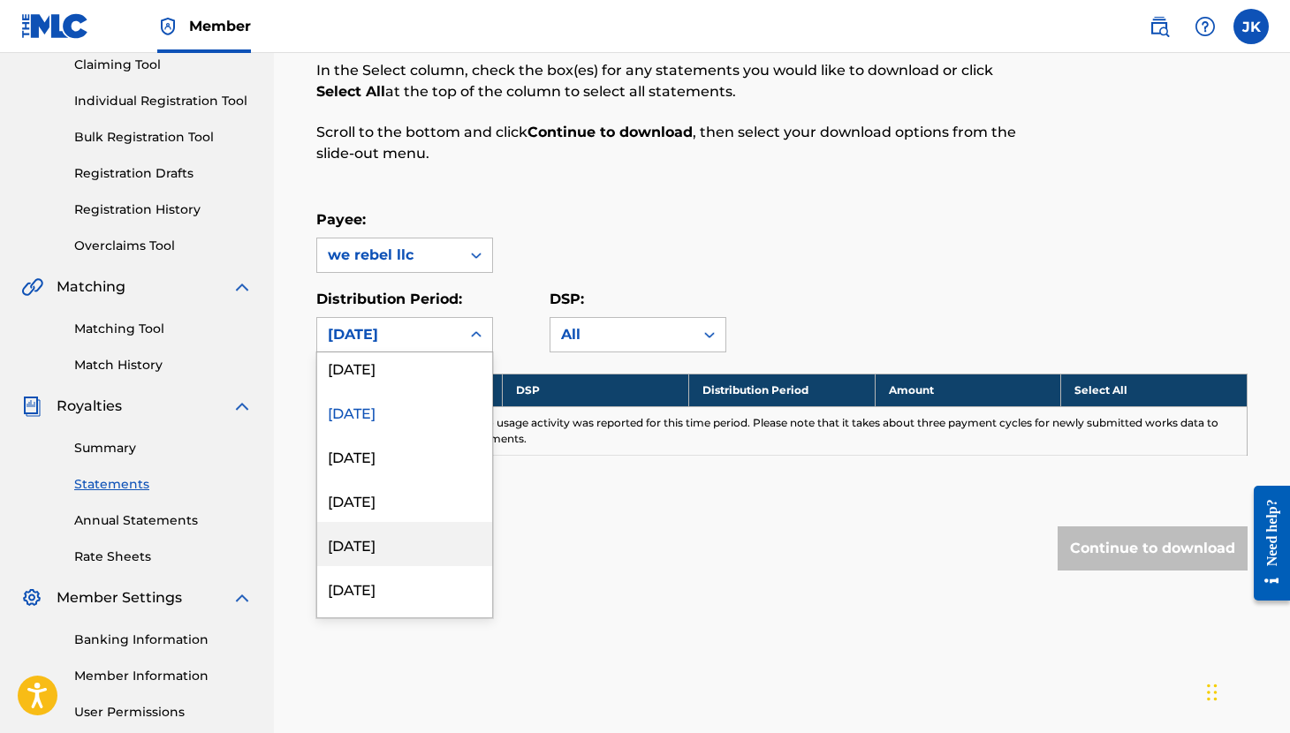
scroll to position [433, 0]
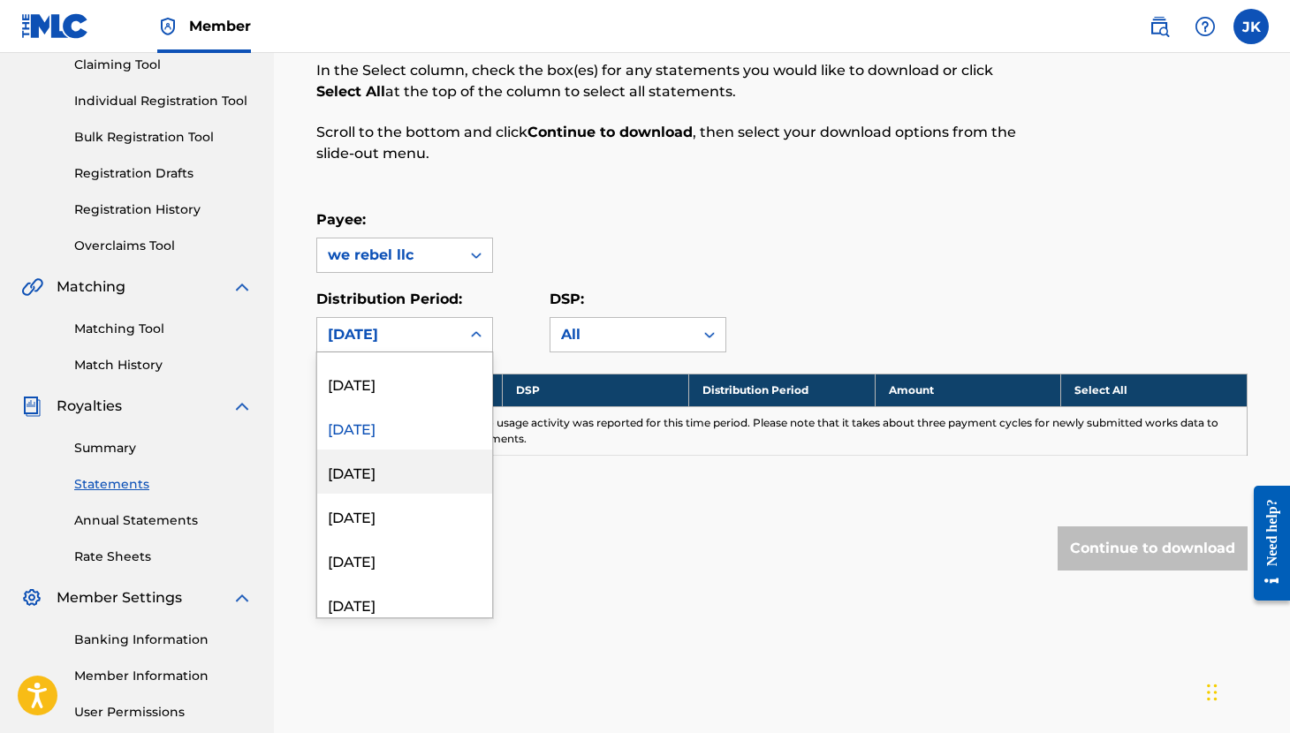
click at [432, 473] on div "[DATE]" at bounding box center [404, 472] width 175 height 44
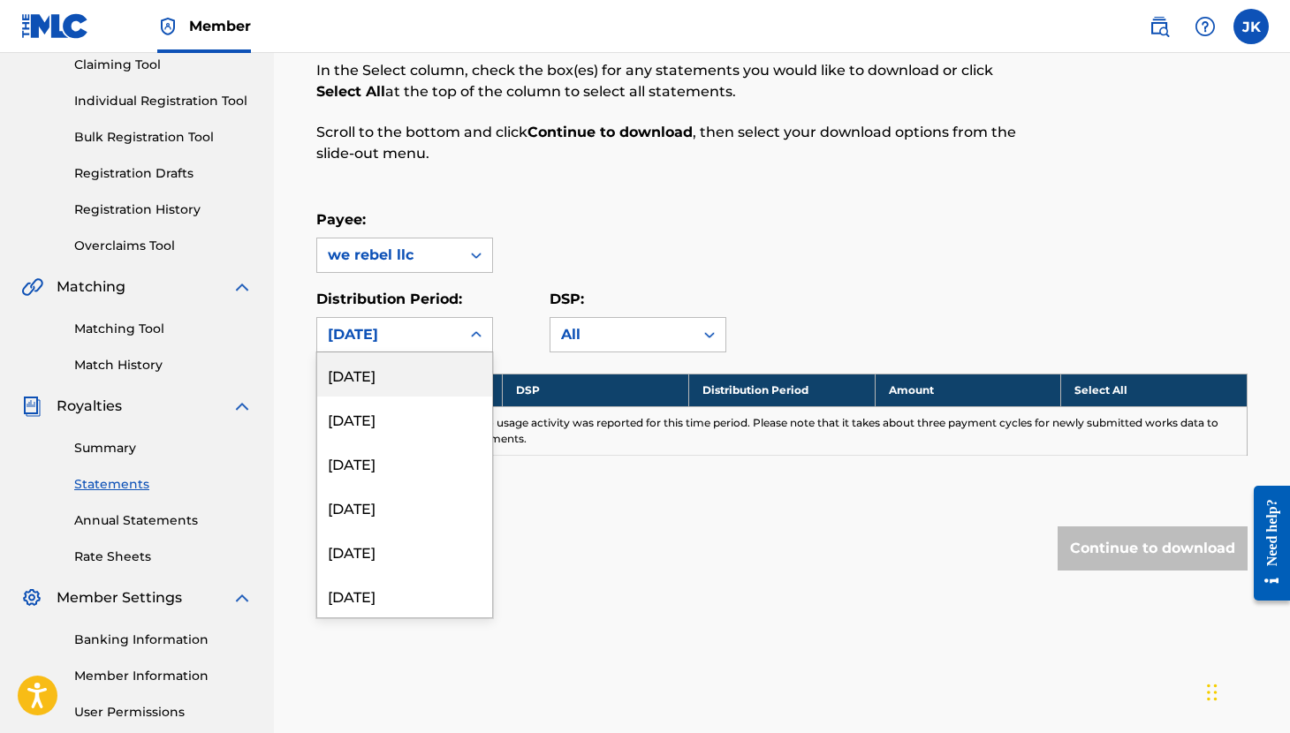
click at [474, 335] on icon at bounding box center [476, 334] width 11 height 6
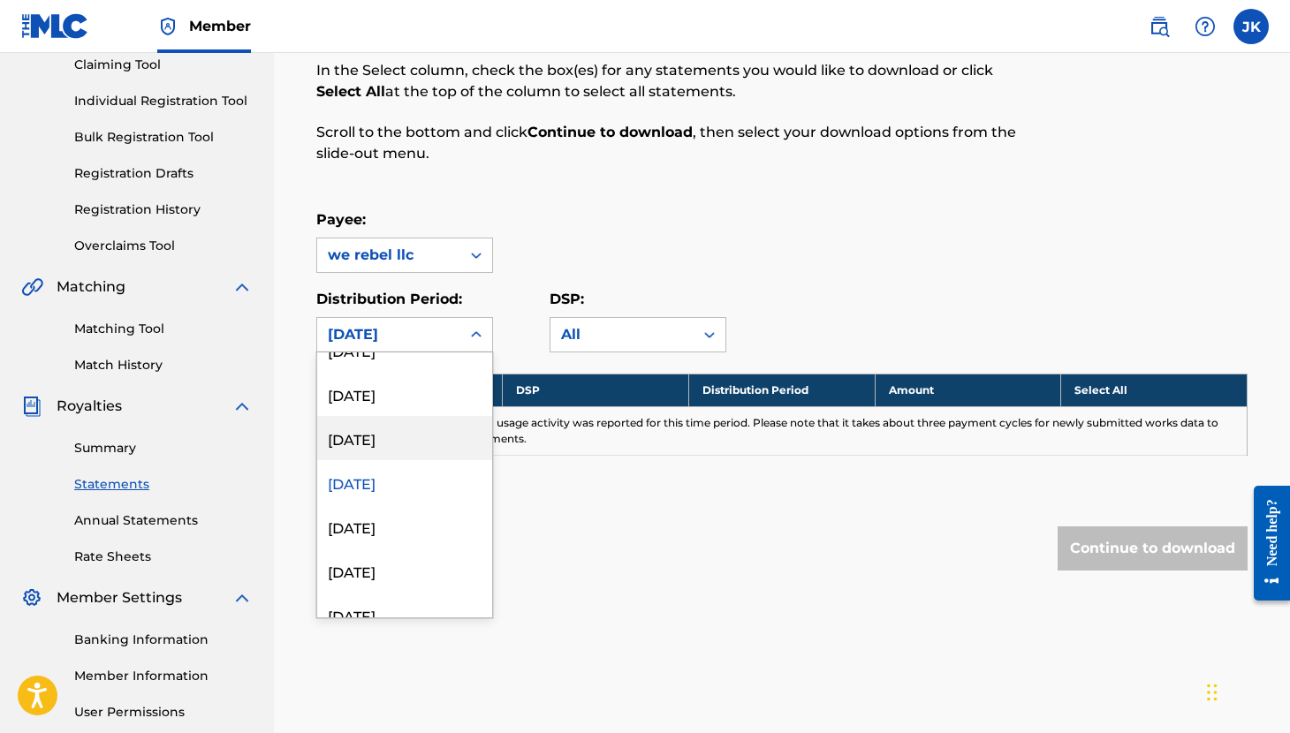
scroll to position [431, 0]
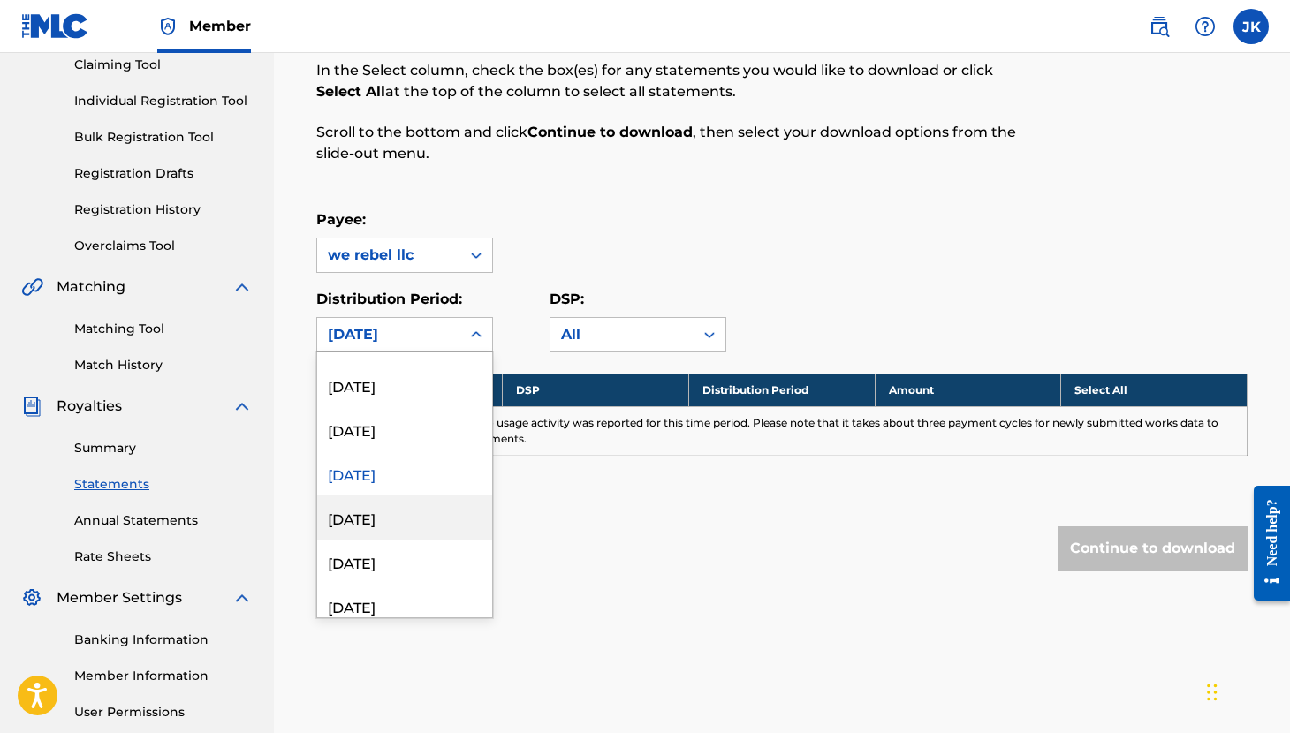
click at [415, 519] on div "[DATE]" at bounding box center [404, 518] width 175 height 44
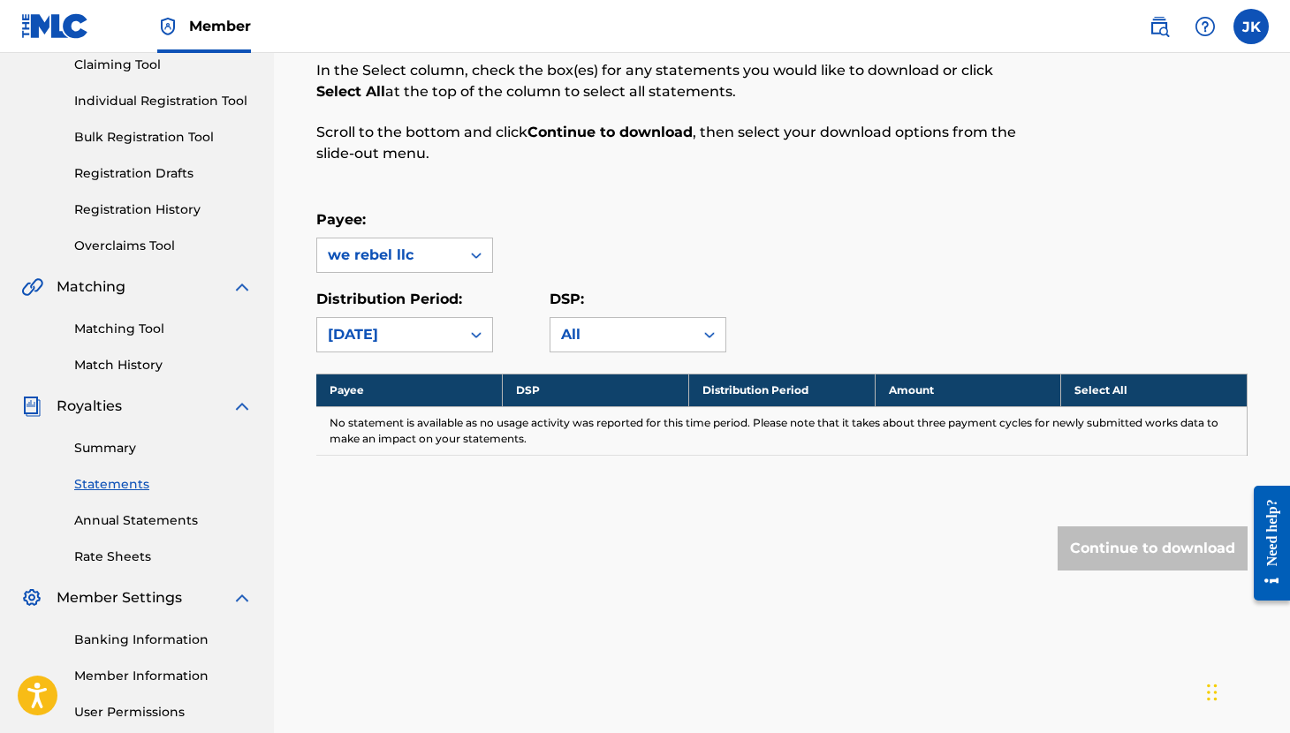
click at [475, 331] on icon at bounding box center [476, 335] width 18 height 18
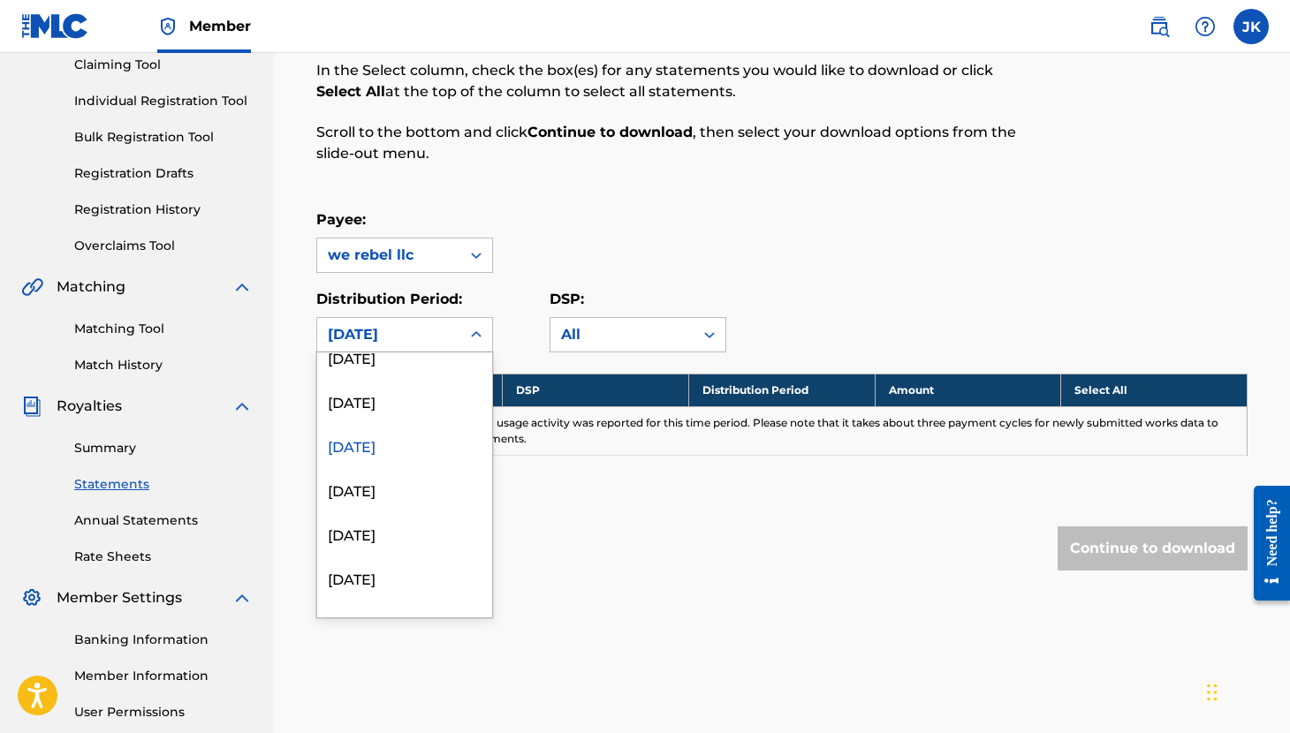
scroll to position [542, 0]
click at [403, 447] on div "[DATE]" at bounding box center [404, 450] width 175 height 44
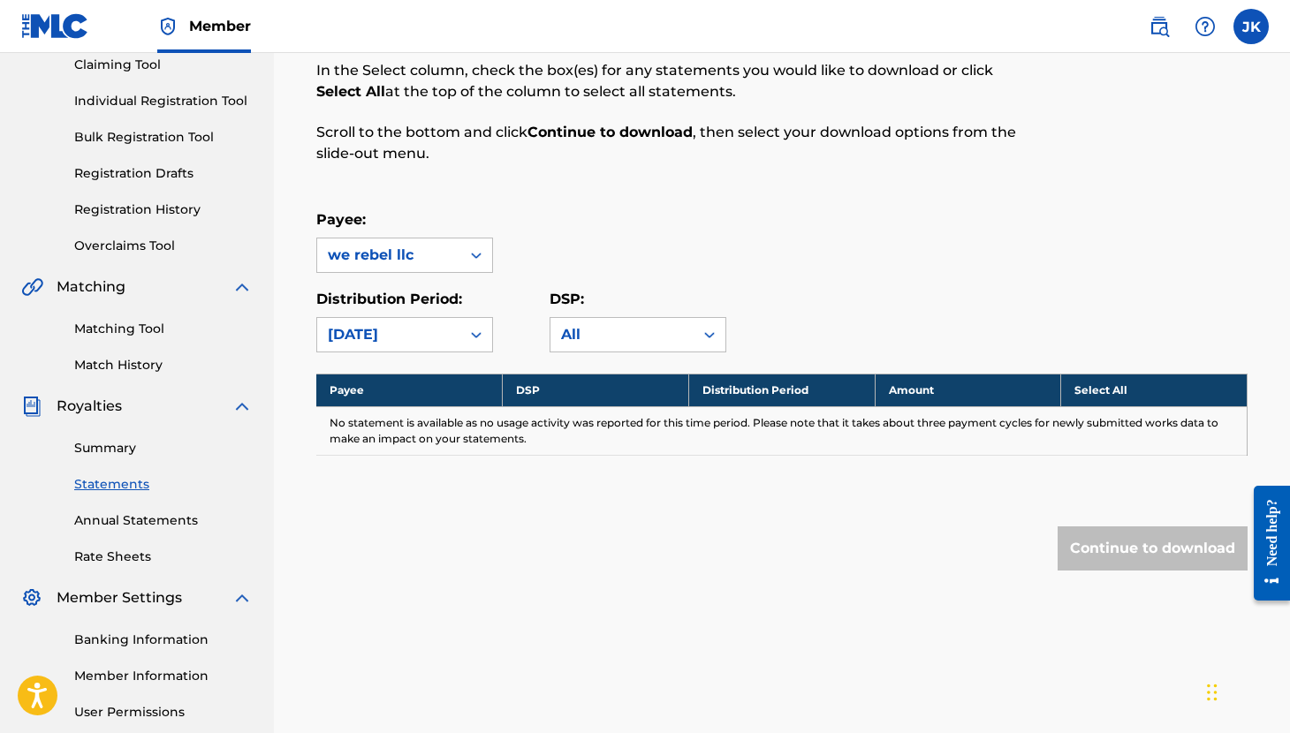
click at [474, 335] on icon at bounding box center [476, 335] width 11 height 6
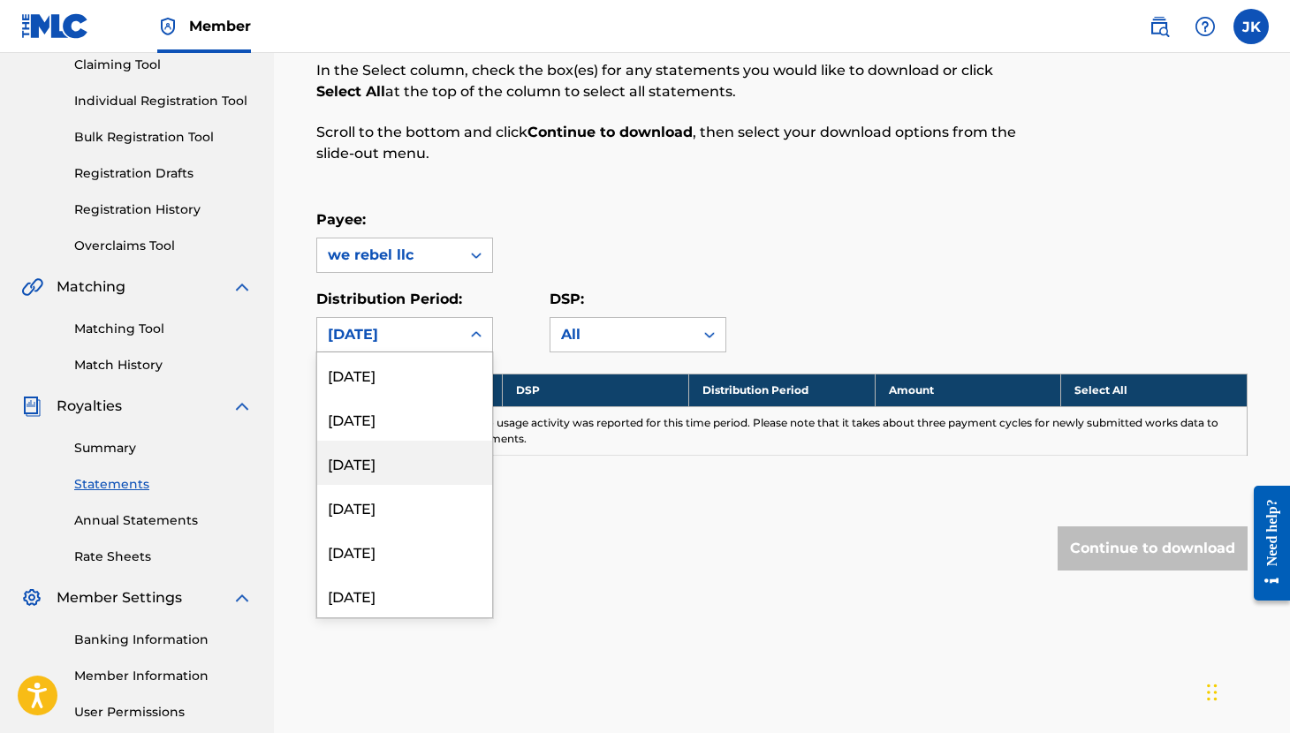
scroll to position [51, 0]
click at [404, 449] on div "[DATE]" at bounding box center [404, 456] width 175 height 44
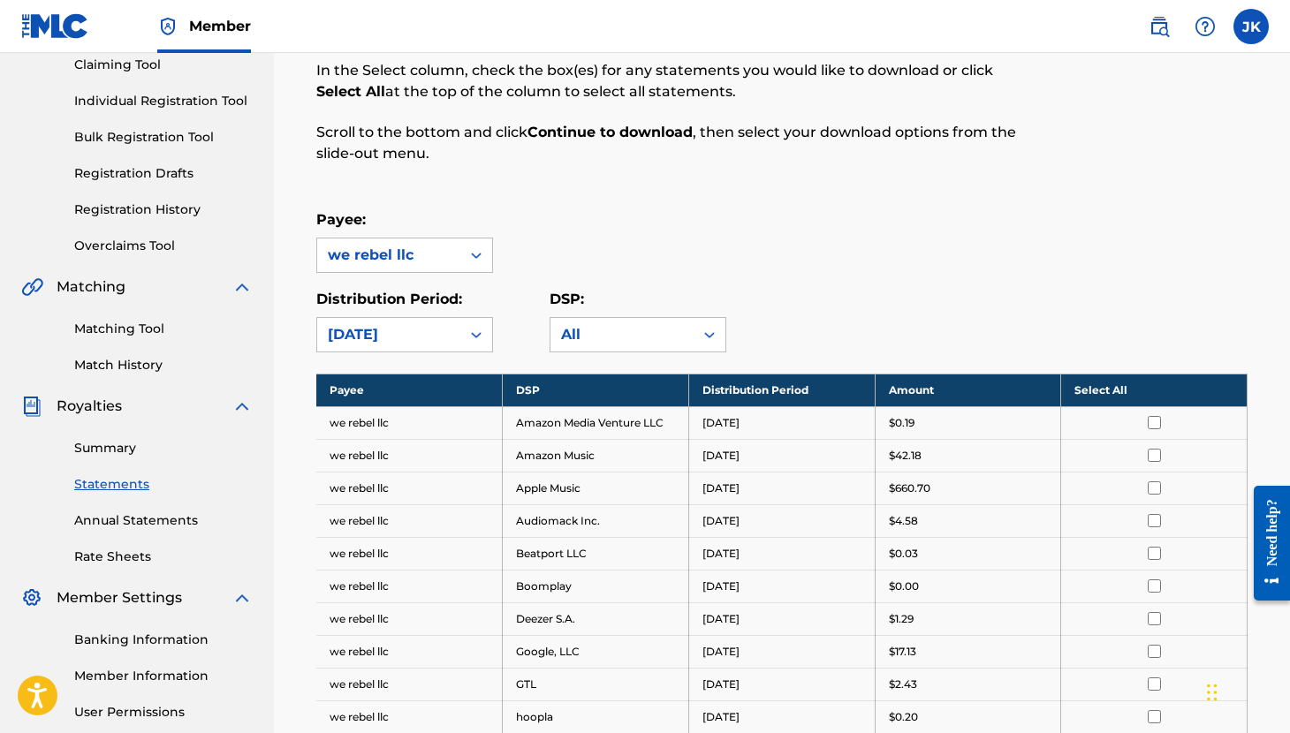
click at [477, 333] on icon at bounding box center [476, 335] width 18 height 18
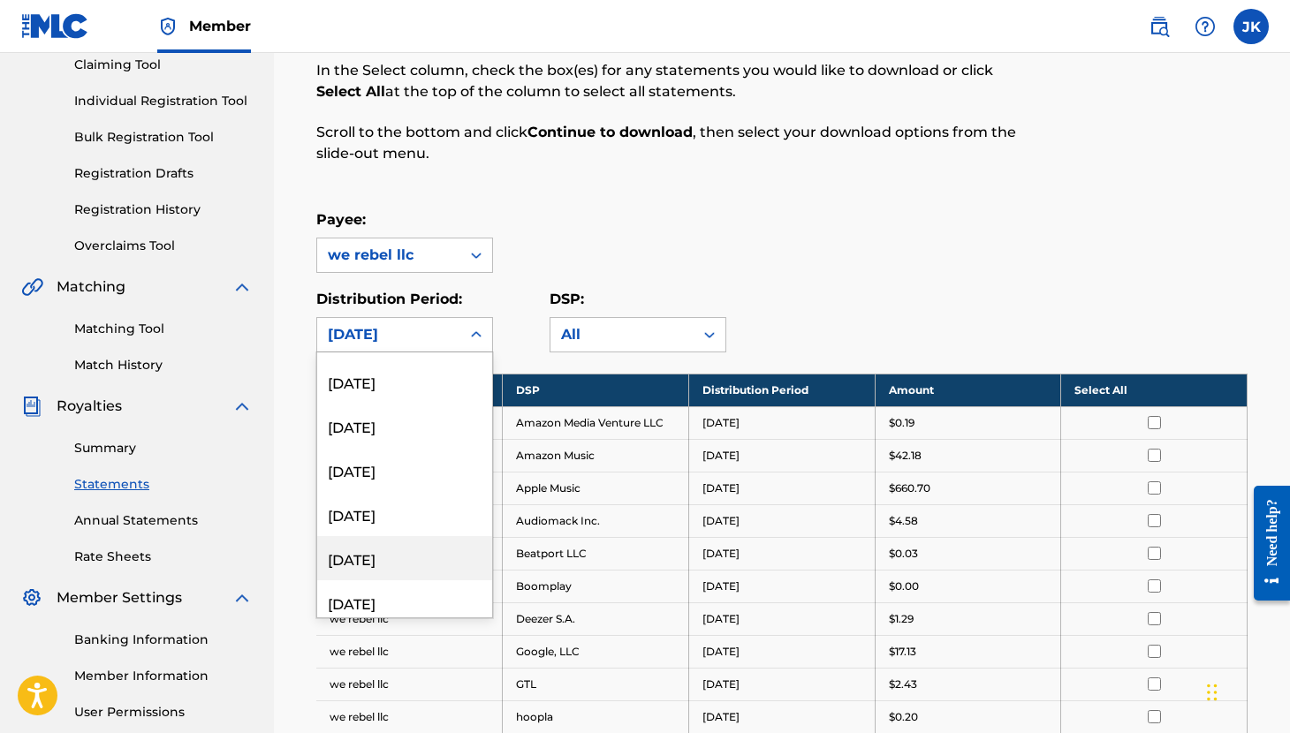
scroll to position [2076, 0]
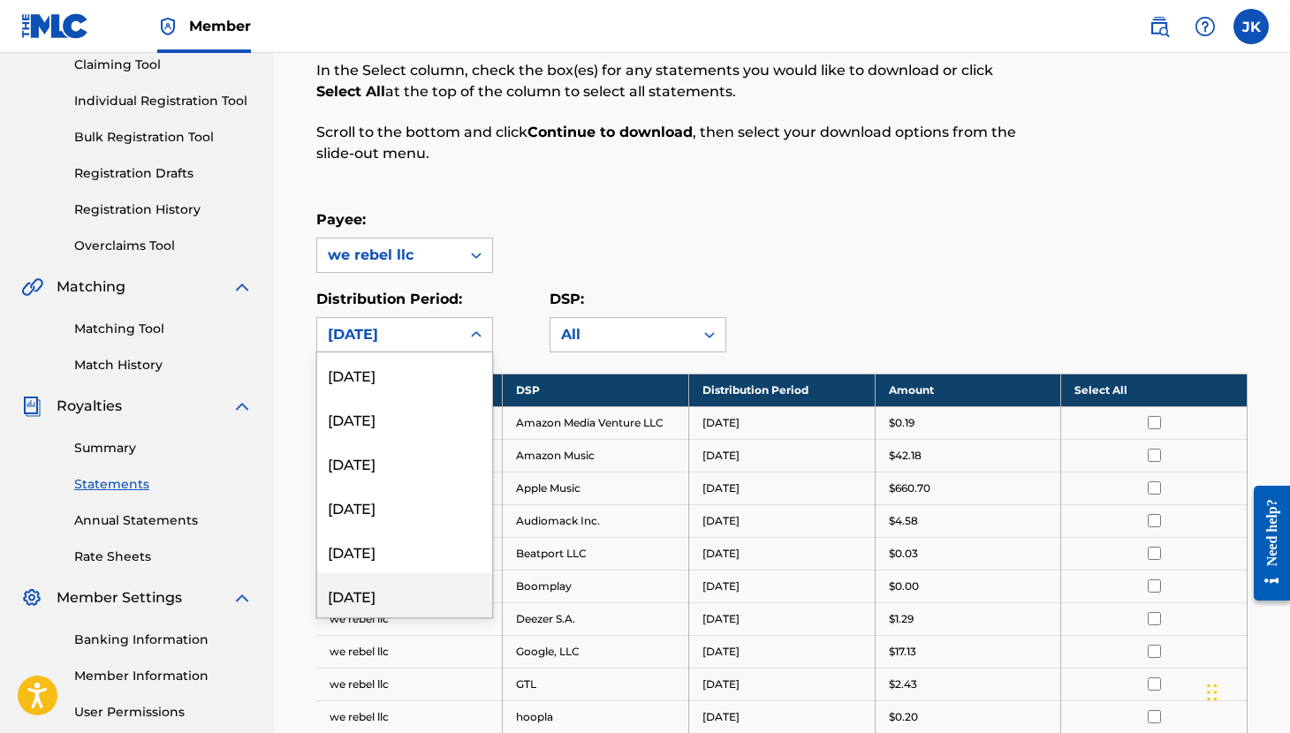
click at [410, 607] on div "[DATE]" at bounding box center [404, 595] width 175 height 44
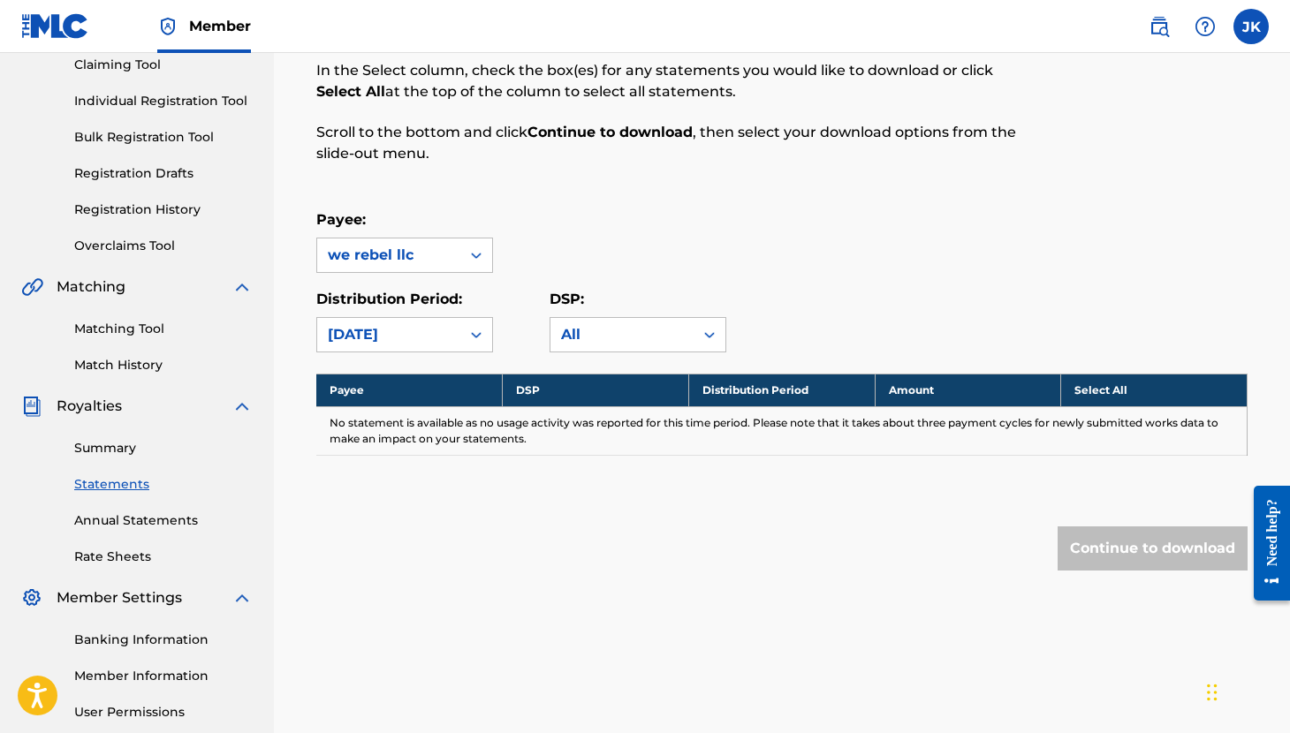
click at [462, 337] on div at bounding box center [476, 335] width 32 height 32
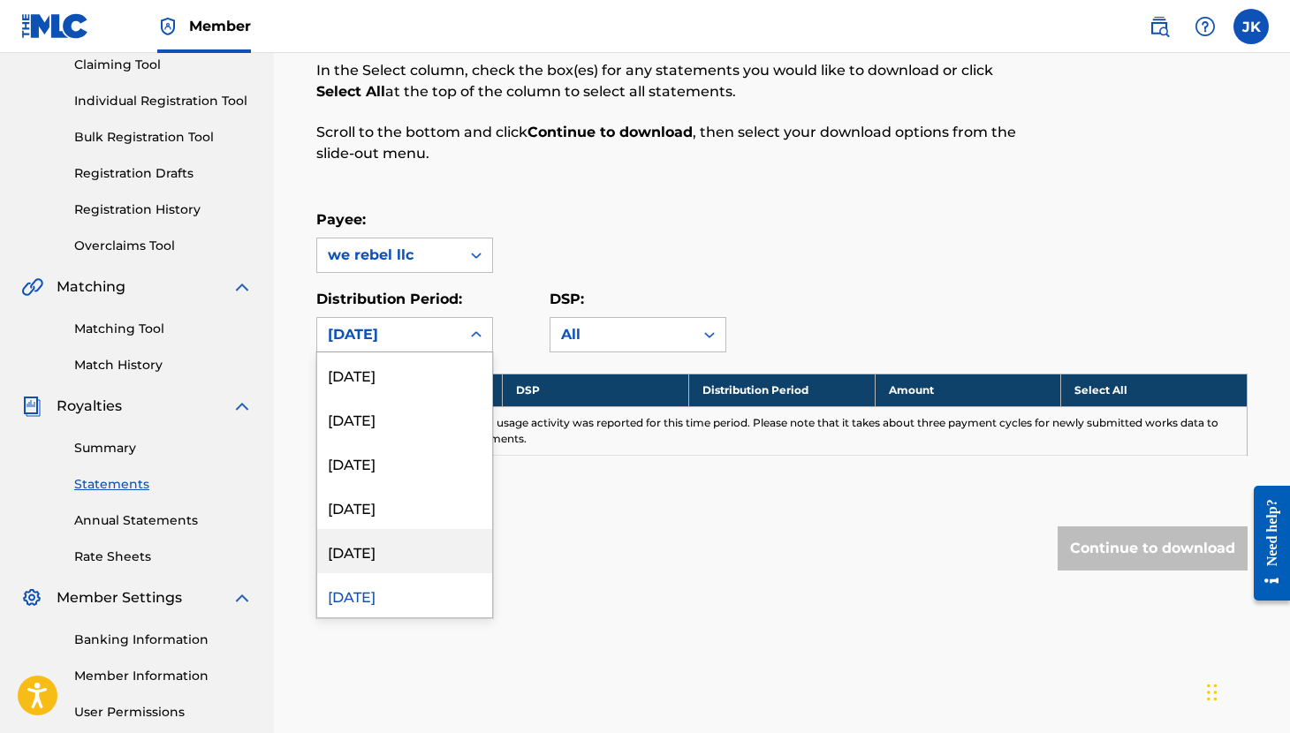
click at [410, 559] on div "[DATE]" at bounding box center [404, 551] width 175 height 44
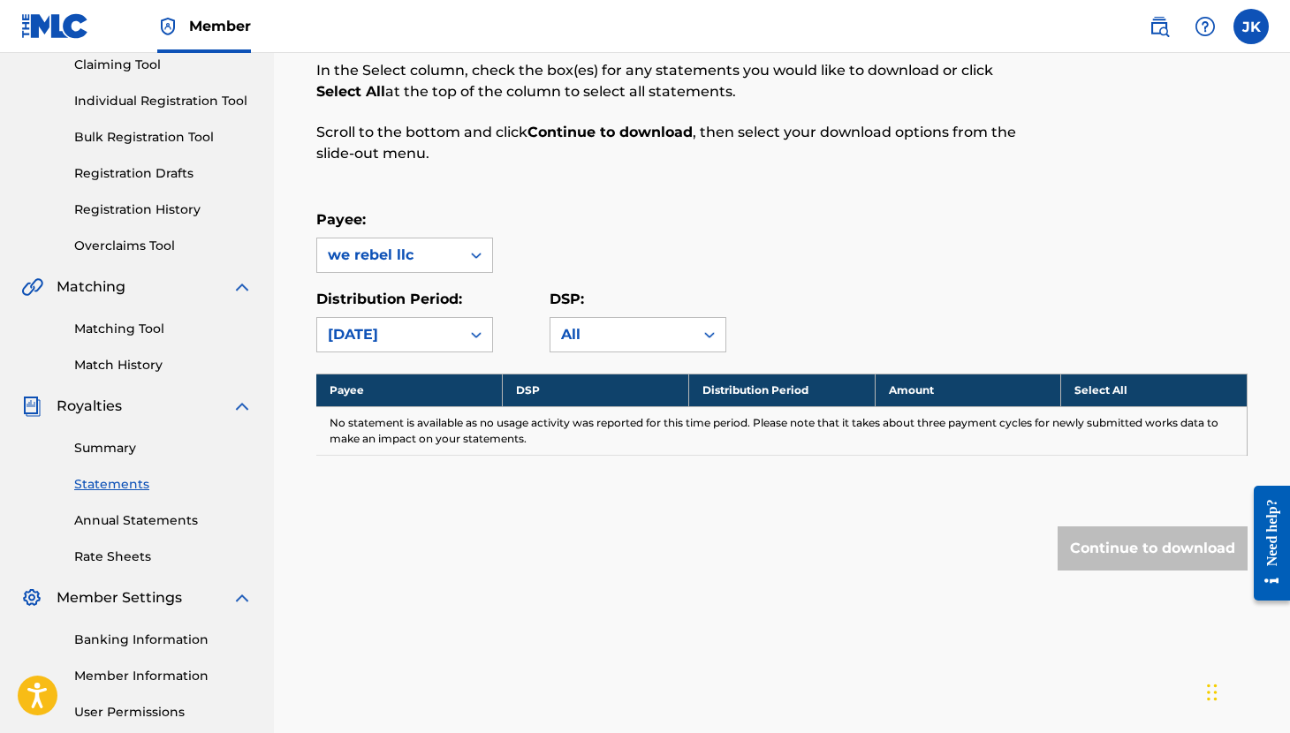
click at [459, 329] on div "[DATE]" at bounding box center [388, 335] width 143 height 34
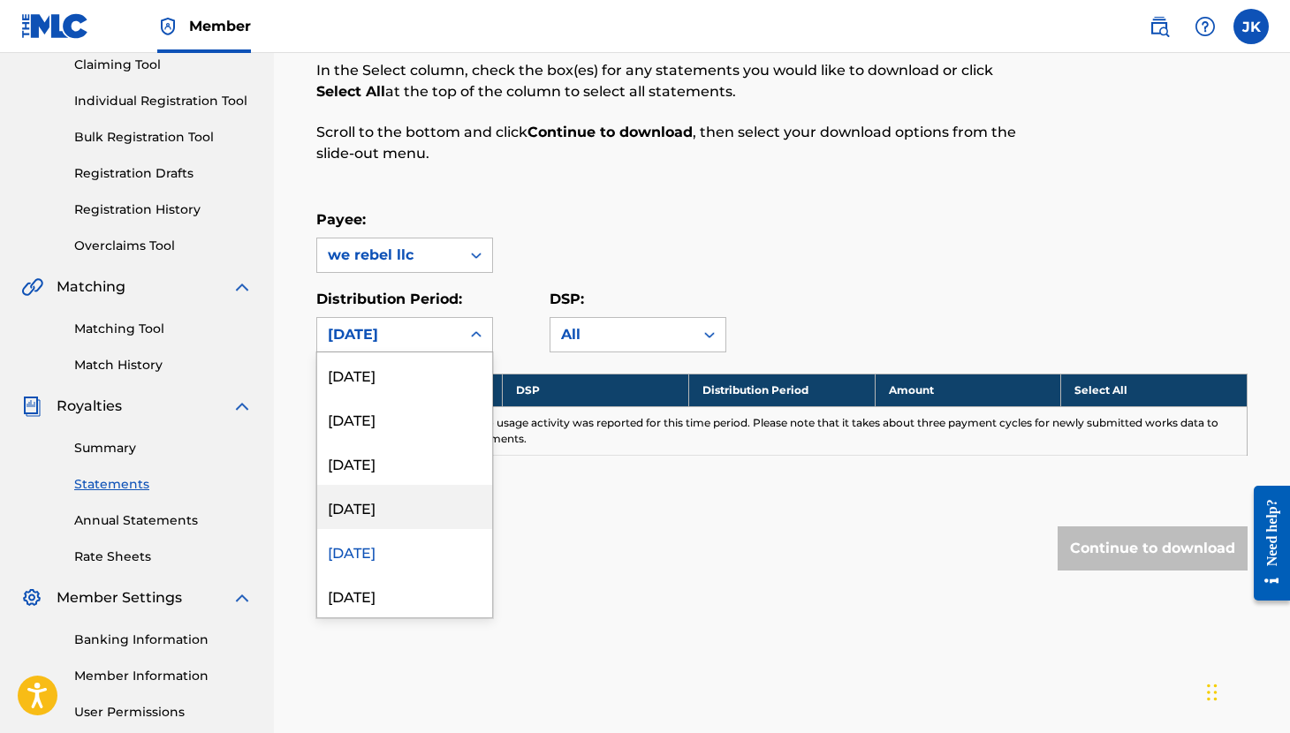
click at [428, 504] on div "[DATE]" at bounding box center [404, 507] width 175 height 44
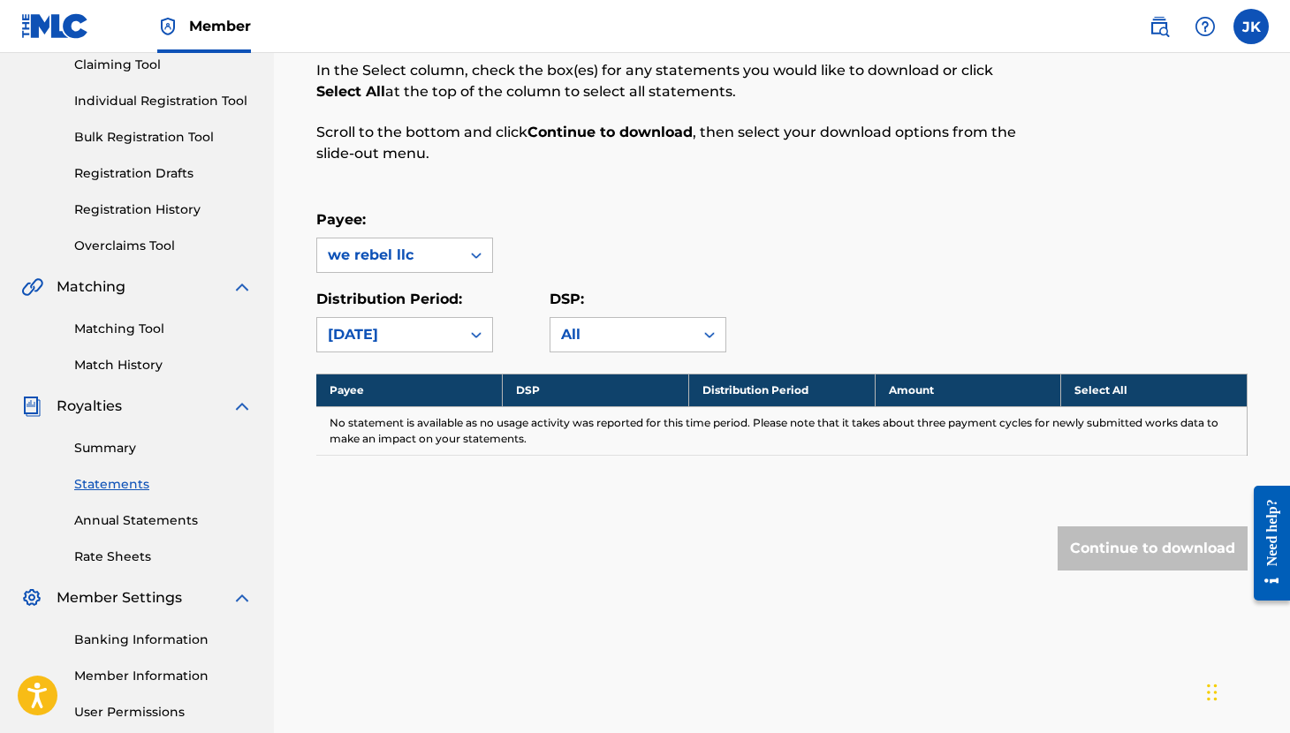
click at [473, 330] on icon at bounding box center [476, 335] width 18 height 18
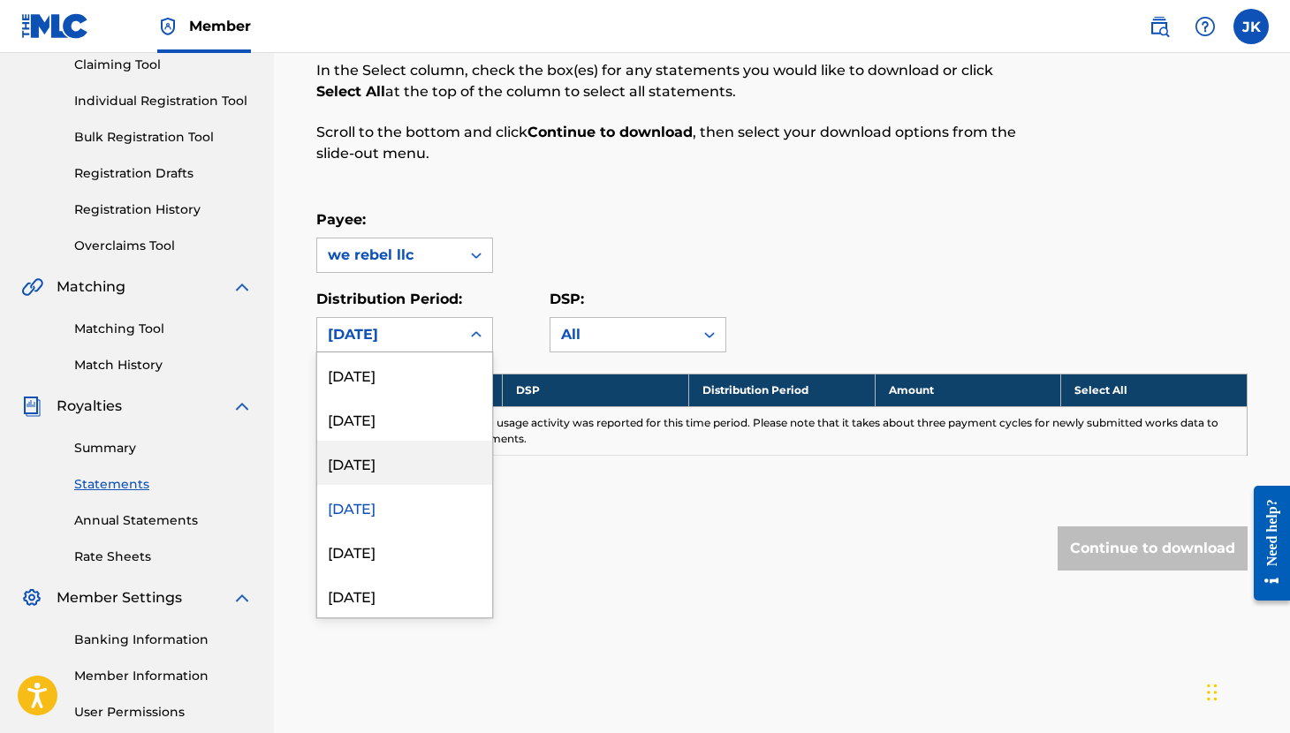
click at [422, 468] on div "[DATE]" at bounding box center [404, 463] width 175 height 44
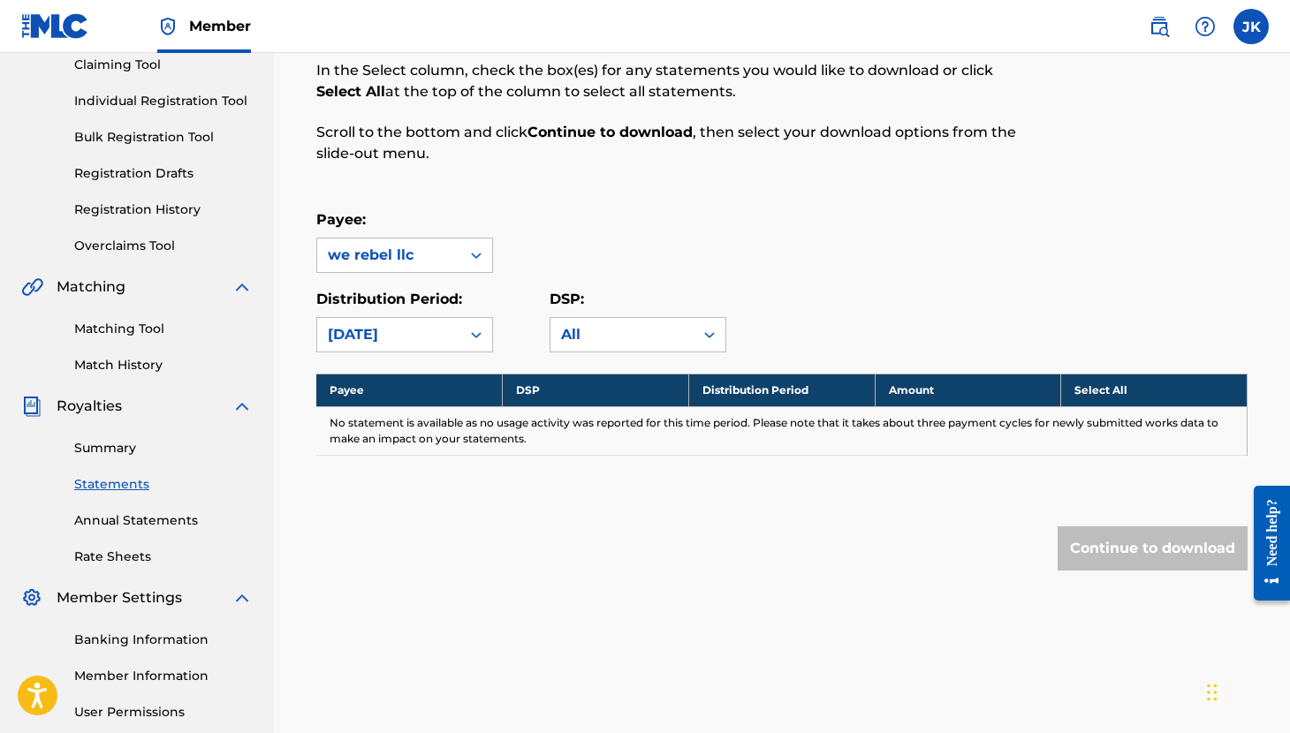
click at [467, 337] on icon at bounding box center [476, 335] width 18 height 18
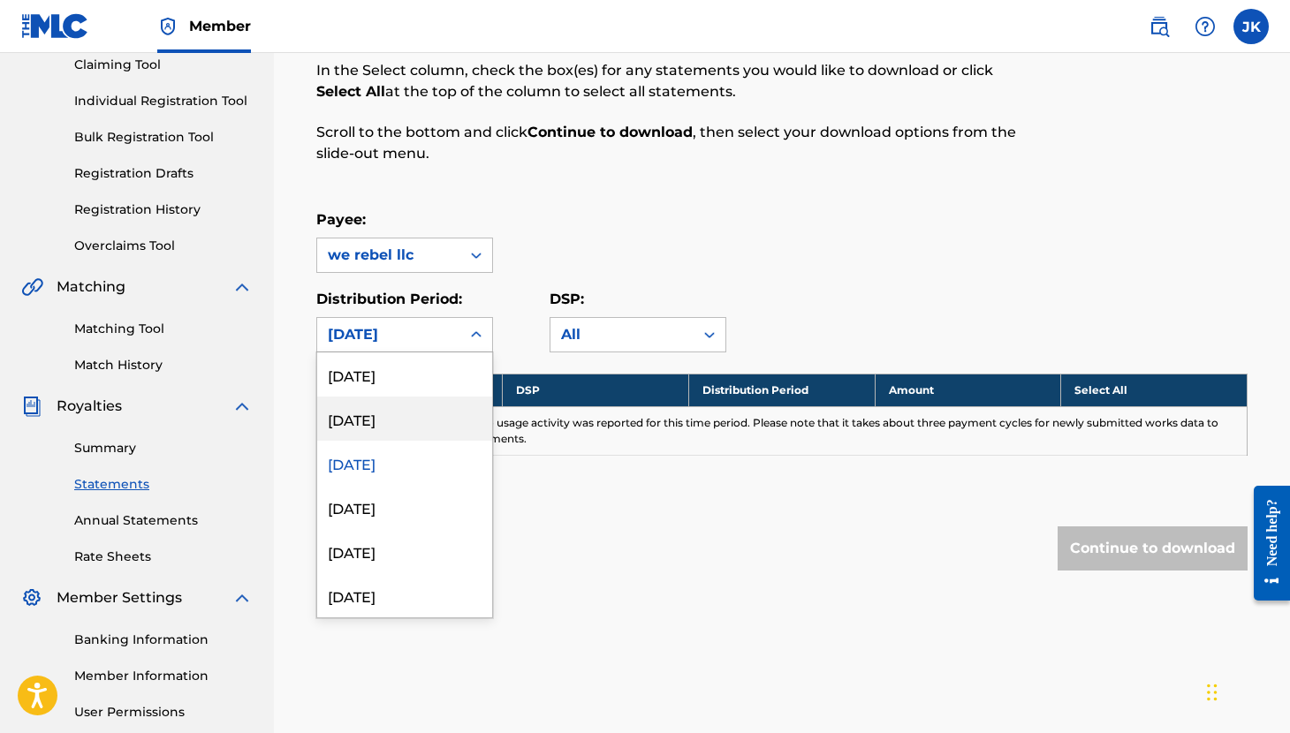
click at [414, 419] on div "[DATE]" at bounding box center [404, 419] width 175 height 44
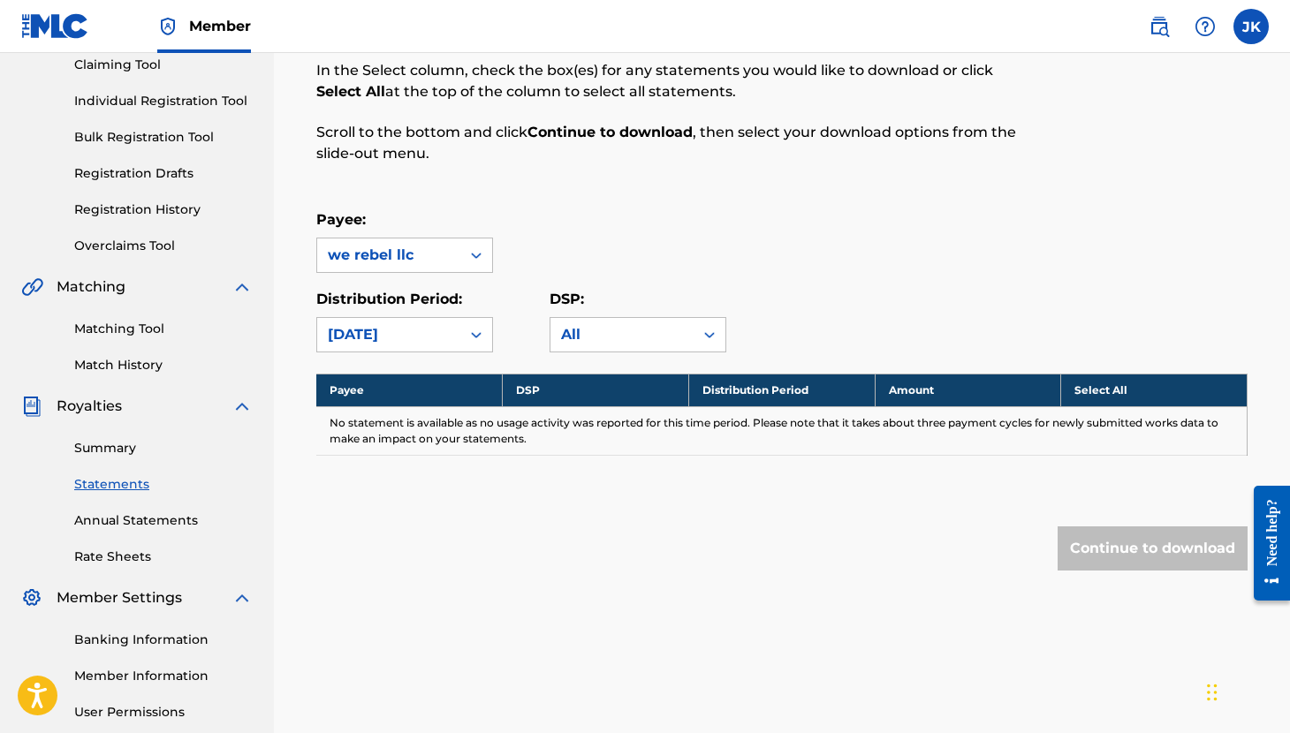
click at [468, 327] on icon at bounding box center [476, 335] width 18 height 18
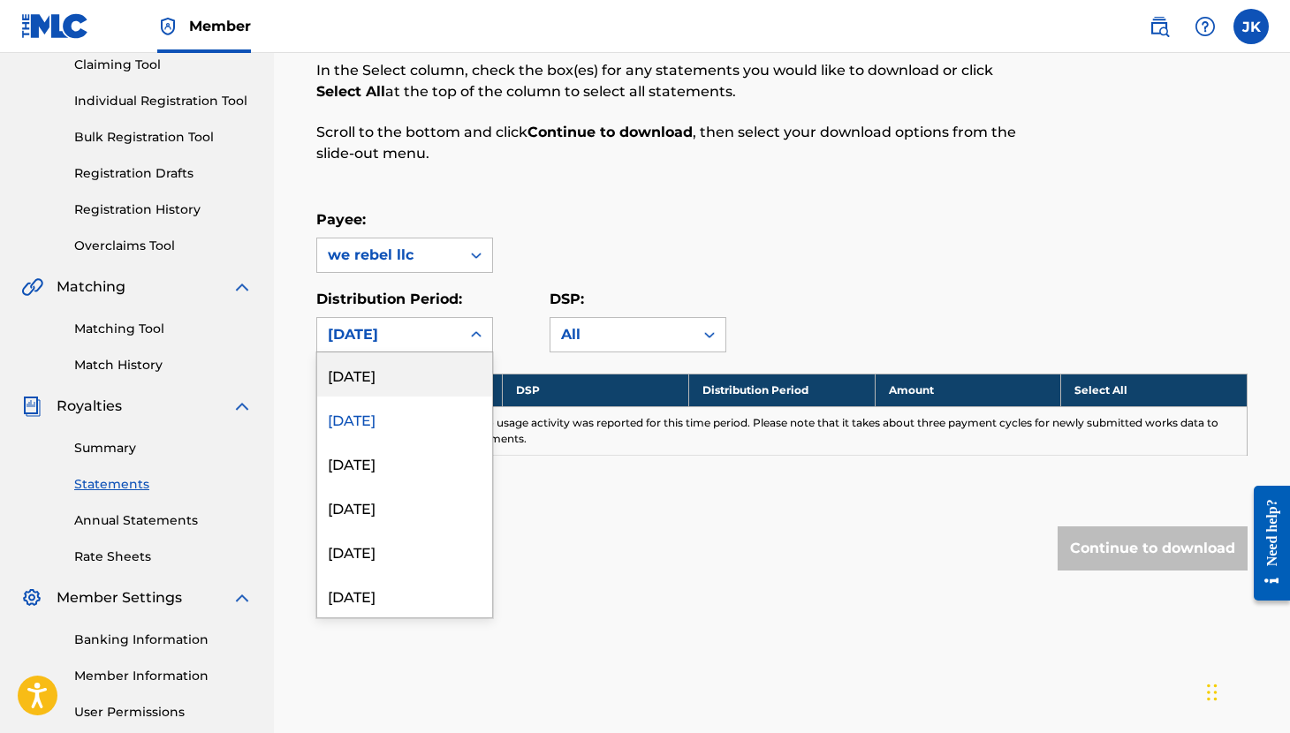
click at [420, 382] on div "[DATE]" at bounding box center [404, 374] width 175 height 44
click at [457, 339] on div "[DATE]" at bounding box center [388, 335] width 143 height 34
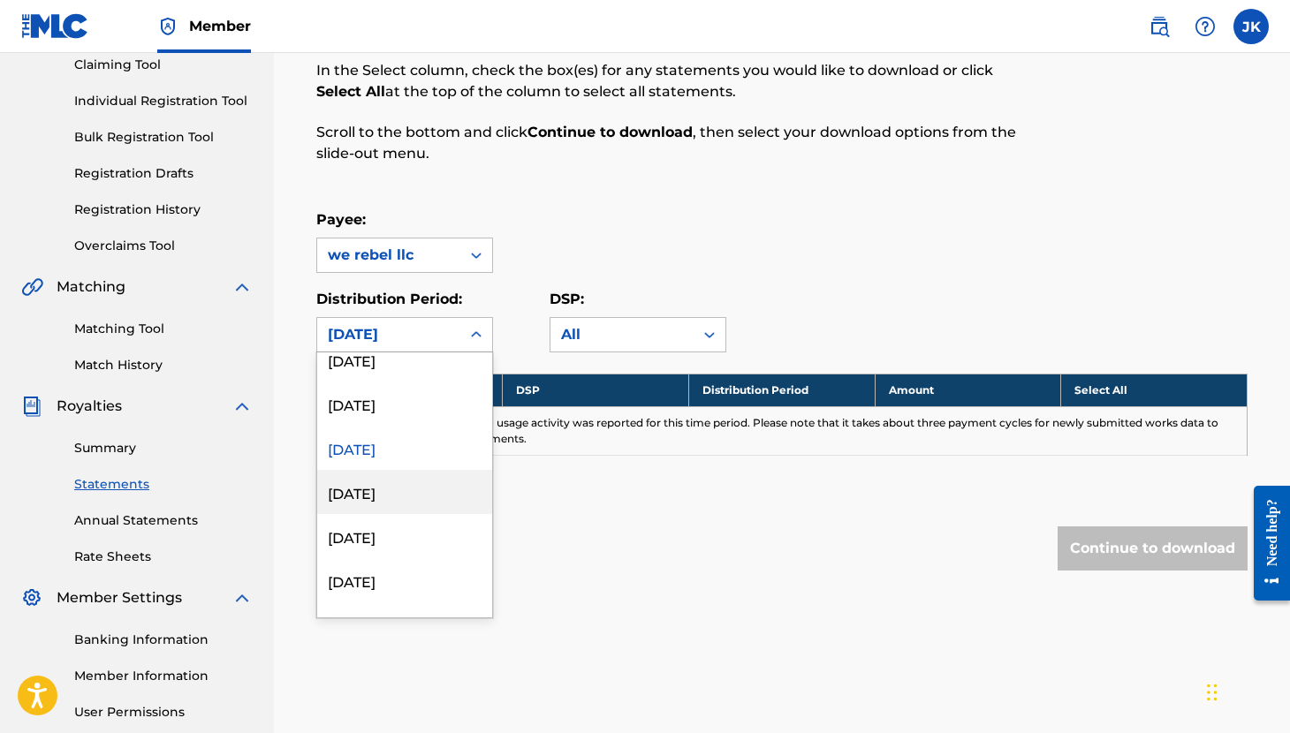
scroll to position [1988, 0]
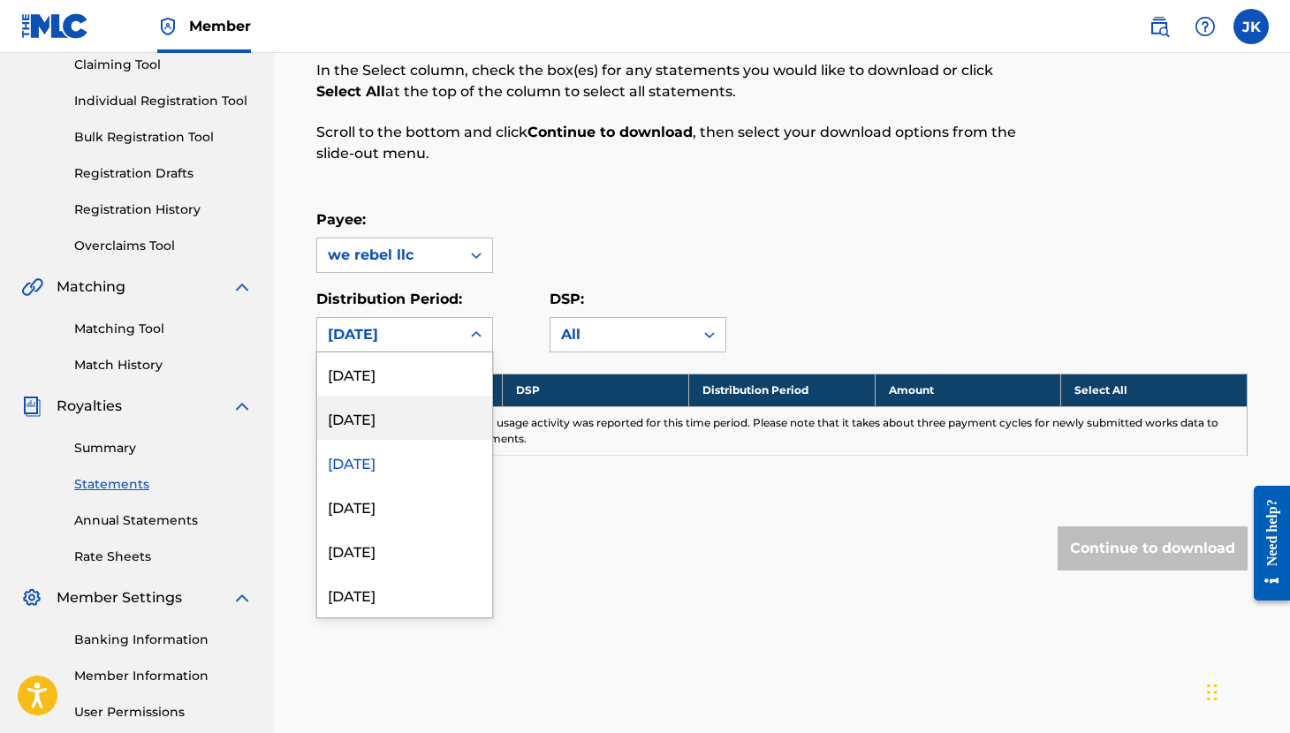
click at [416, 420] on div "[DATE]" at bounding box center [404, 418] width 175 height 44
click at [470, 319] on div at bounding box center [476, 335] width 32 height 32
click at [401, 433] on div "[DATE]" at bounding box center [404, 429] width 175 height 44
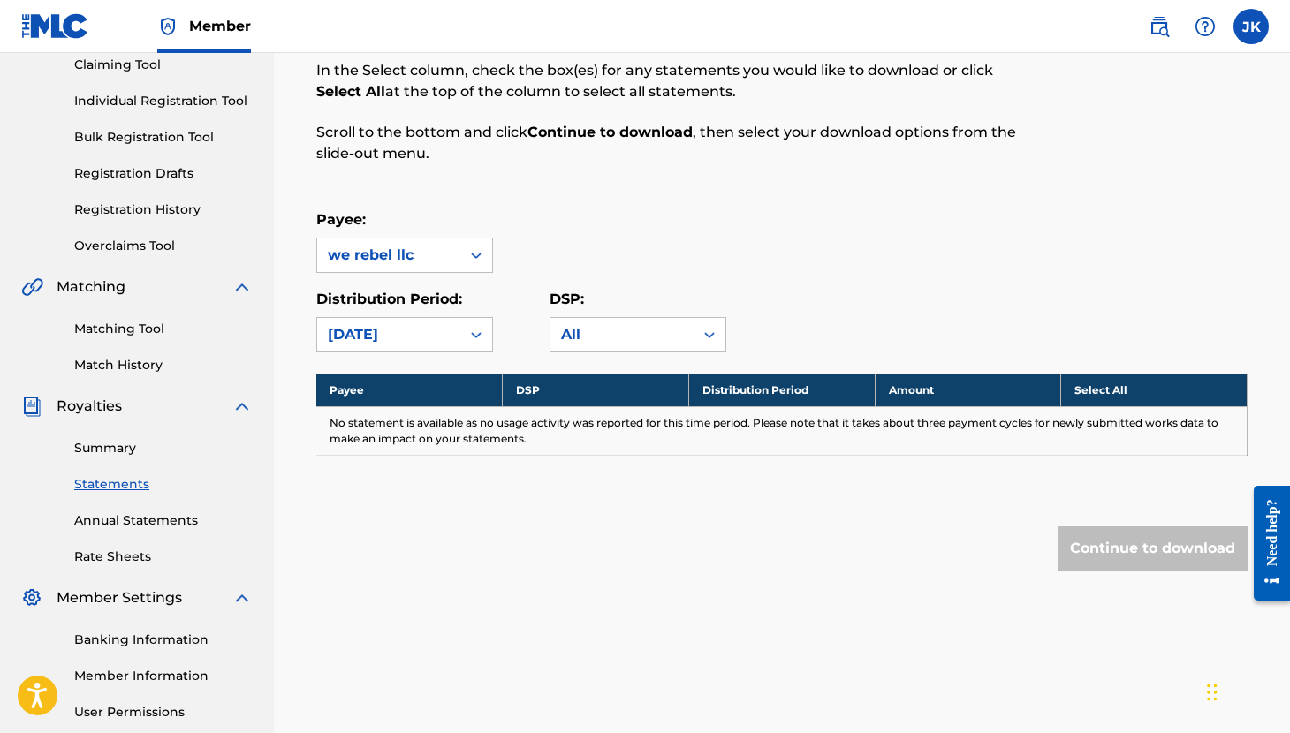
click at [471, 334] on icon at bounding box center [476, 335] width 18 height 18
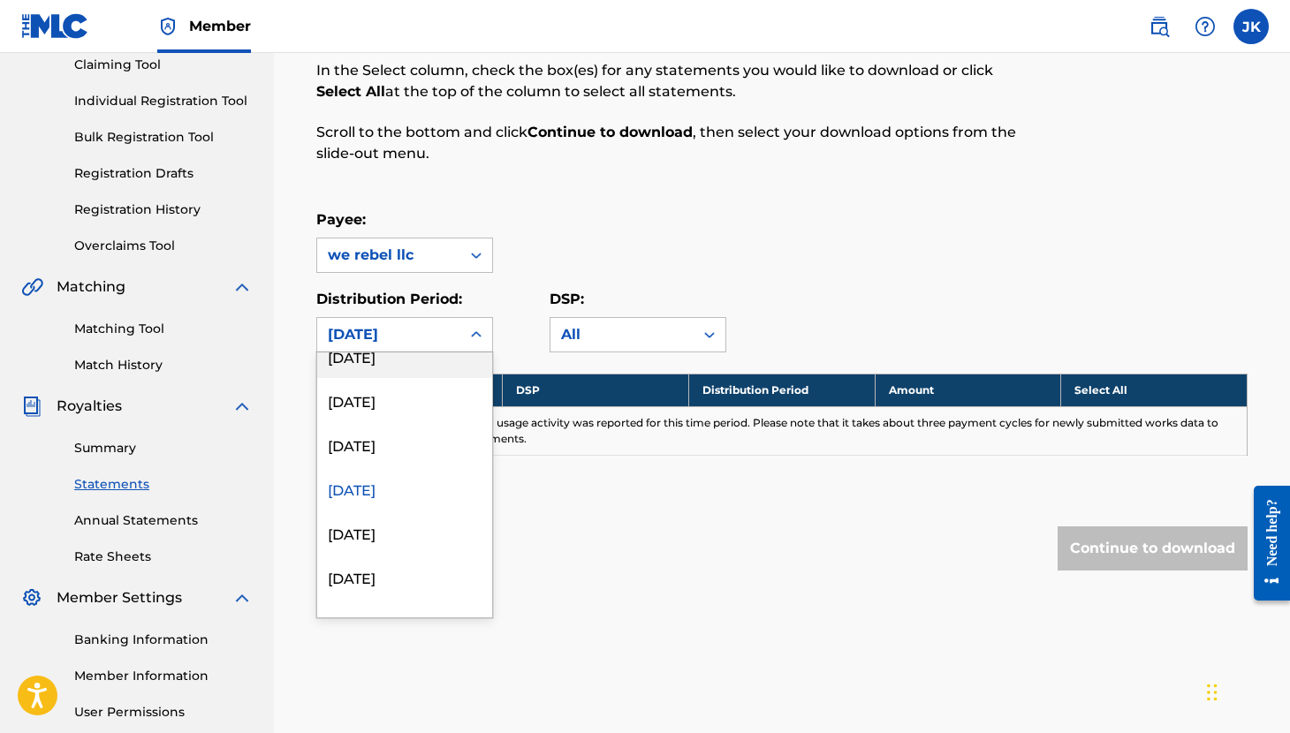
scroll to position [733, 0]
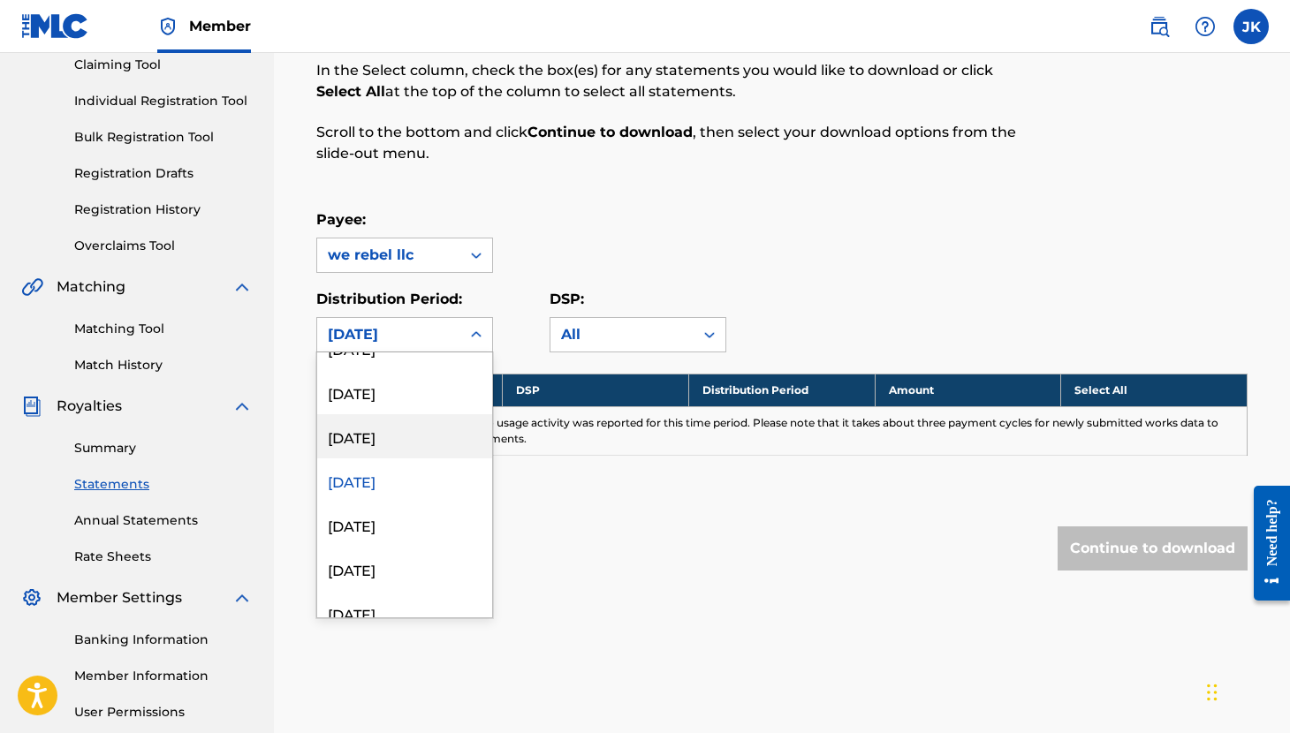
click at [390, 448] on div "[DATE]" at bounding box center [404, 436] width 175 height 44
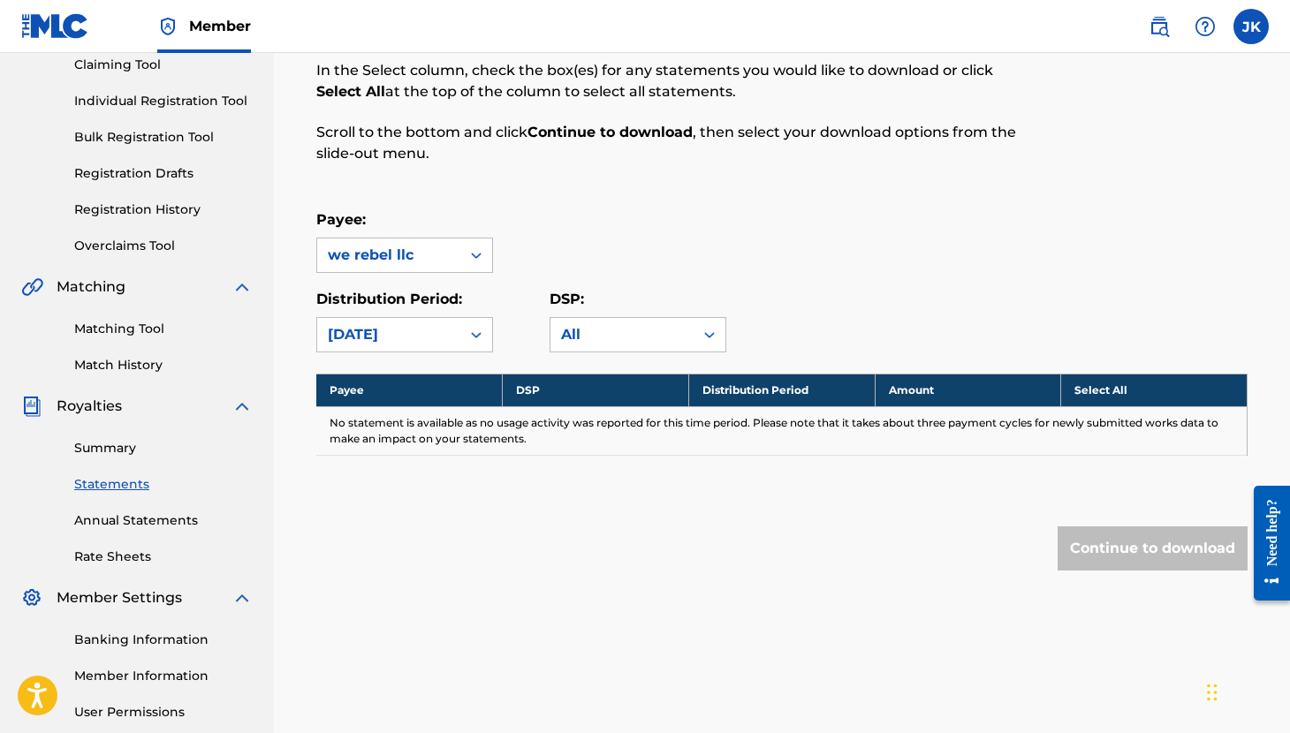
click at [473, 337] on icon at bounding box center [476, 335] width 18 height 18
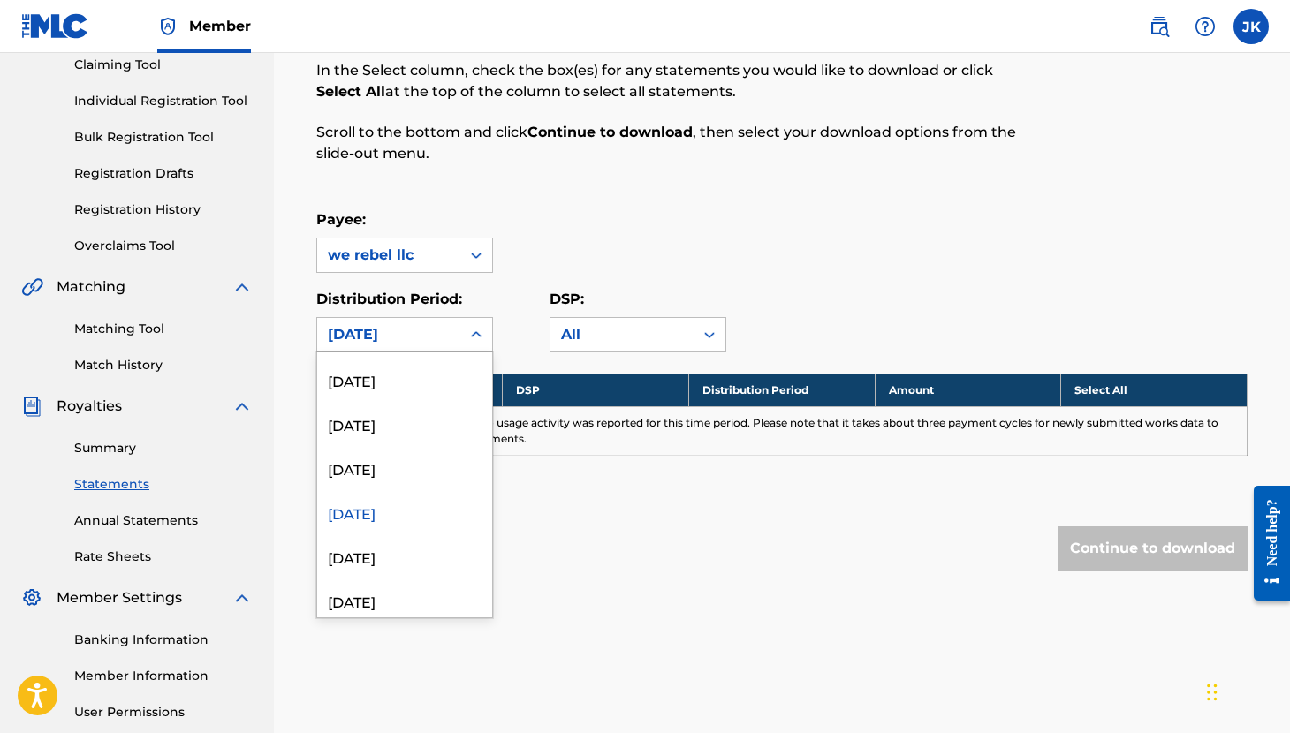
scroll to position [678, 0]
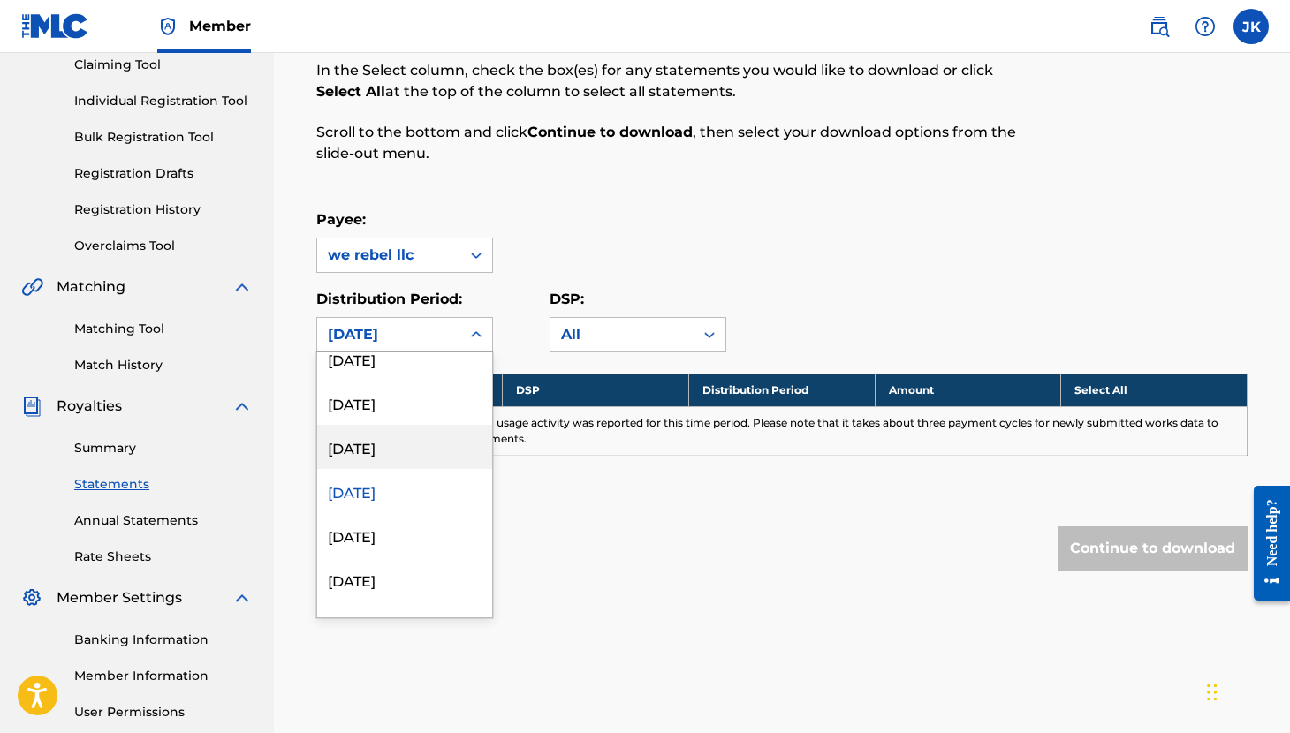
click at [411, 452] on div "[DATE]" at bounding box center [404, 447] width 175 height 44
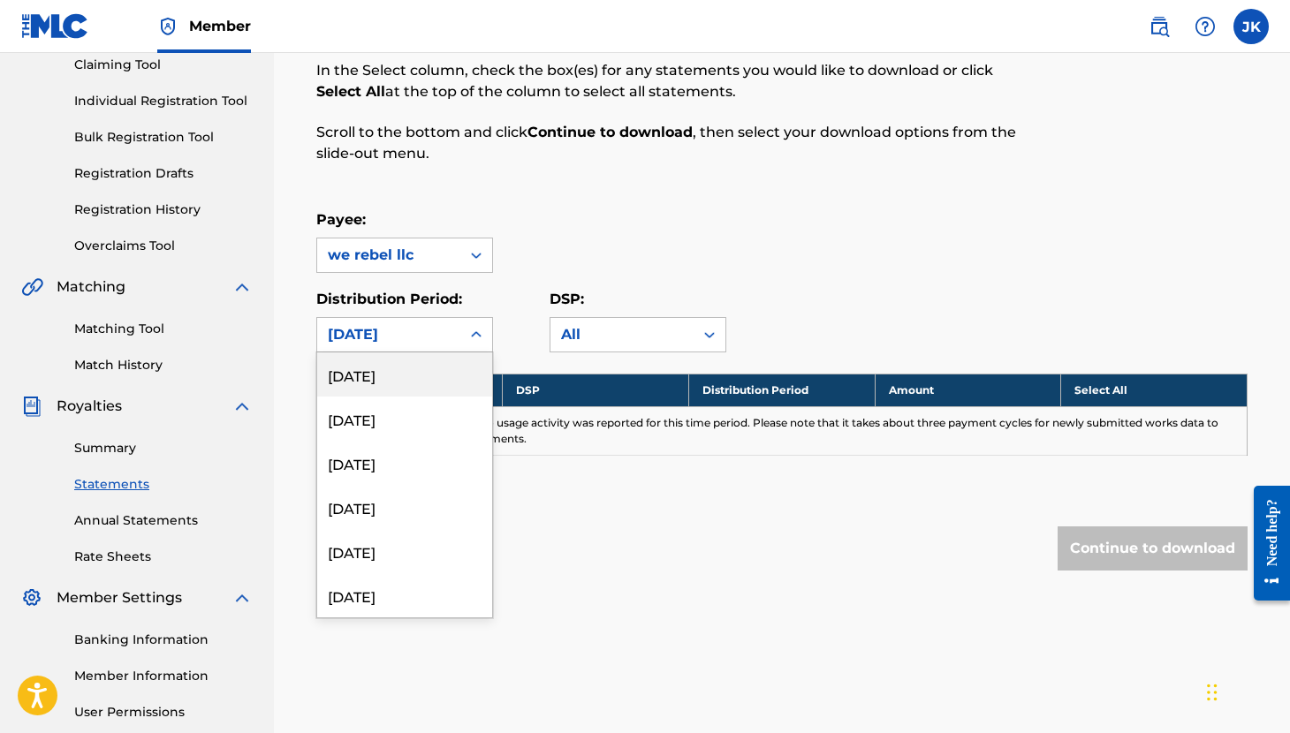
click at [478, 323] on div at bounding box center [476, 335] width 32 height 32
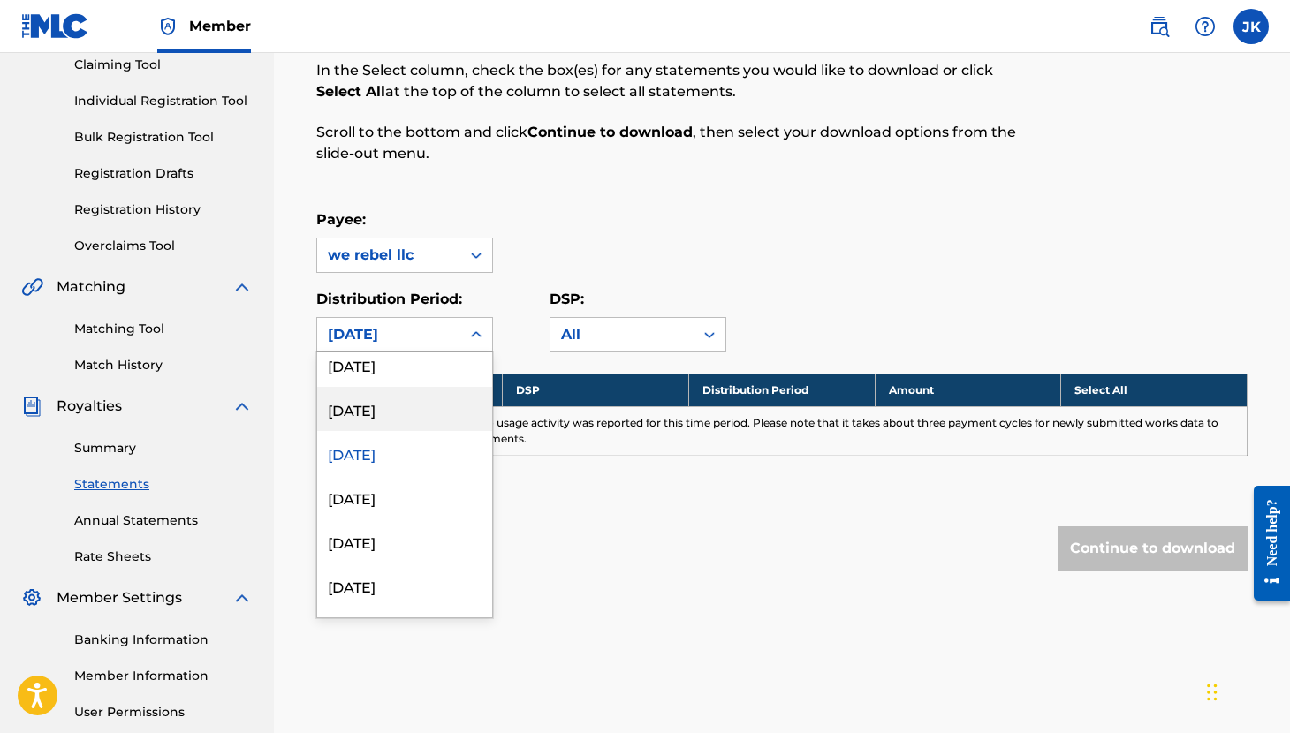
click at [425, 413] on div "[DATE]" at bounding box center [404, 409] width 175 height 44
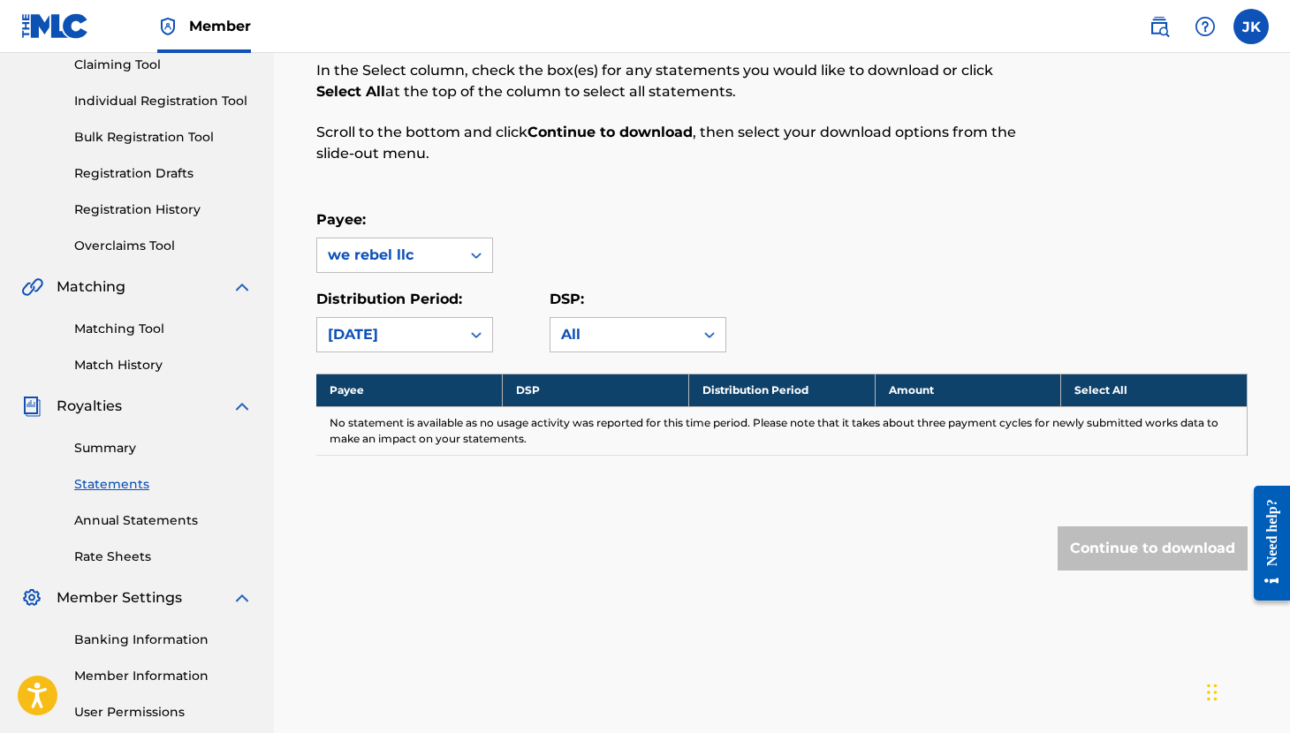
click at [479, 334] on icon at bounding box center [476, 335] width 11 height 6
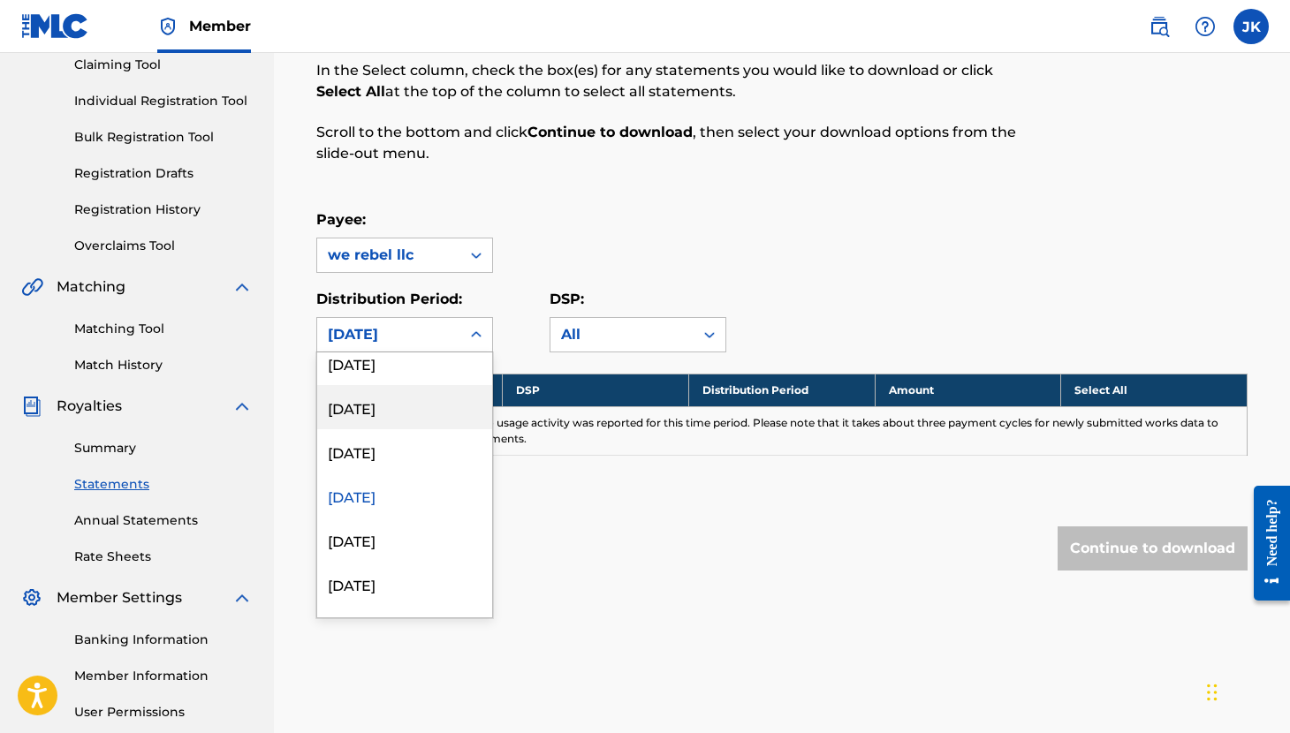
scroll to position [602, 0]
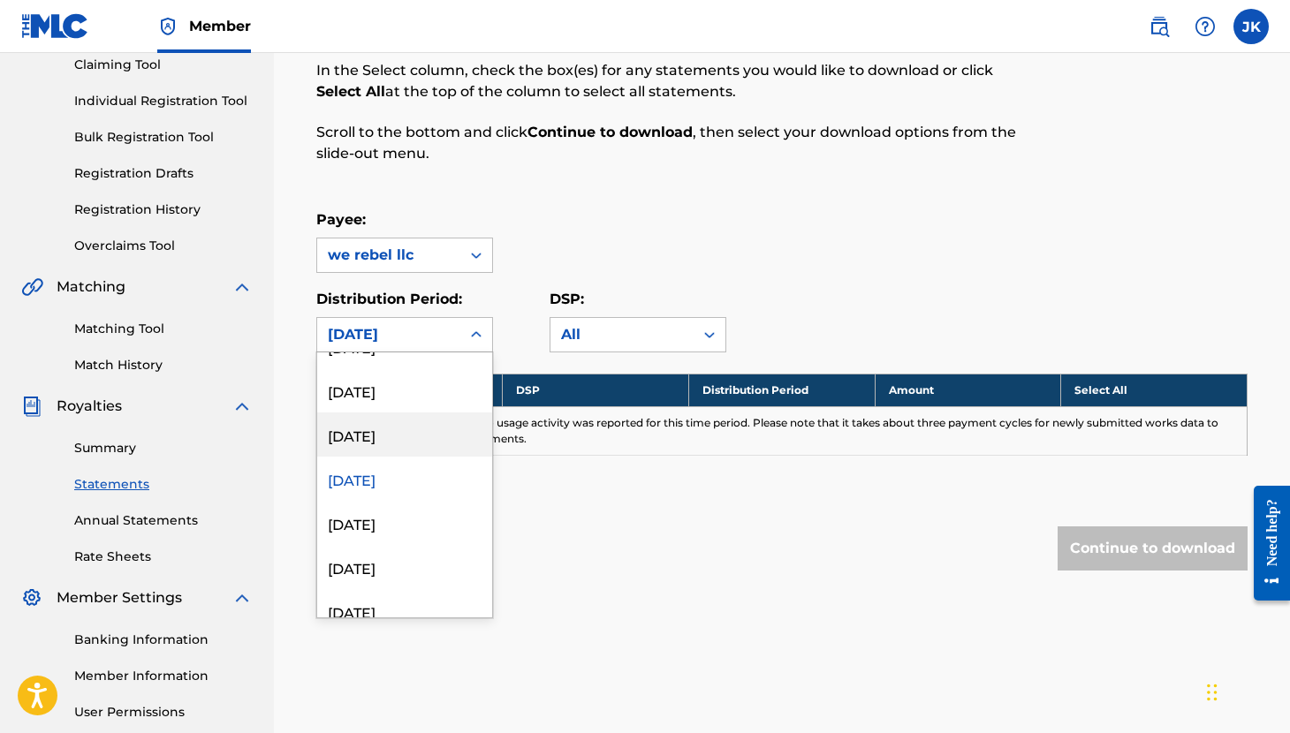
click at [409, 427] on div "[DATE]" at bounding box center [404, 435] width 175 height 44
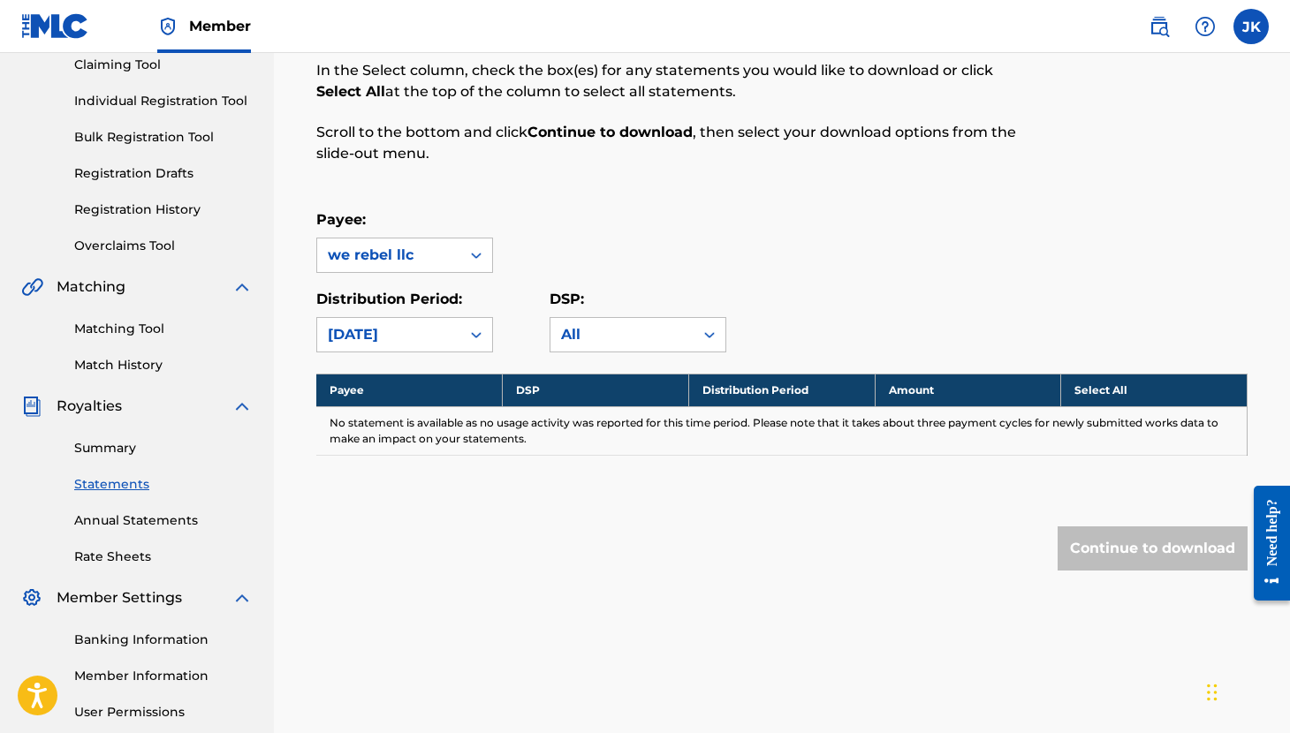
click at [476, 341] on icon at bounding box center [476, 335] width 18 height 18
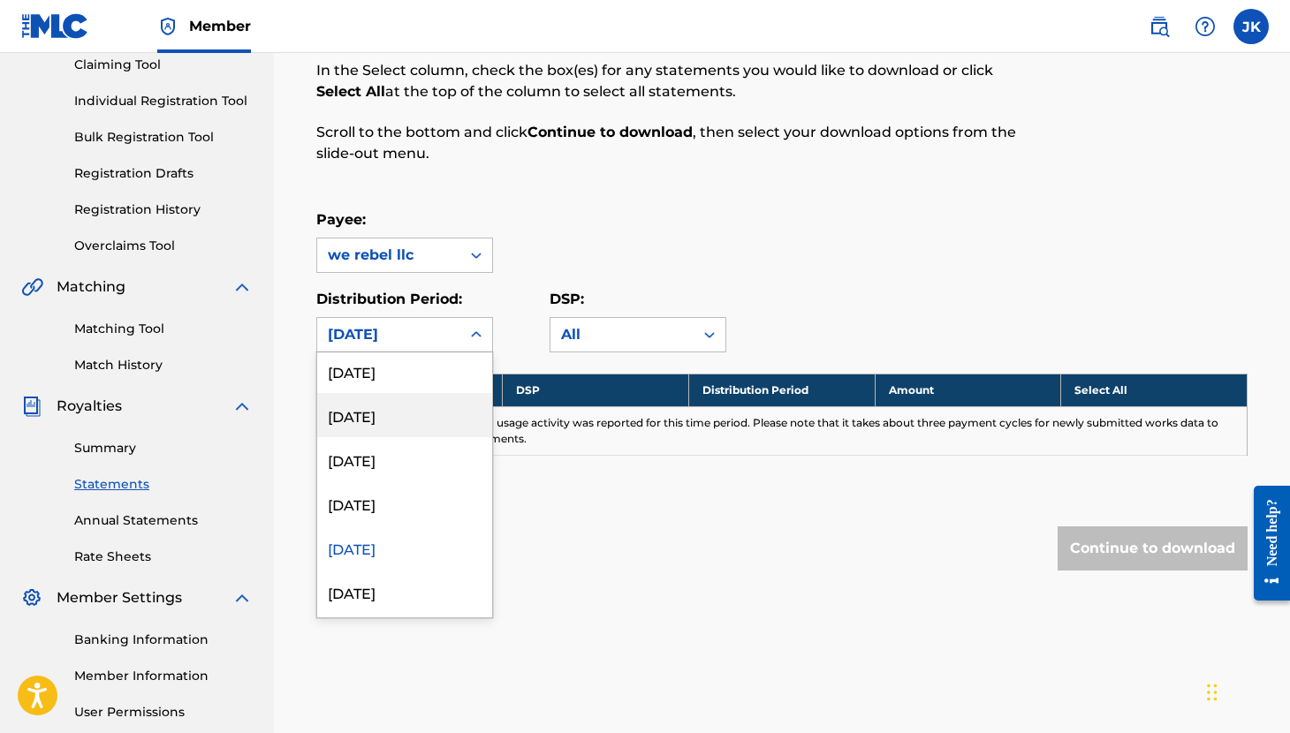
scroll to position [519, 0]
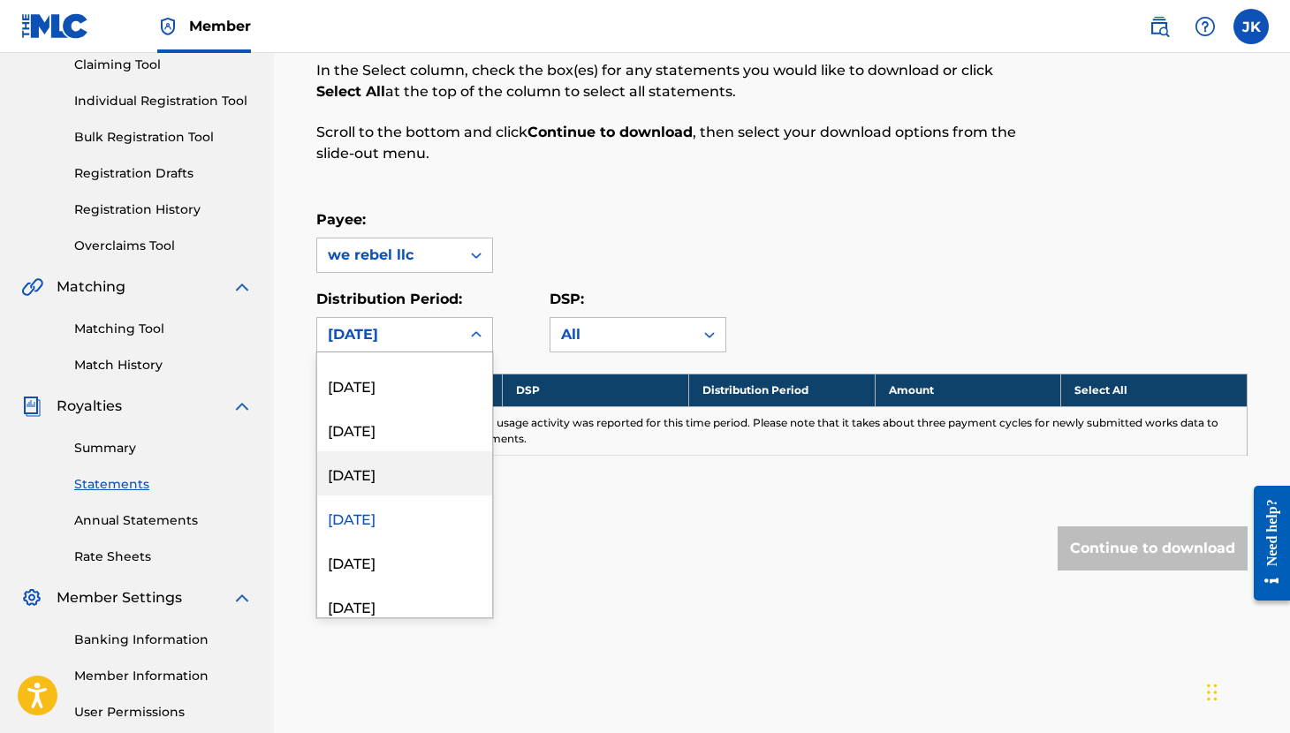
click at [405, 481] on div "[DATE]" at bounding box center [404, 473] width 175 height 44
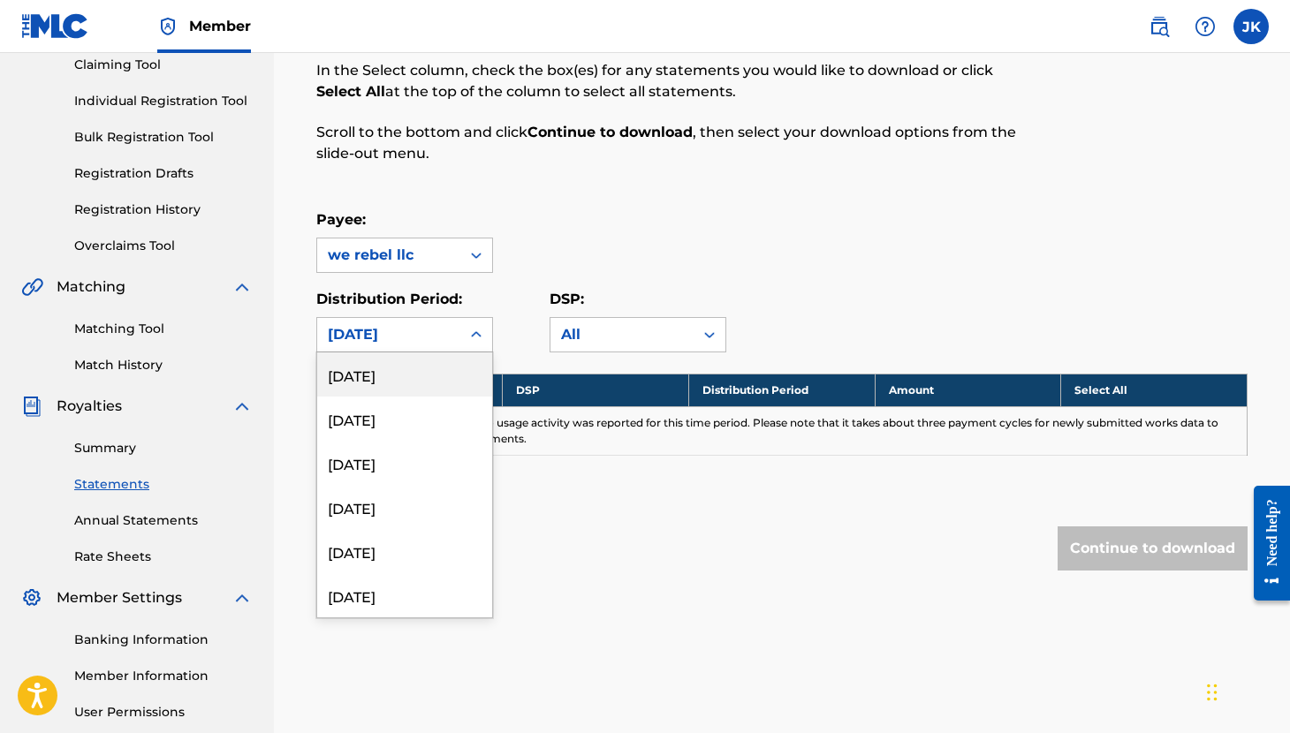
click at [479, 333] on icon at bounding box center [476, 334] width 11 height 6
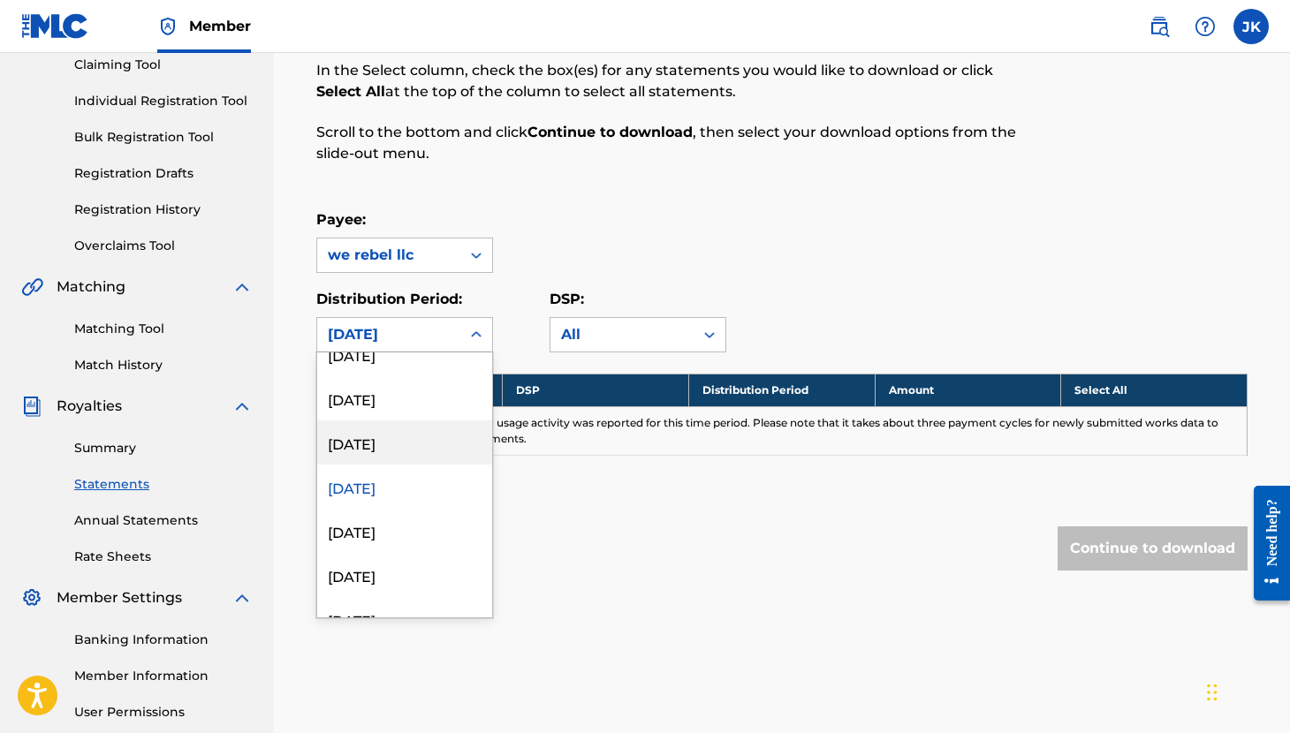
click at [408, 437] on div "[DATE]" at bounding box center [404, 442] width 175 height 44
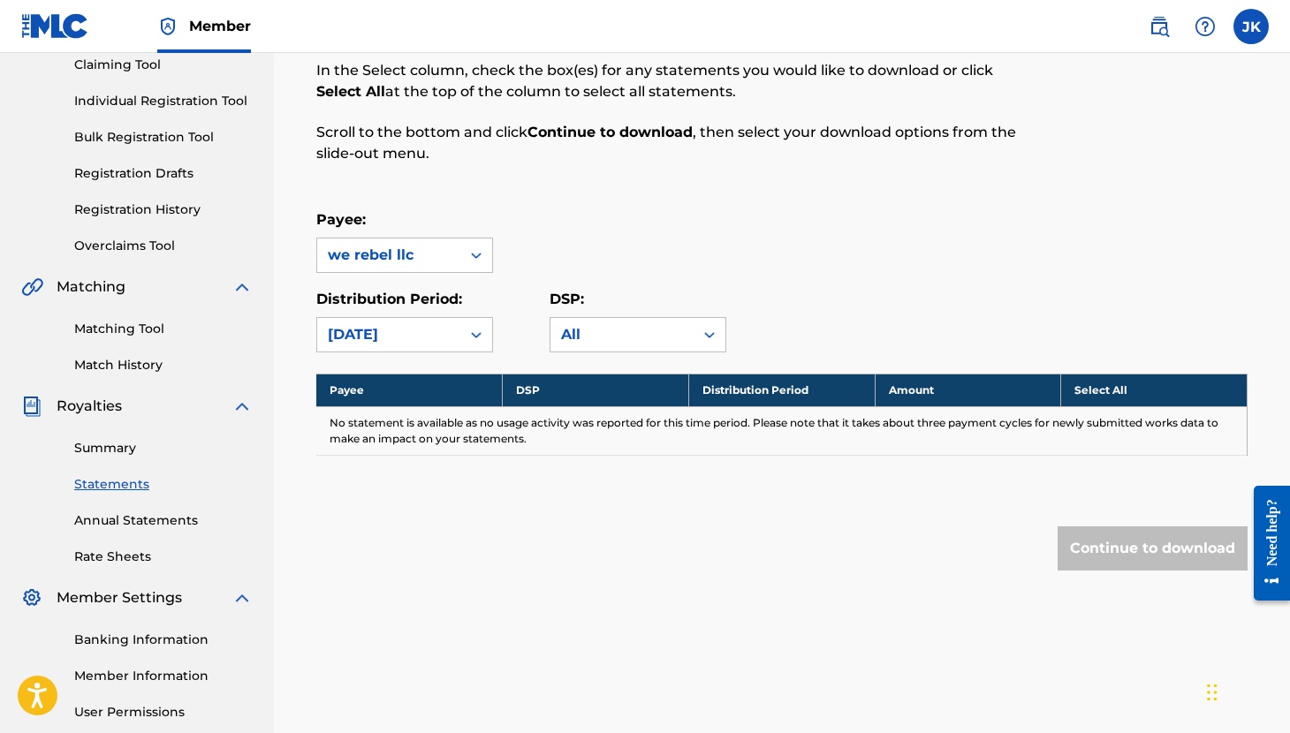
click at [477, 322] on div at bounding box center [476, 335] width 32 height 32
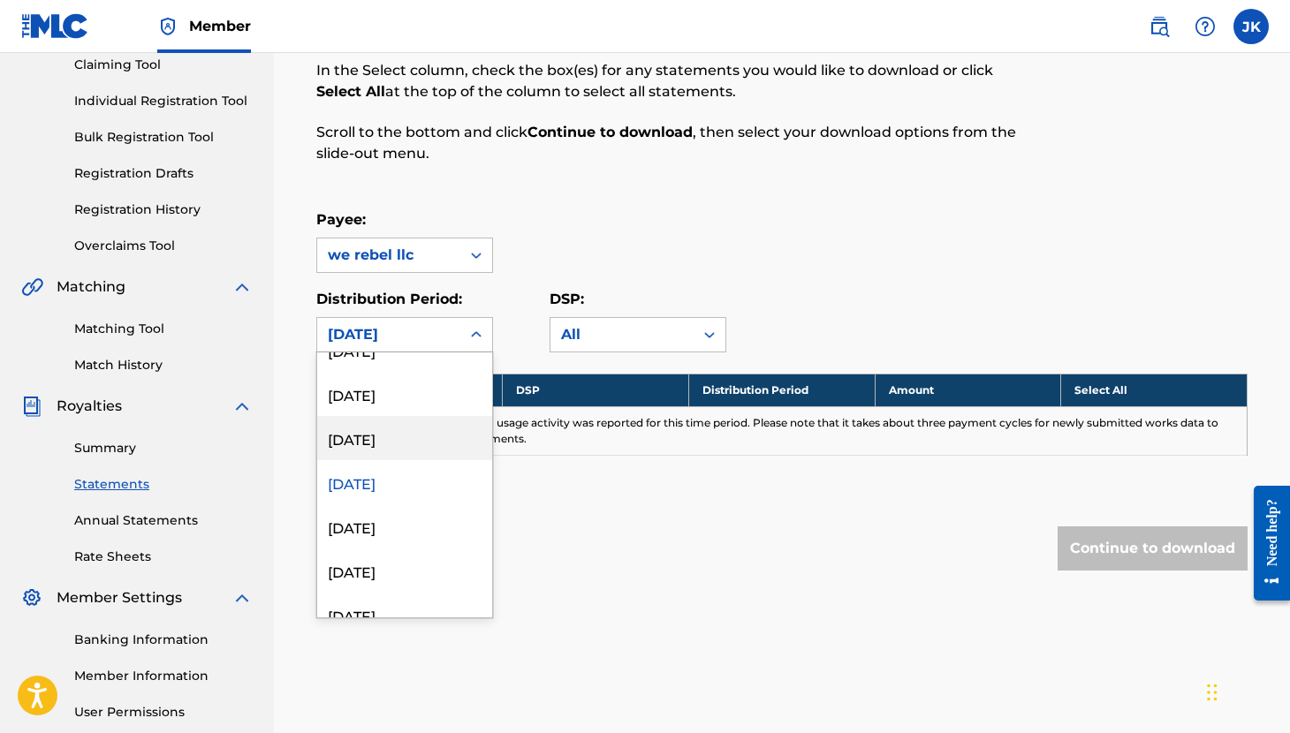
scroll to position [472, 0]
click at [417, 428] on div "[DATE]" at bounding box center [404, 433] width 175 height 44
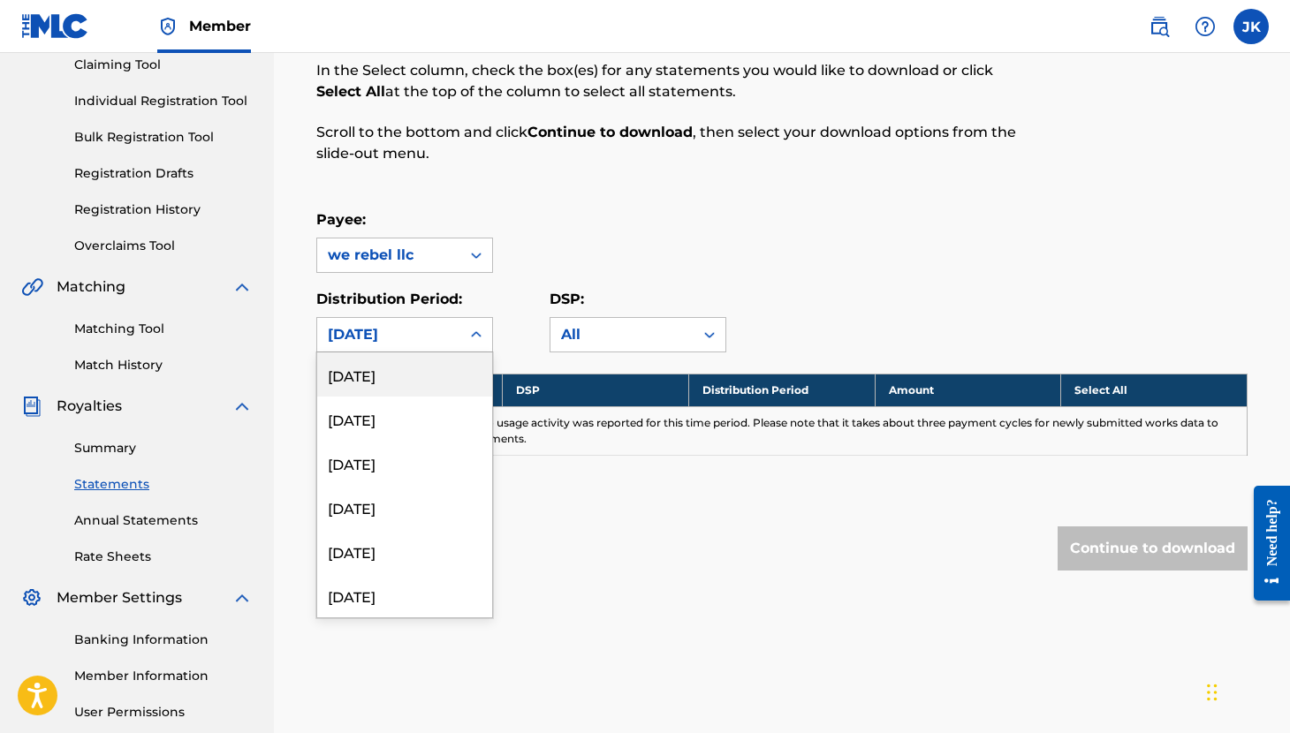
click at [479, 328] on icon at bounding box center [476, 335] width 18 height 18
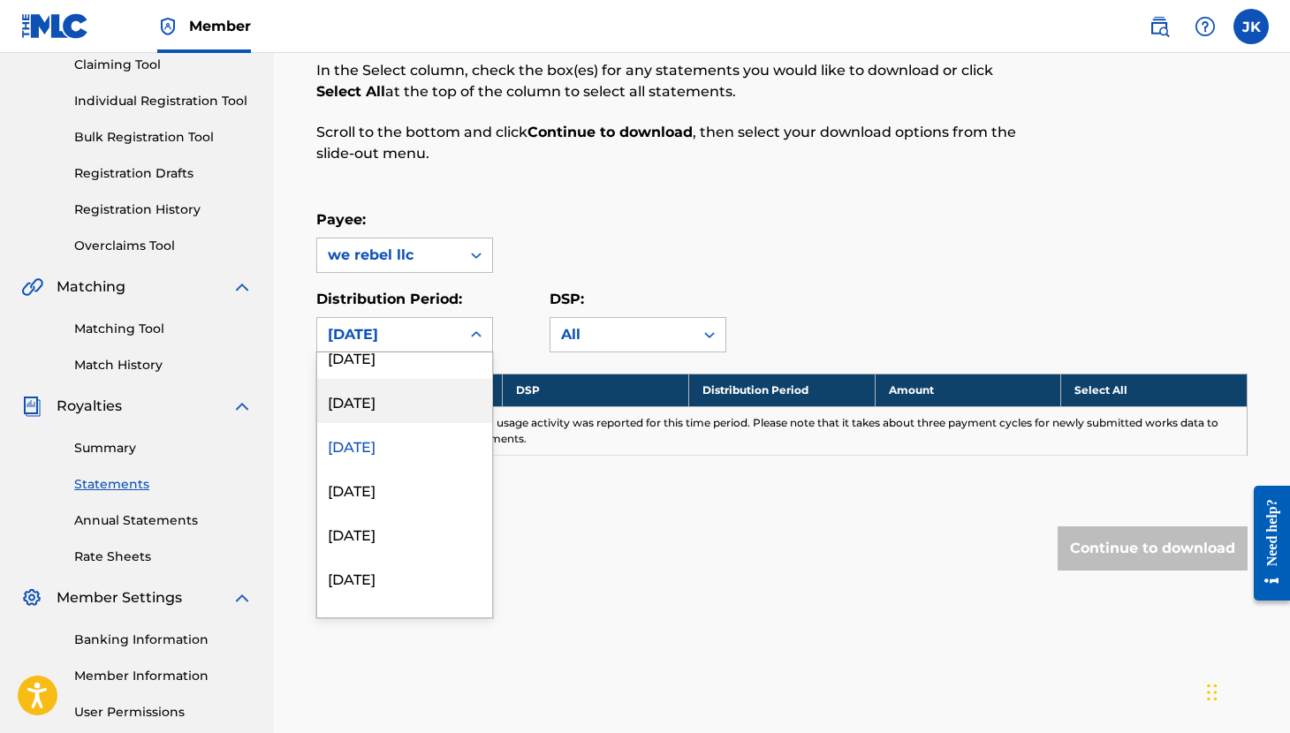
click at [416, 399] on div "[DATE]" at bounding box center [404, 401] width 175 height 44
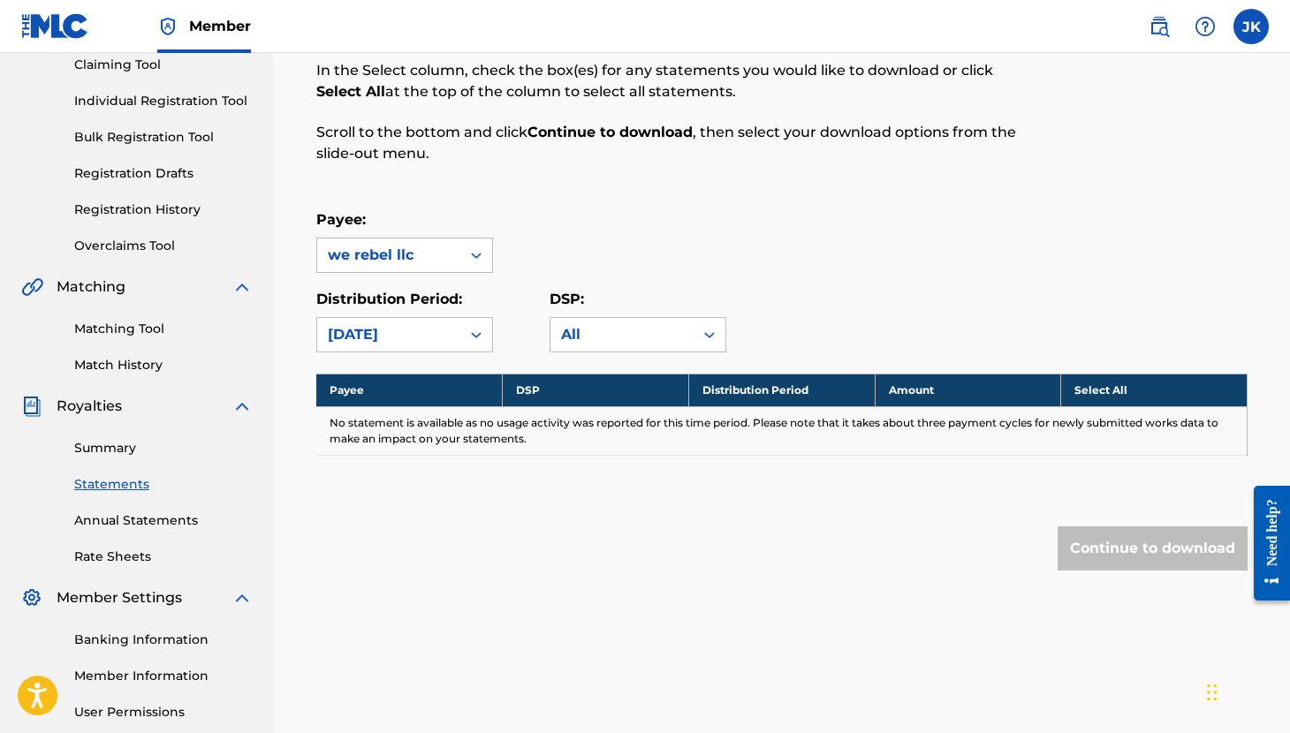
click at [470, 331] on icon at bounding box center [476, 335] width 18 height 18
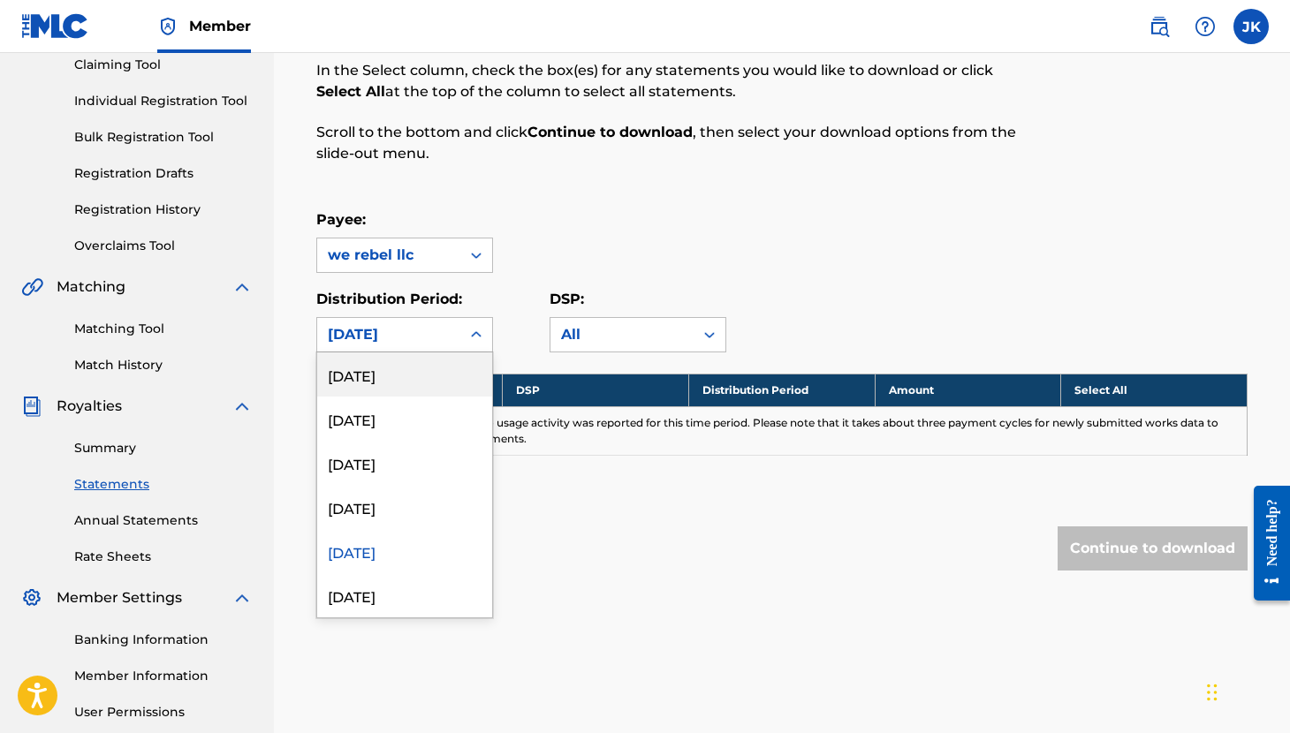
scroll to position [312, 0]
click at [409, 495] on div "[DATE]" at bounding box center [404, 504] width 175 height 44
click at [477, 326] on icon at bounding box center [476, 335] width 18 height 18
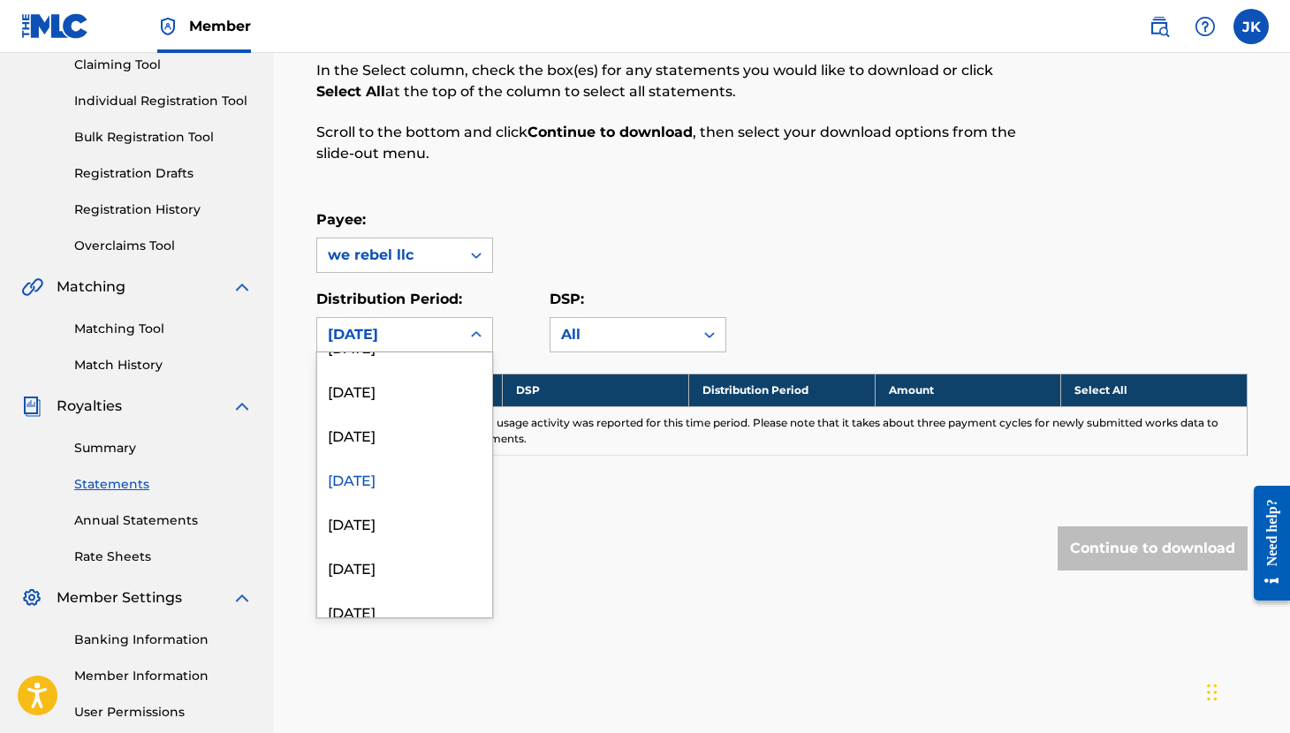
scroll to position [339, 0]
click at [413, 433] on div "[DATE]" at bounding box center [404, 433] width 175 height 44
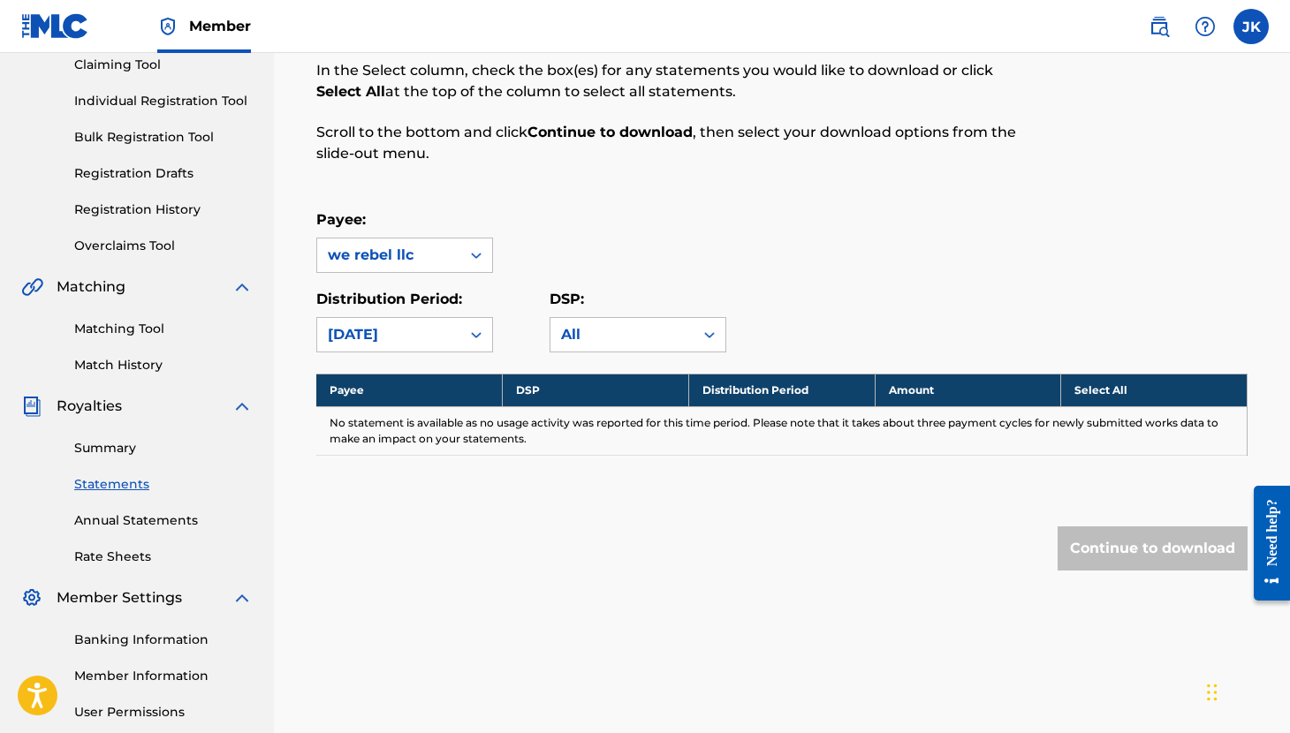
click at [470, 336] on icon at bounding box center [476, 335] width 18 height 18
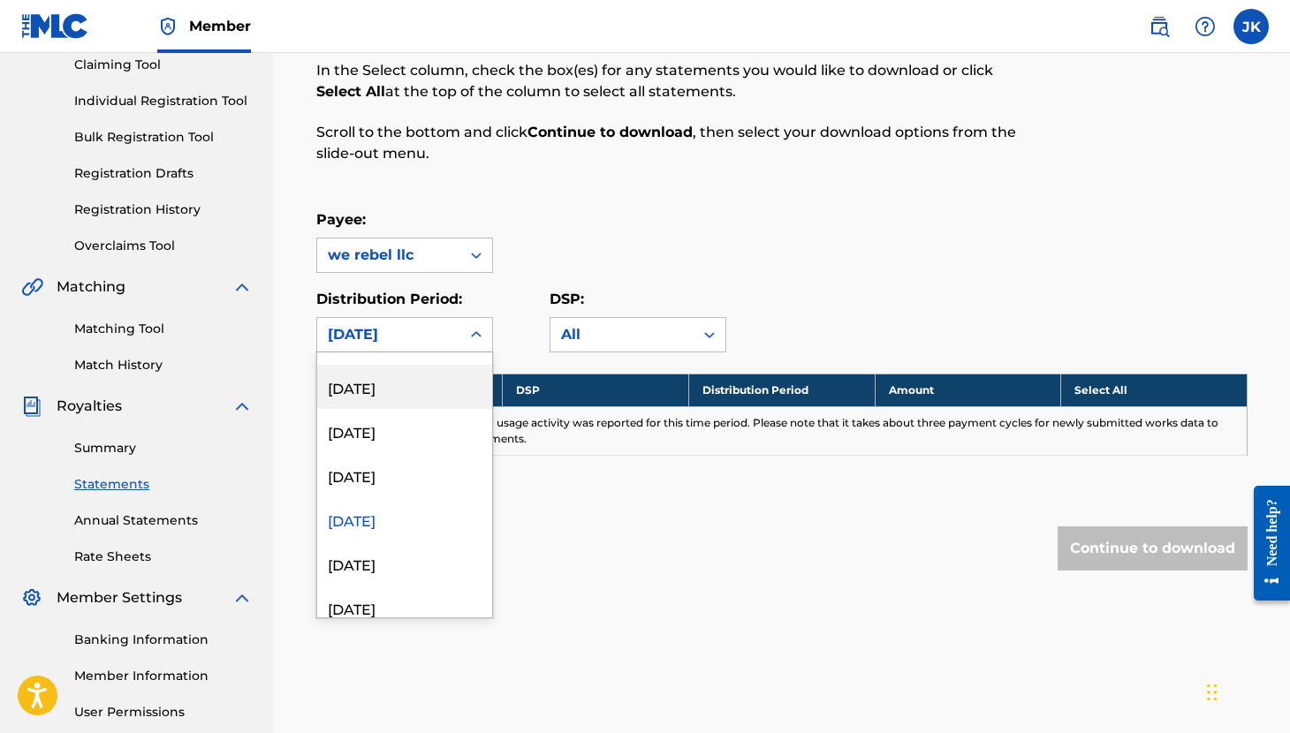
scroll to position [271, 0]
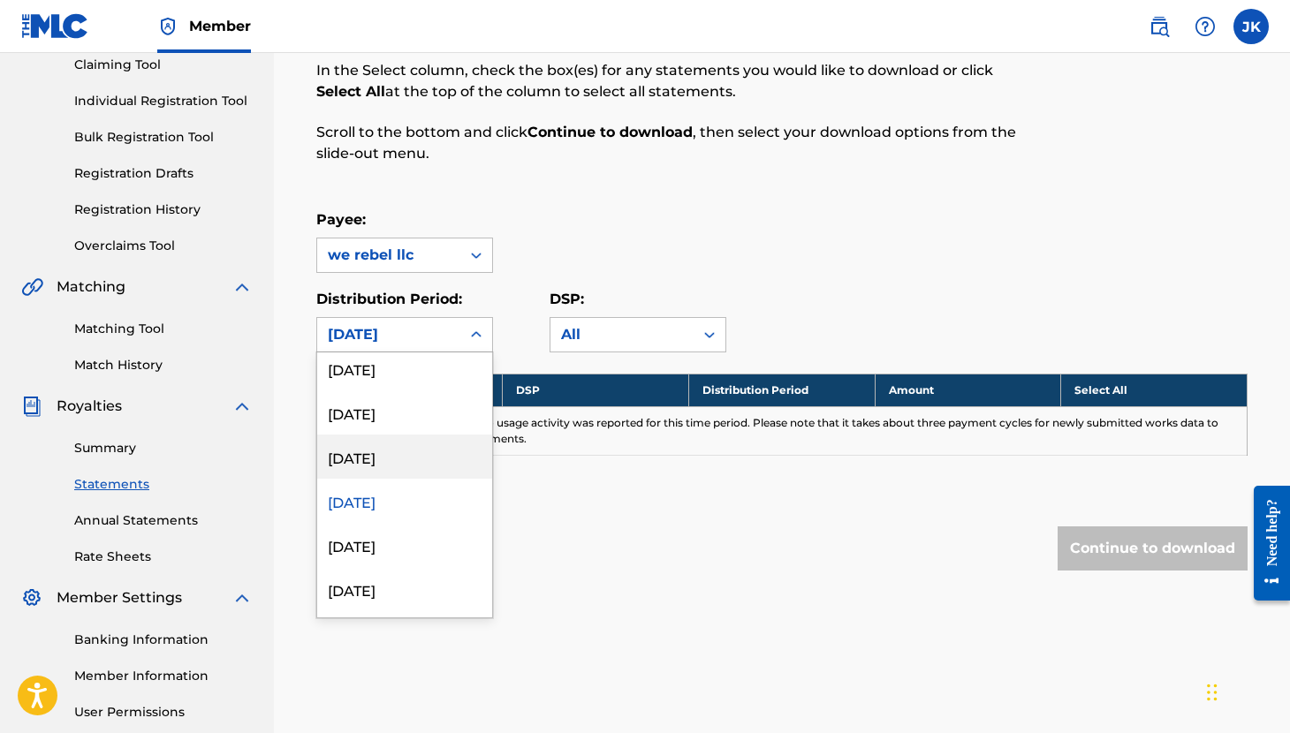
click at [413, 442] on div "[DATE]" at bounding box center [404, 457] width 175 height 44
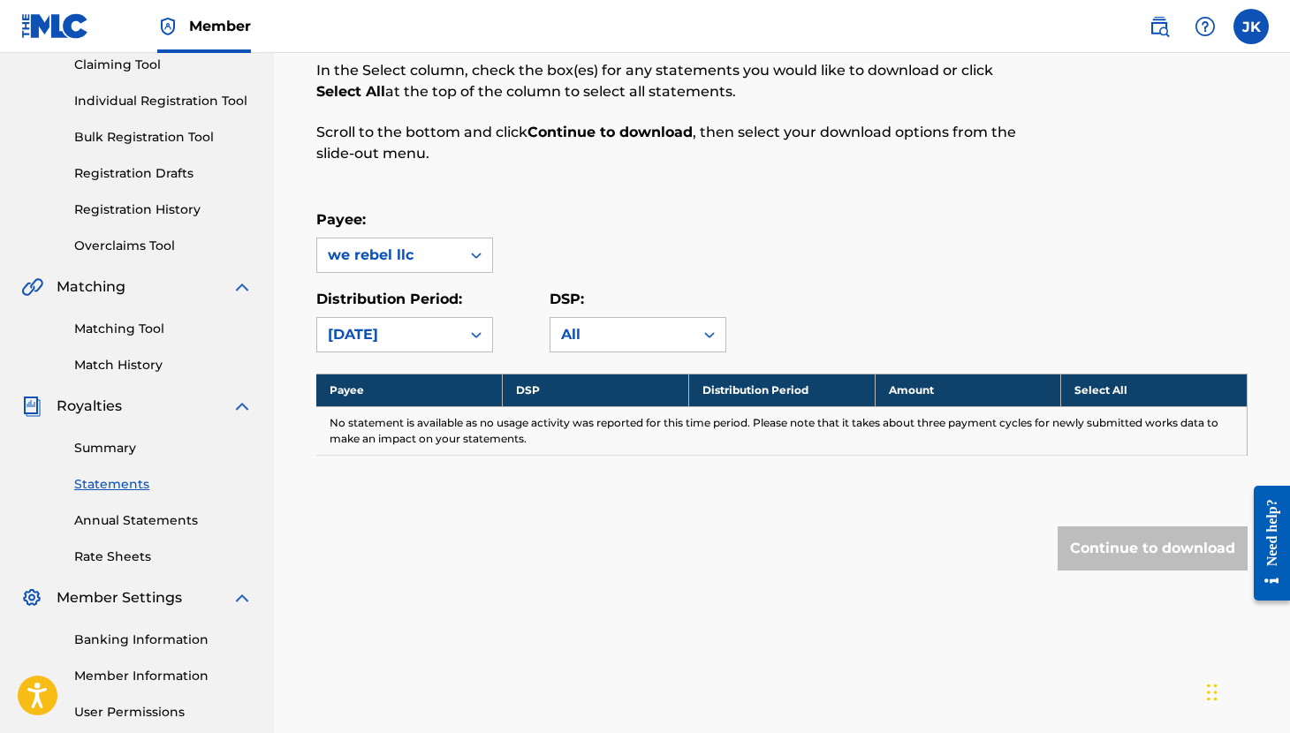
click at [466, 322] on div at bounding box center [476, 335] width 32 height 32
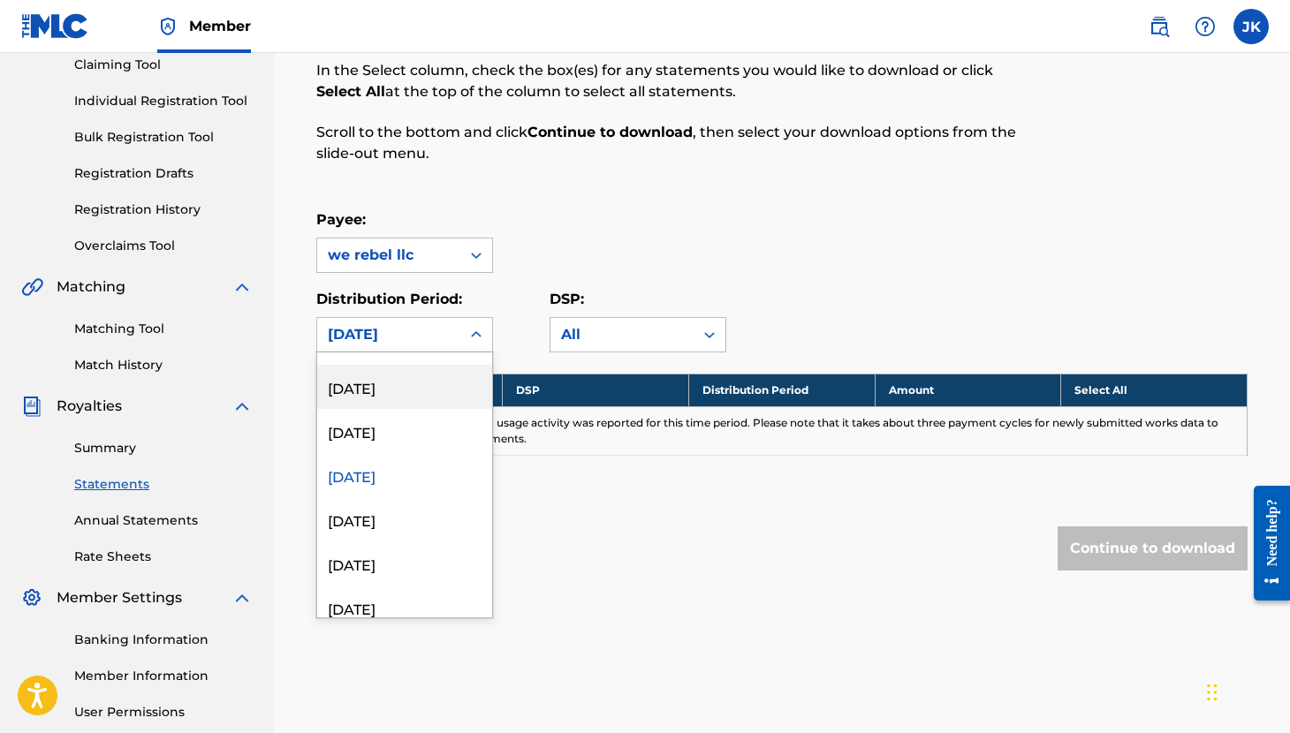
scroll to position [270, 0]
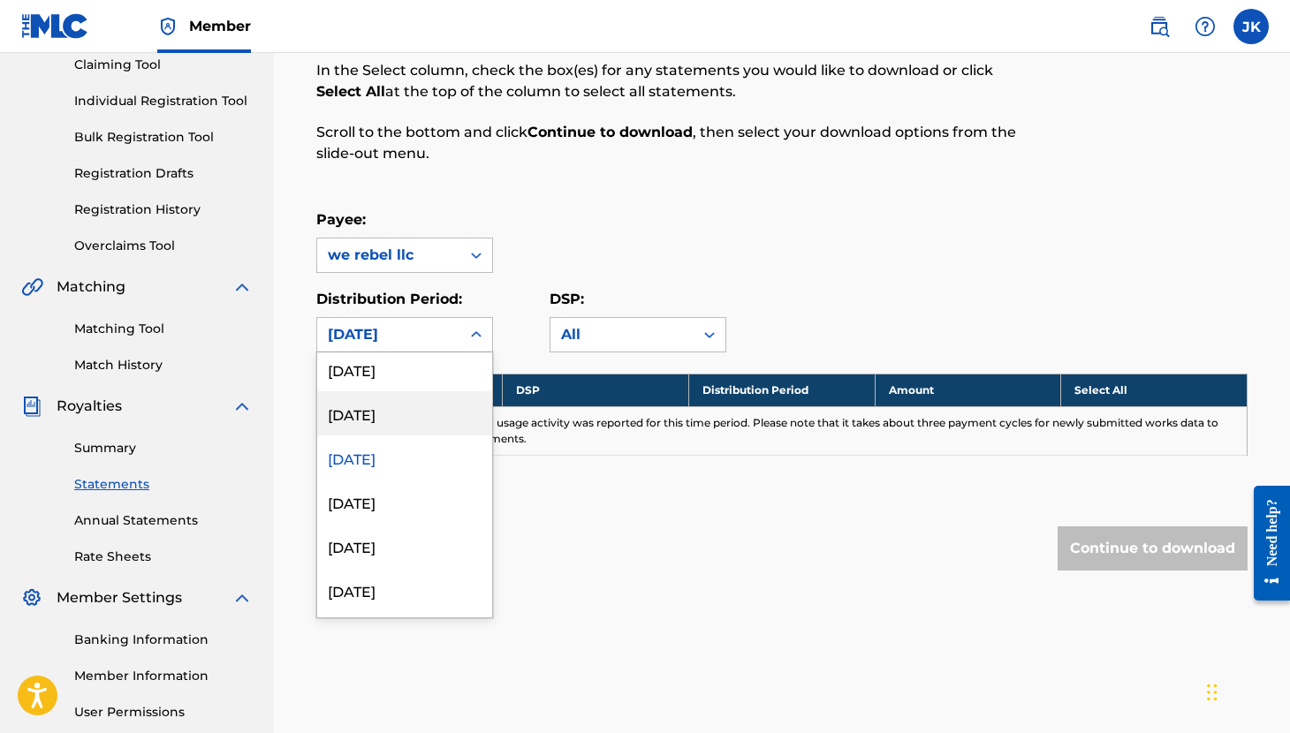
click at [417, 411] on div "[DATE]" at bounding box center [404, 413] width 175 height 44
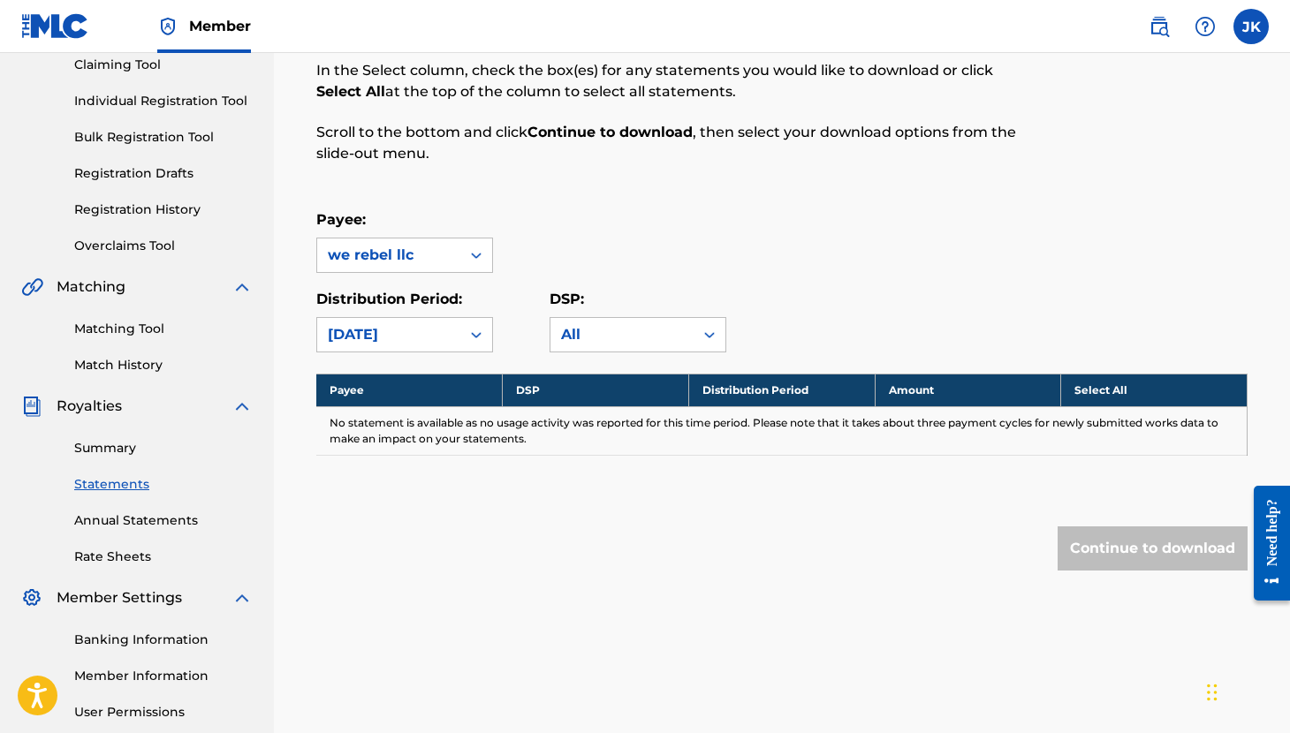
click at [467, 326] on icon at bounding box center [476, 335] width 18 height 18
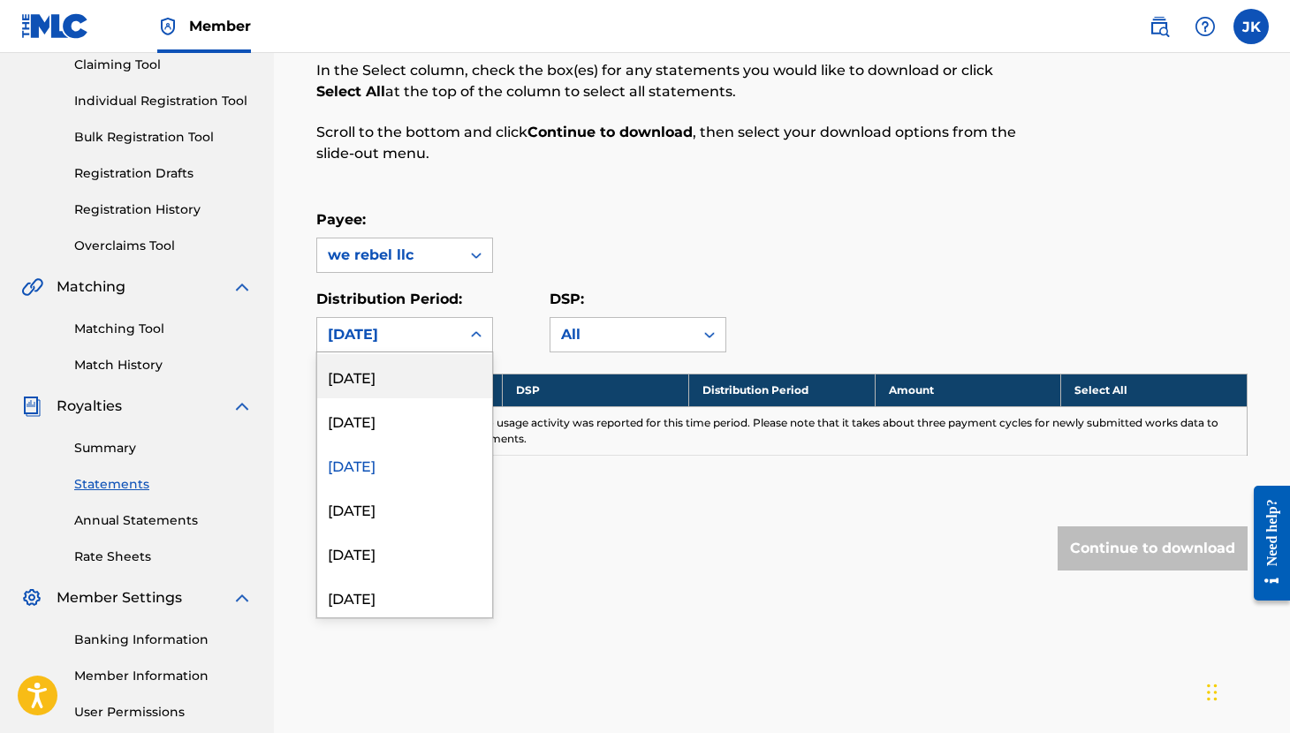
scroll to position [239, 0]
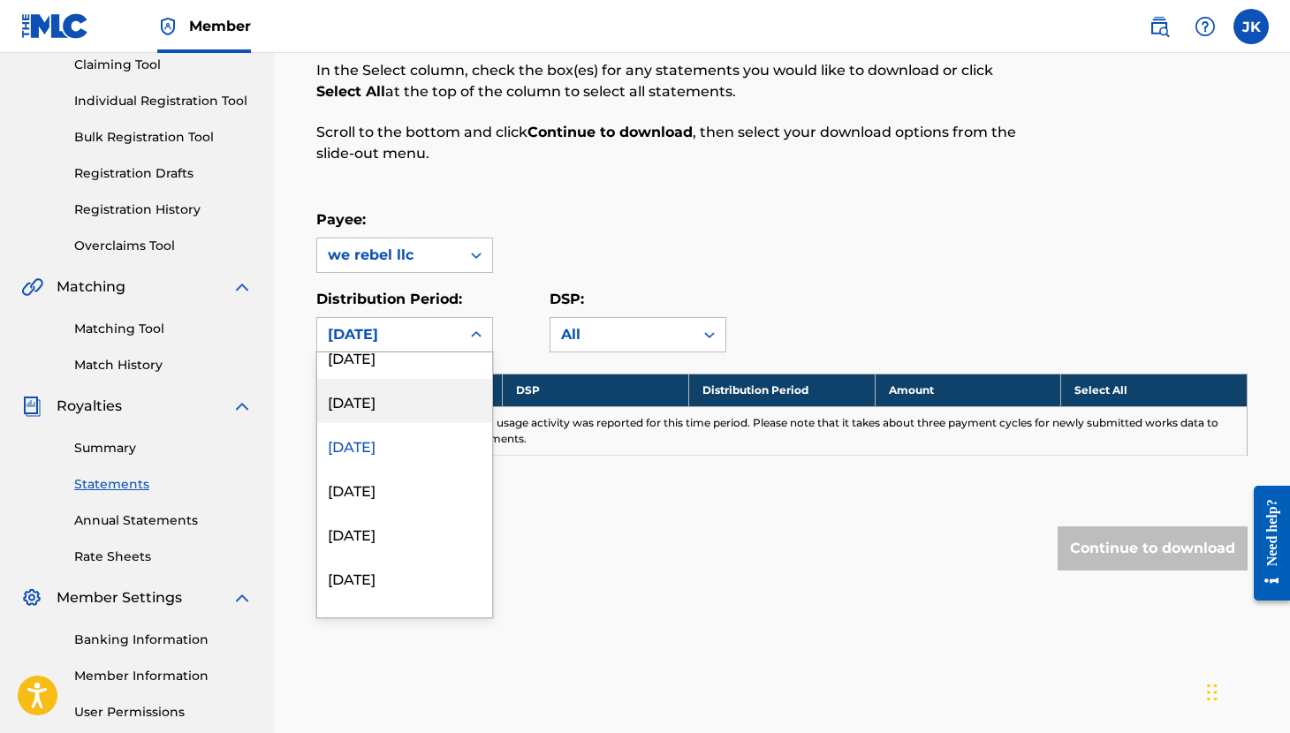
click at [410, 396] on div "[DATE]" at bounding box center [404, 401] width 175 height 44
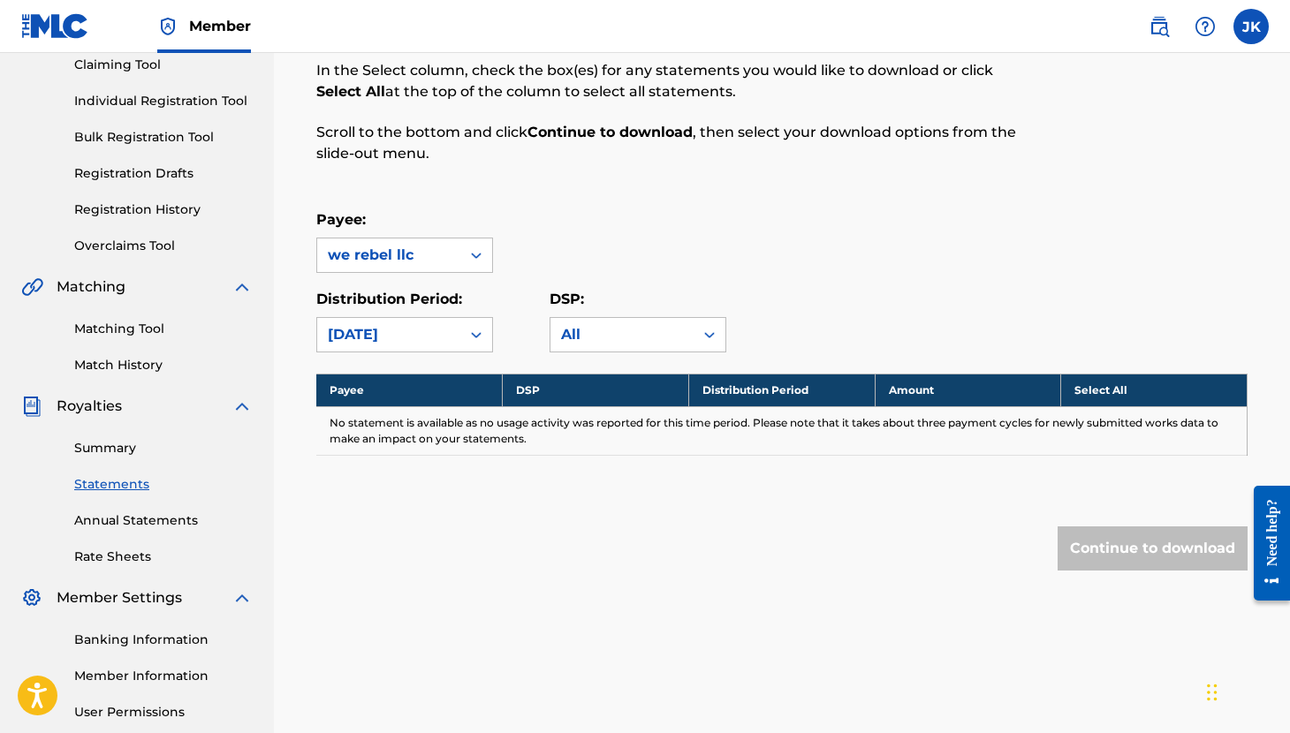
click at [462, 328] on div at bounding box center [476, 335] width 32 height 32
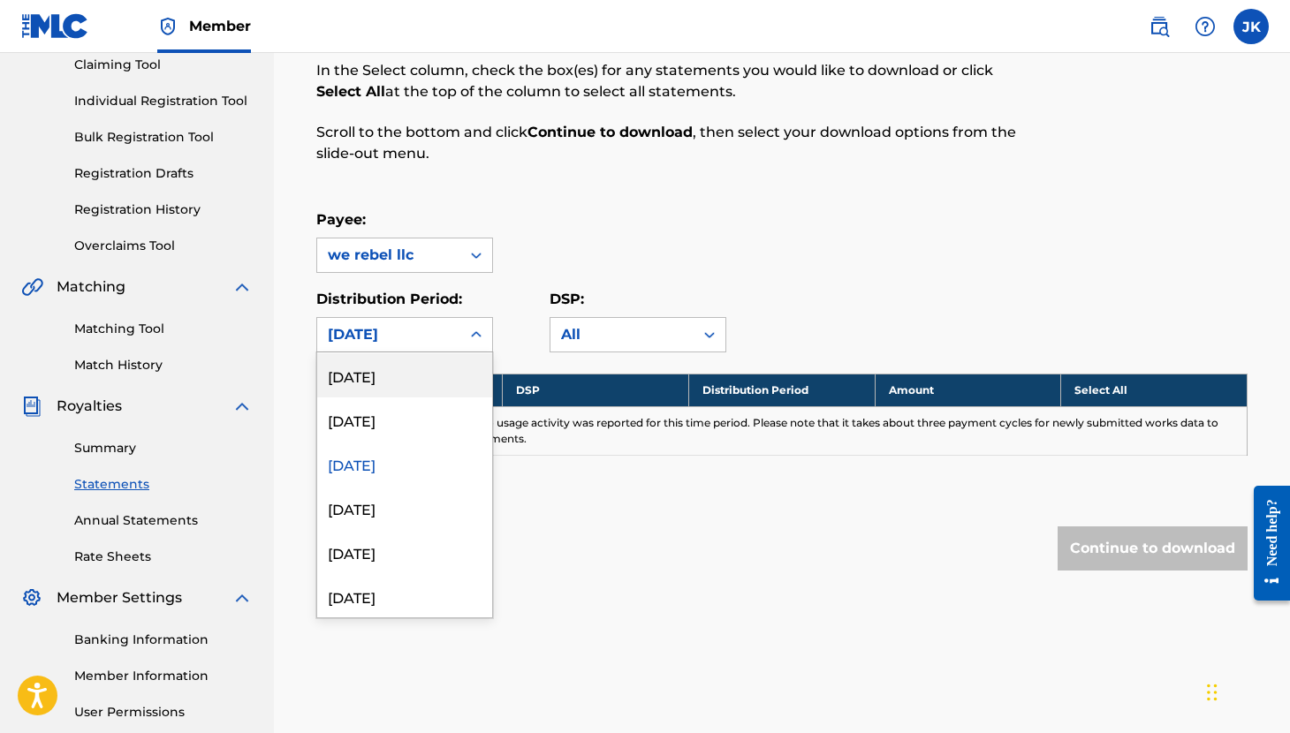
scroll to position [186, 0]
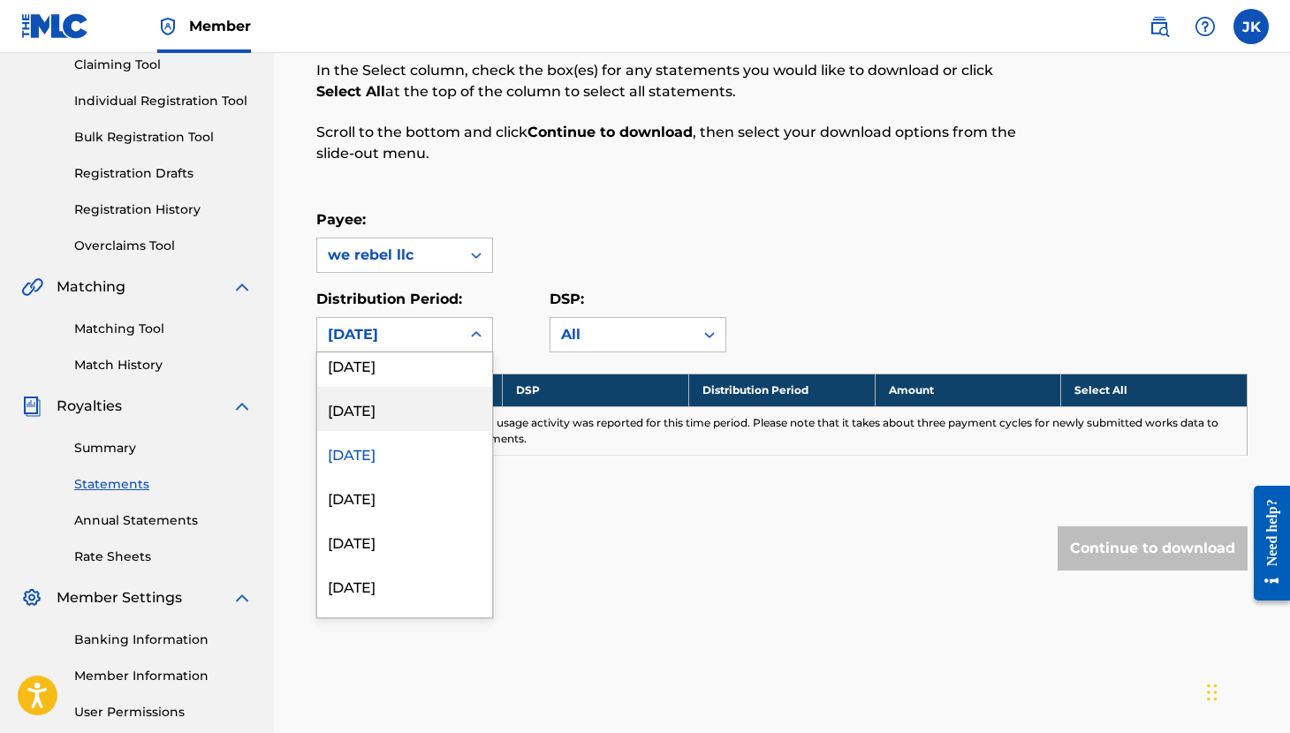
click at [420, 409] on div "[DATE]" at bounding box center [404, 409] width 175 height 44
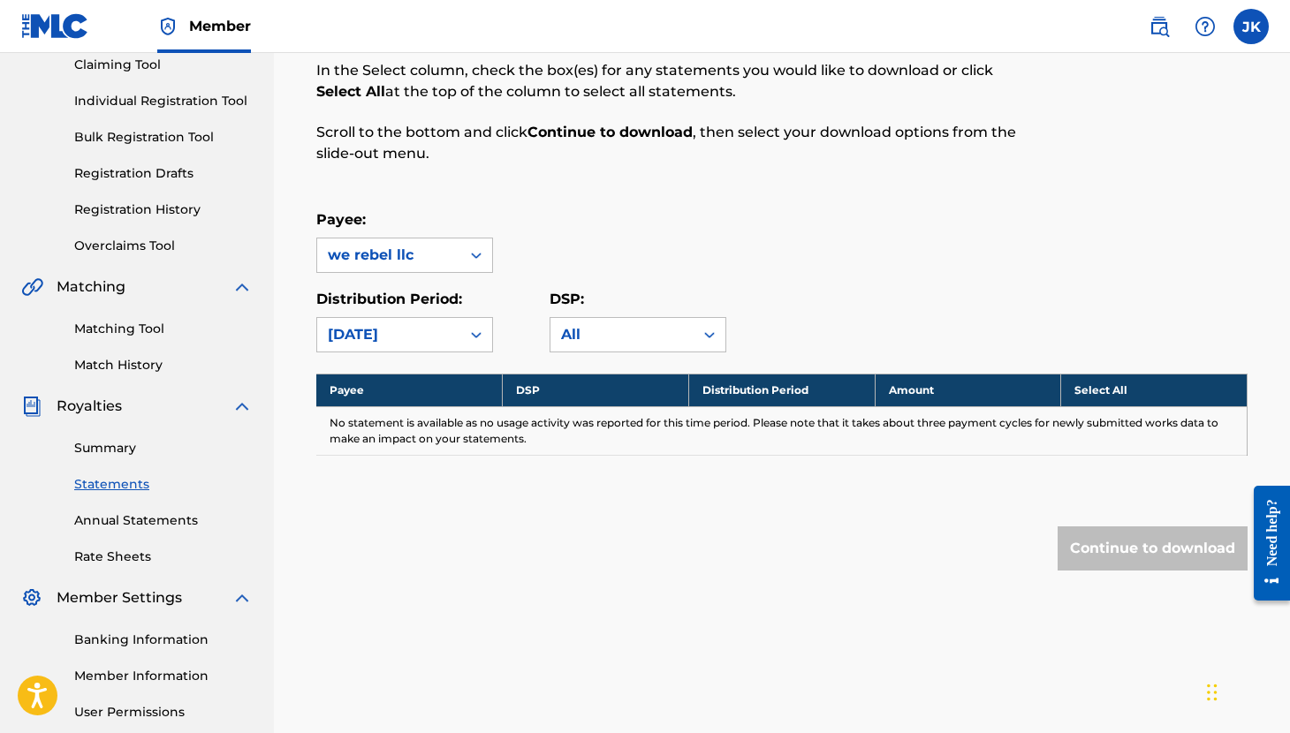
click at [470, 328] on icon at bounding box center [476, 335] width 18 height 18
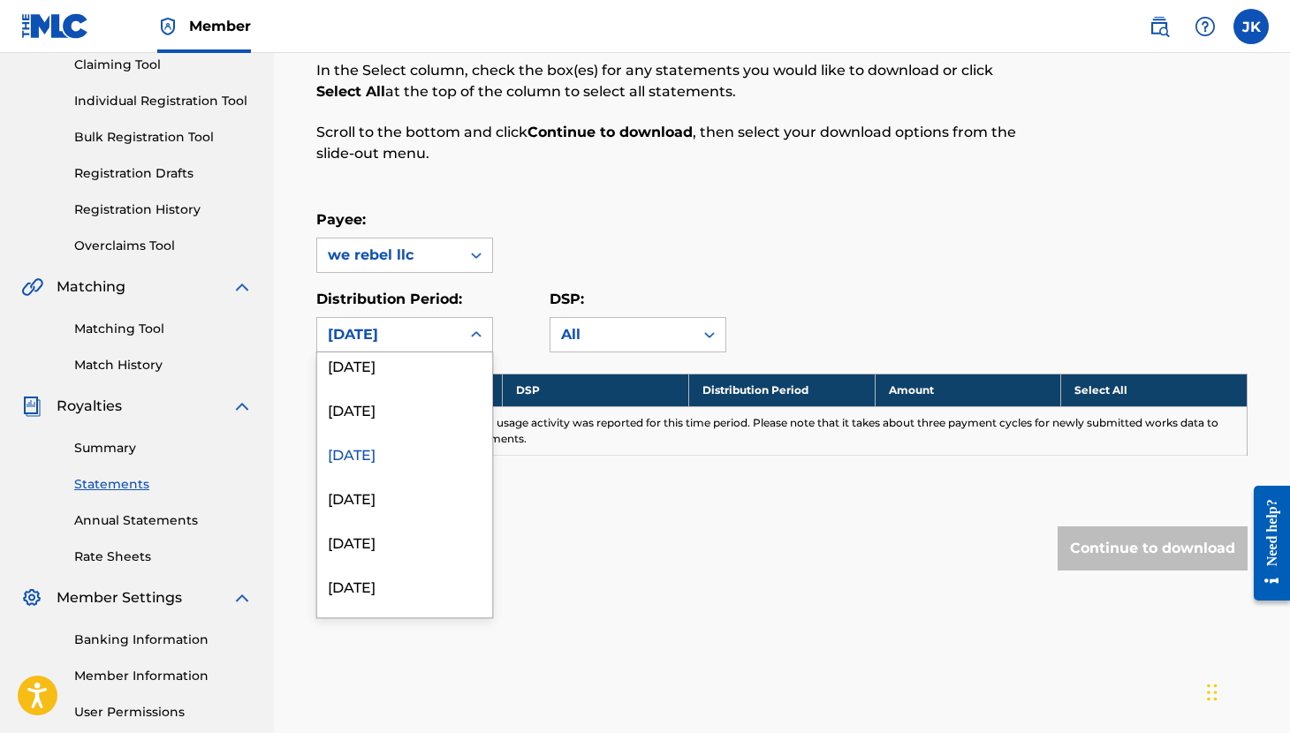
scroll to position [154, 0]
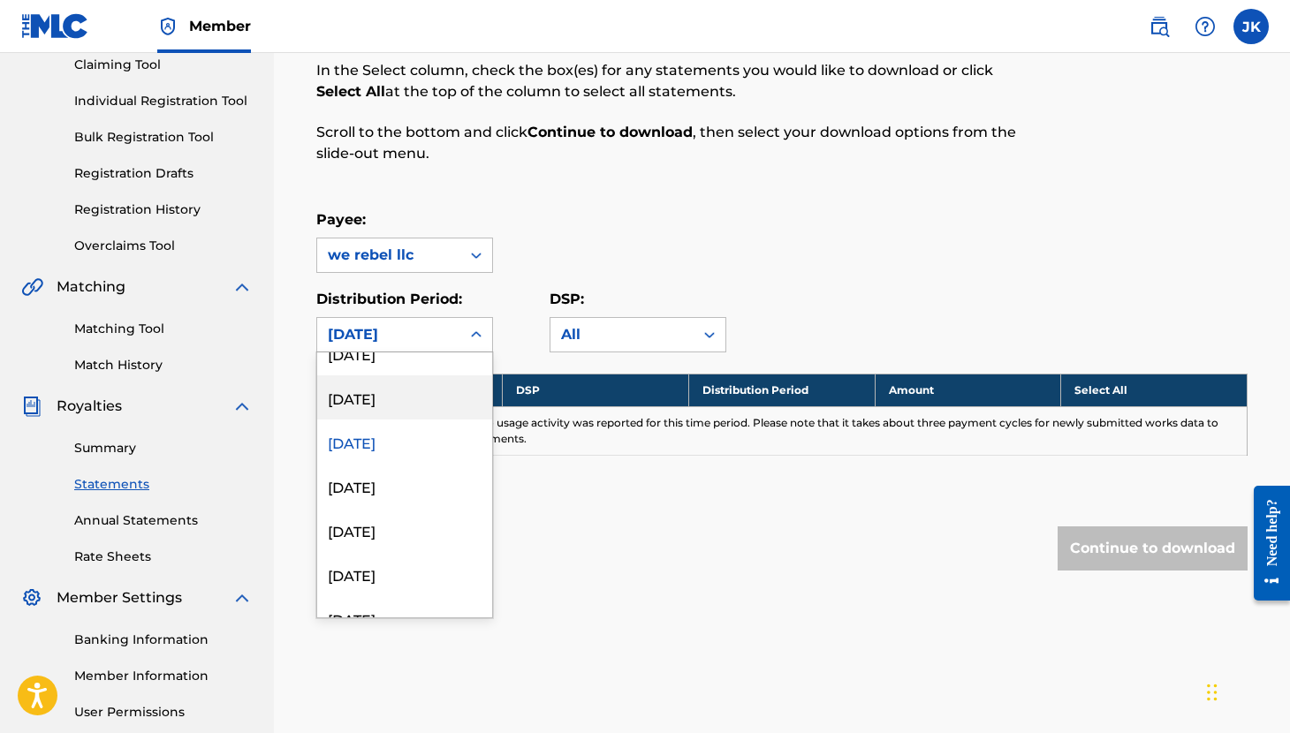
click at [422, 393] on div "[DATE]" at bounding box center [404, 397] width 175 height 44
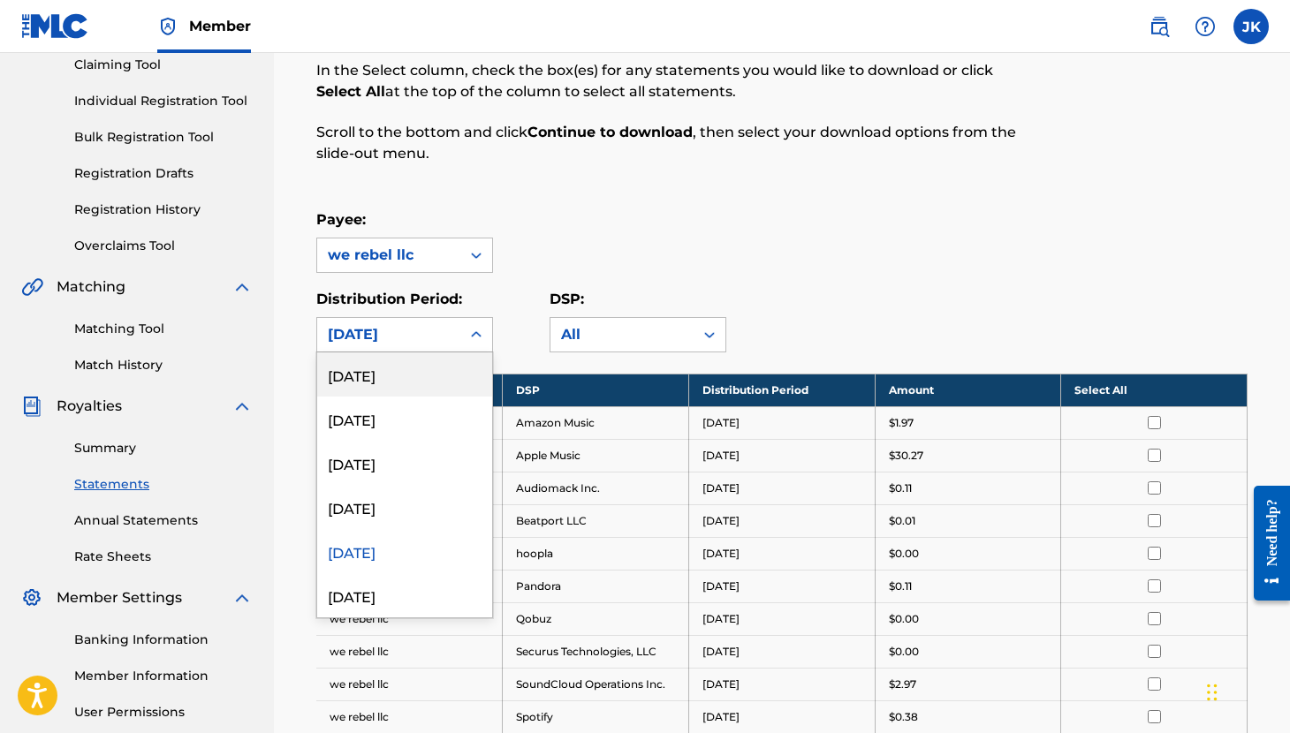
click at [470, 332] on icon at bounding box center [476, 335] width 18 height 18
